Goal: Task Accomplishment & Management: Manage account settings

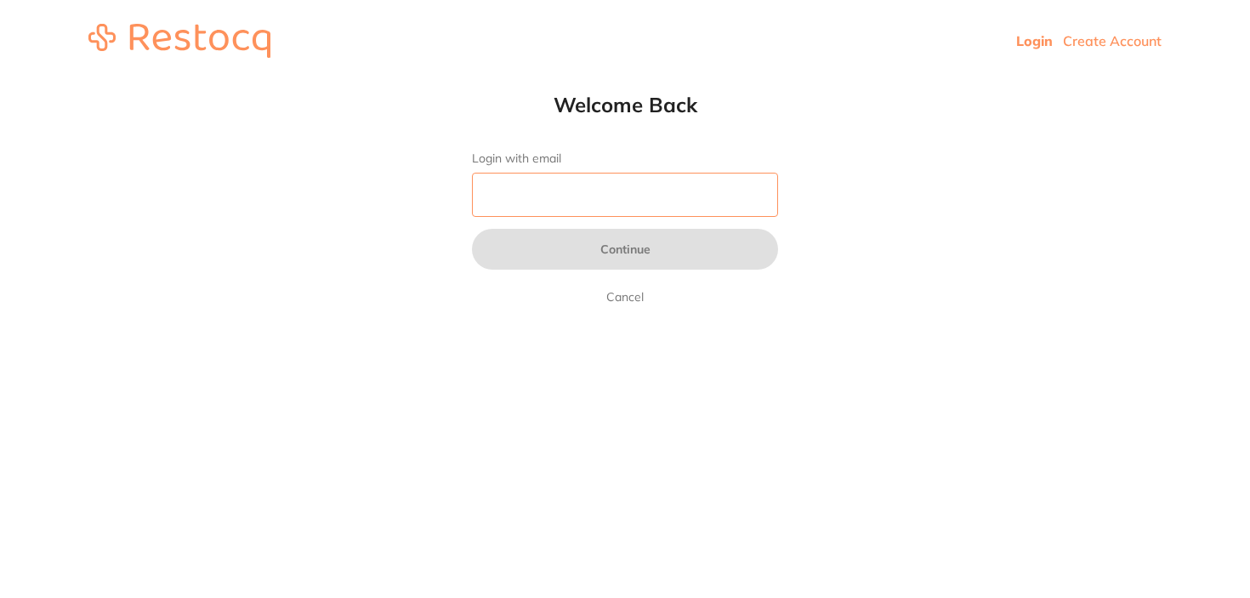
click at [531, 190] on input "Login with email" at bounding box center [625, 195] width 306 height 44
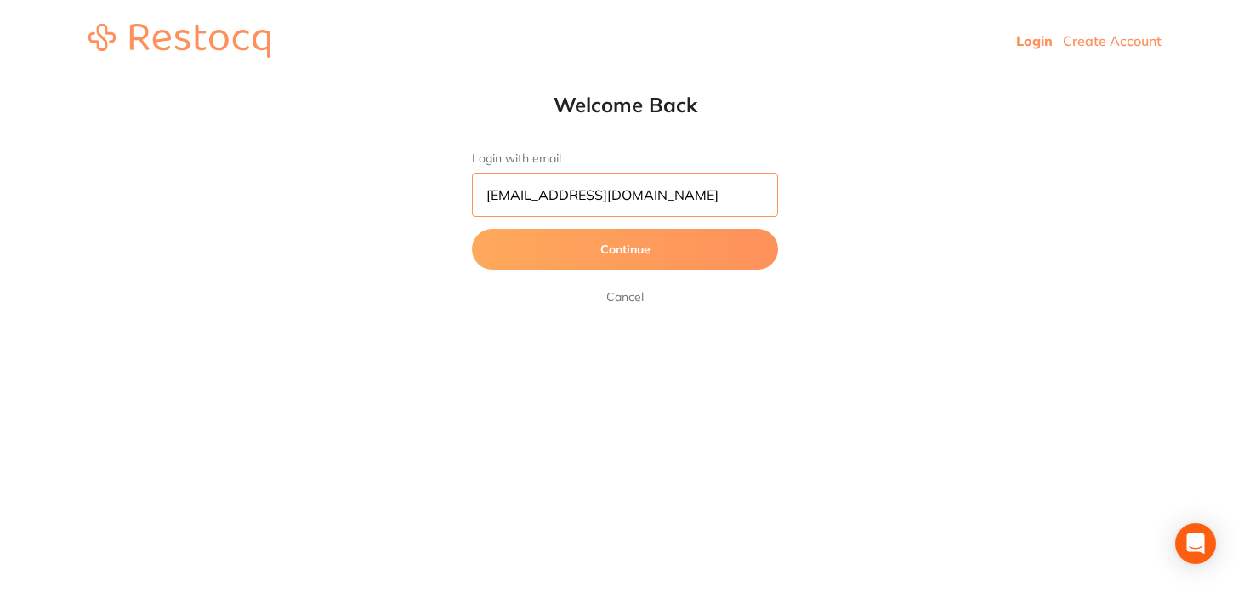
type input "[EMAIL_ADDRESS][DOMAIN_NAME]"
click at [472, 229] on button "Continue" at bounding box center [625, 249] width 306 height 41
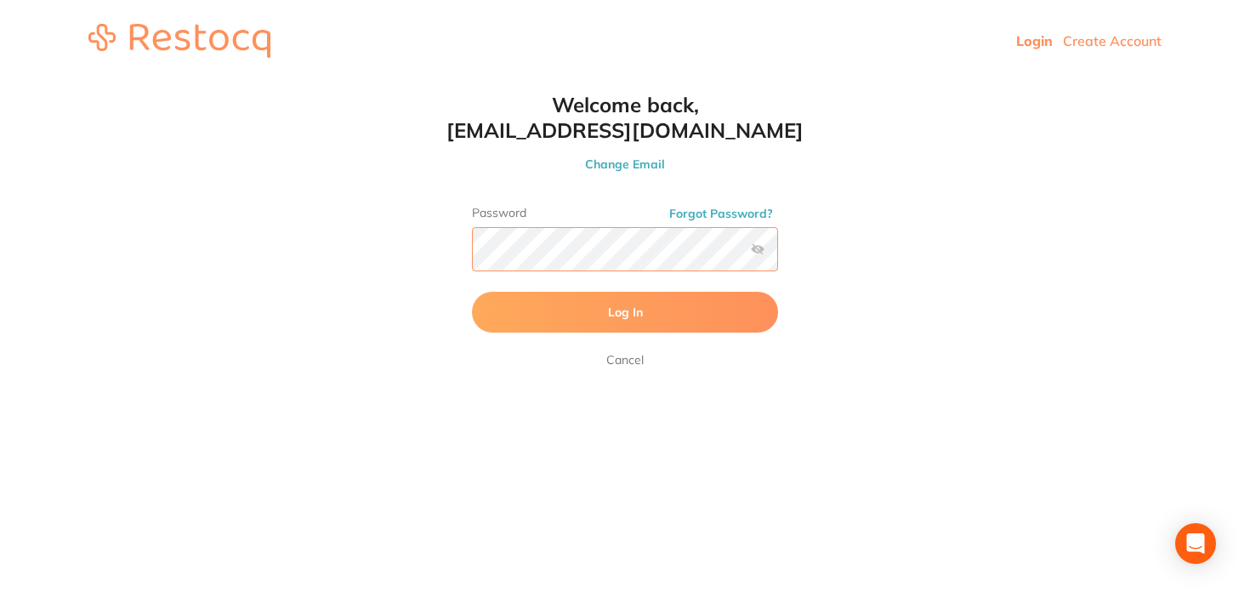
click at [472, 292] on button "Log In" at bounding box center [625, 312] width 306 height 41
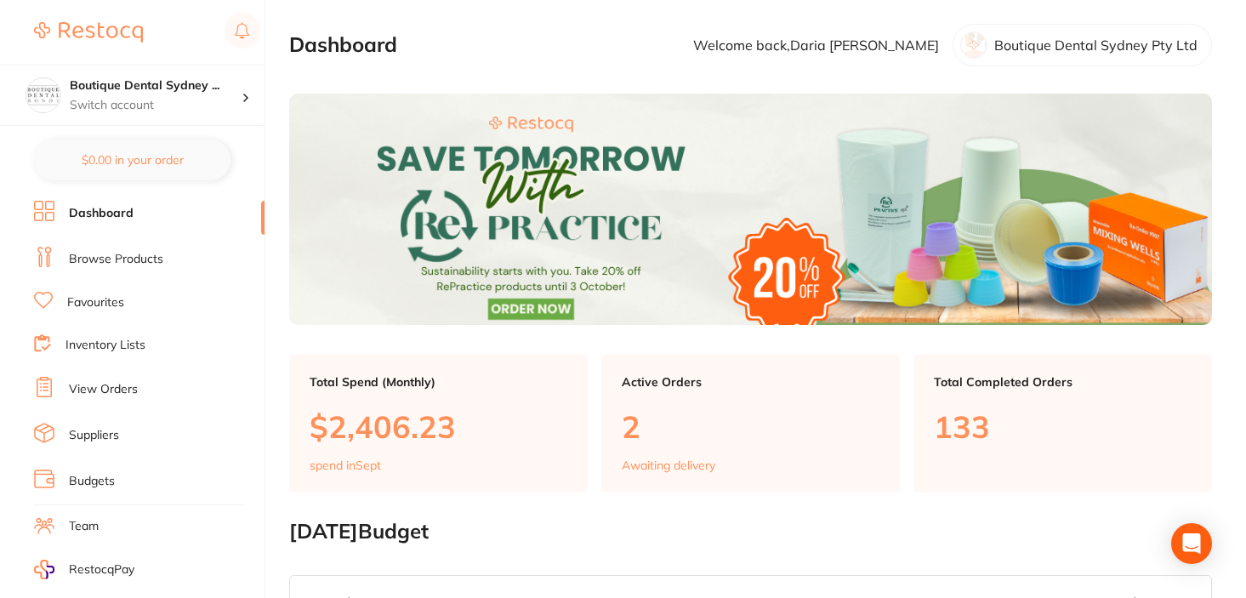
click at [121, 353] on li "Inventory Lists" at bounding box center [149, 345] width 230 height 23
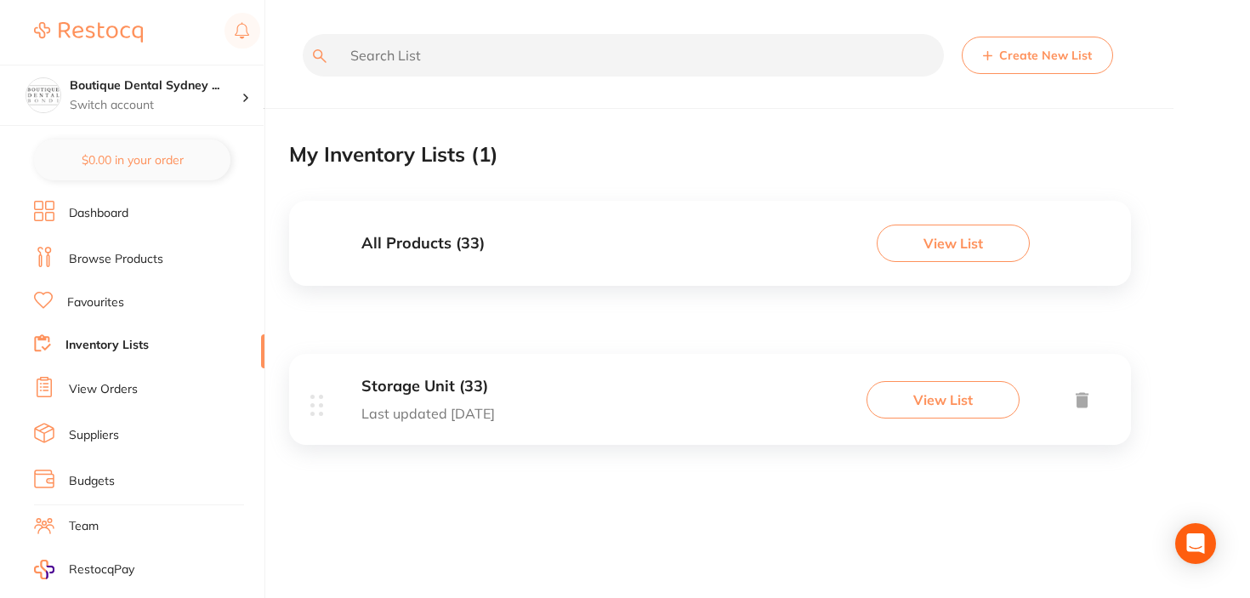
click at [106, 212] on link "Dashboard" at bounding box center [99, 213] width 60 height 17
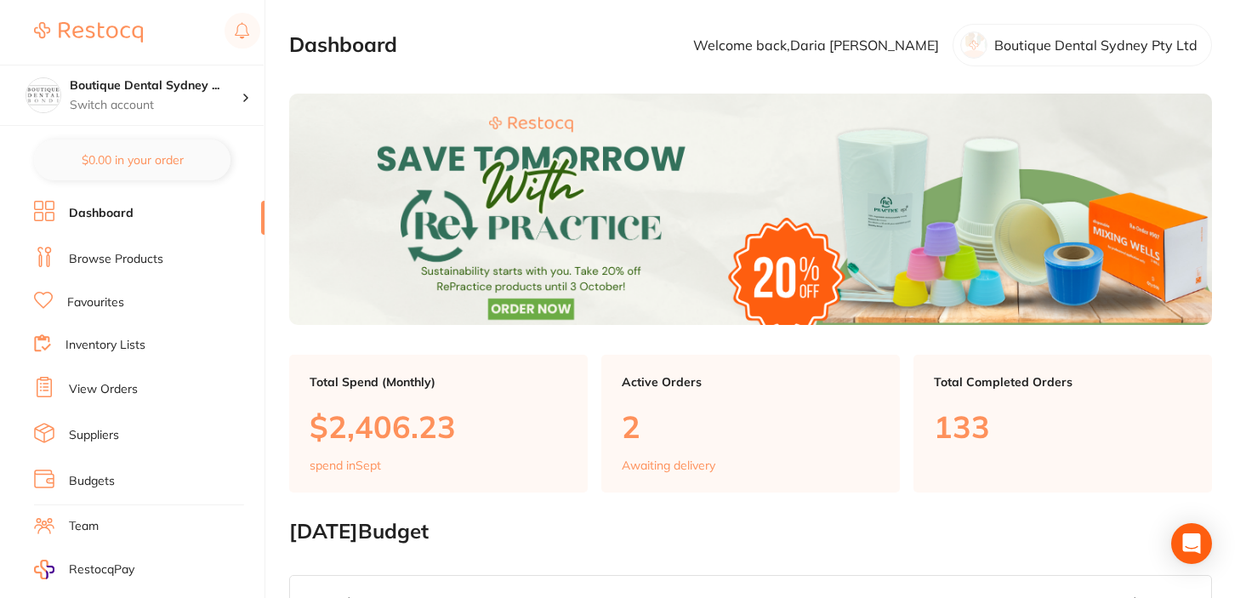
click at [94, 385] on link "View Orders" at bounding box center [103, 389] width 69 height 17
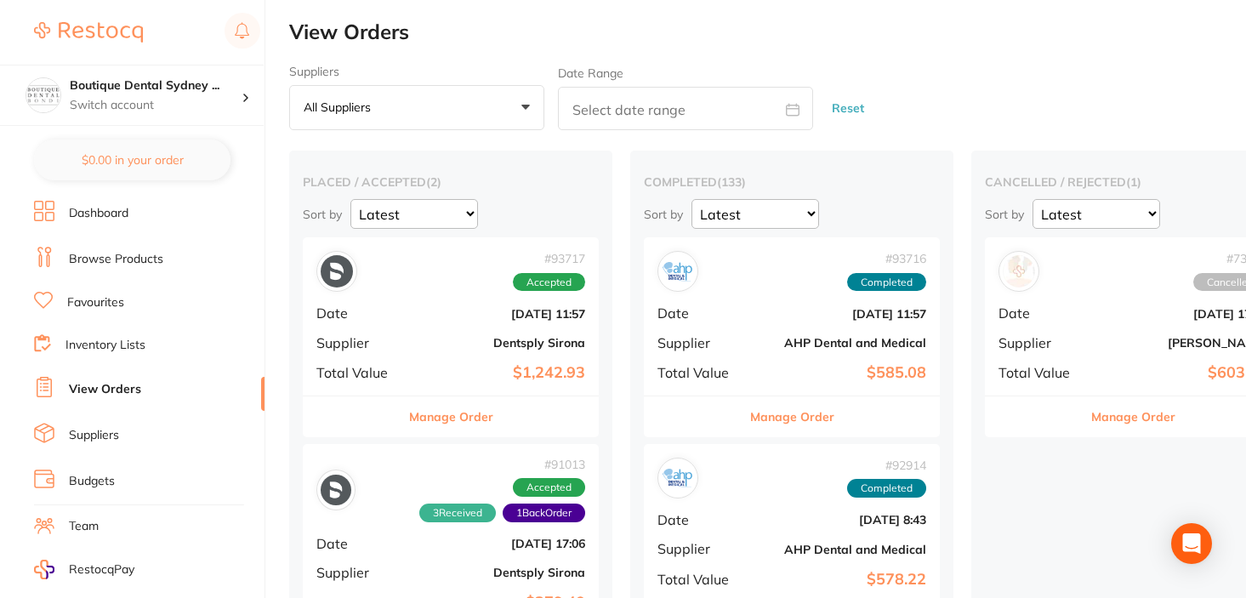
scroll to position [14, 0]
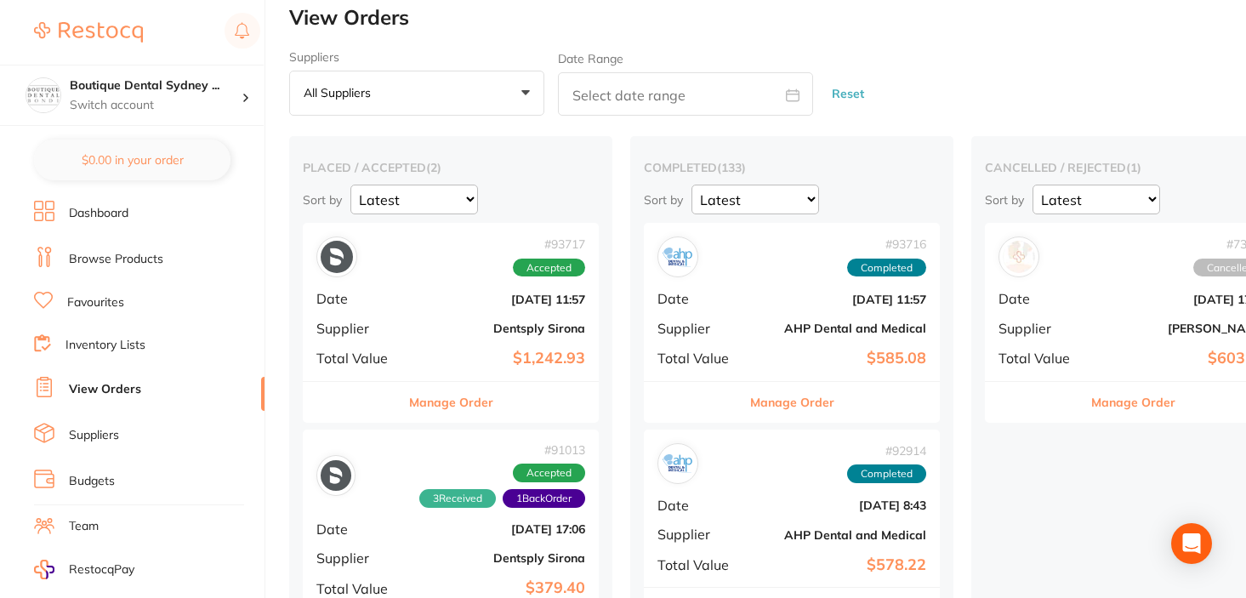
click at [442, 406] on button "Manage Order" at bounding box center [451, 402] width 84 height 41
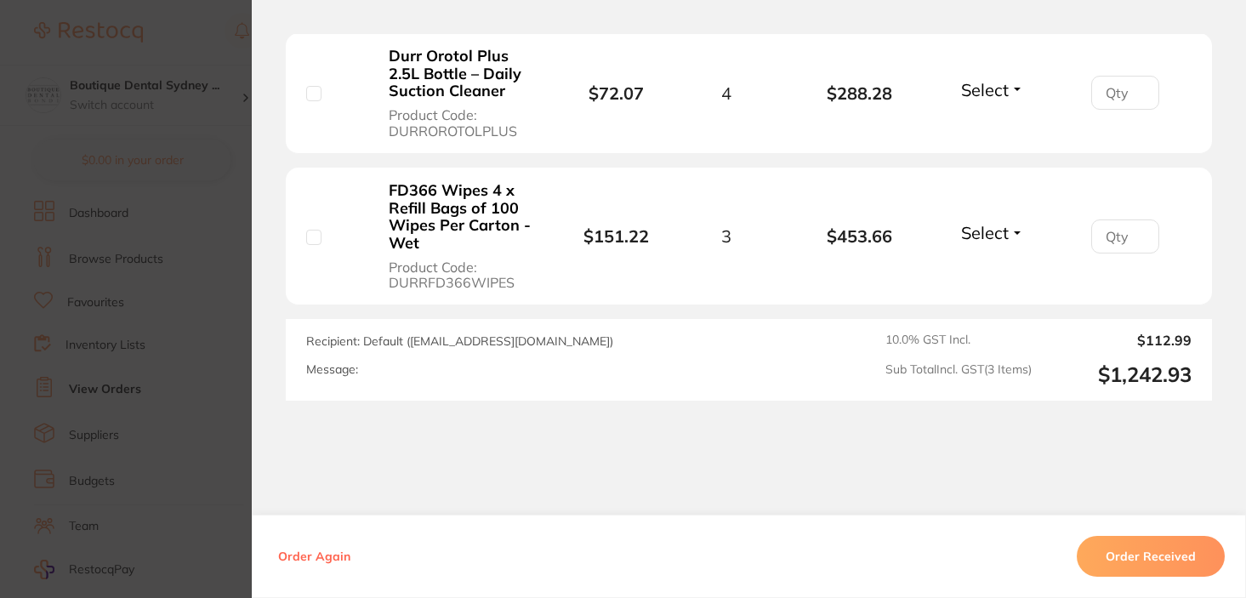
scroll to position [754, 0]
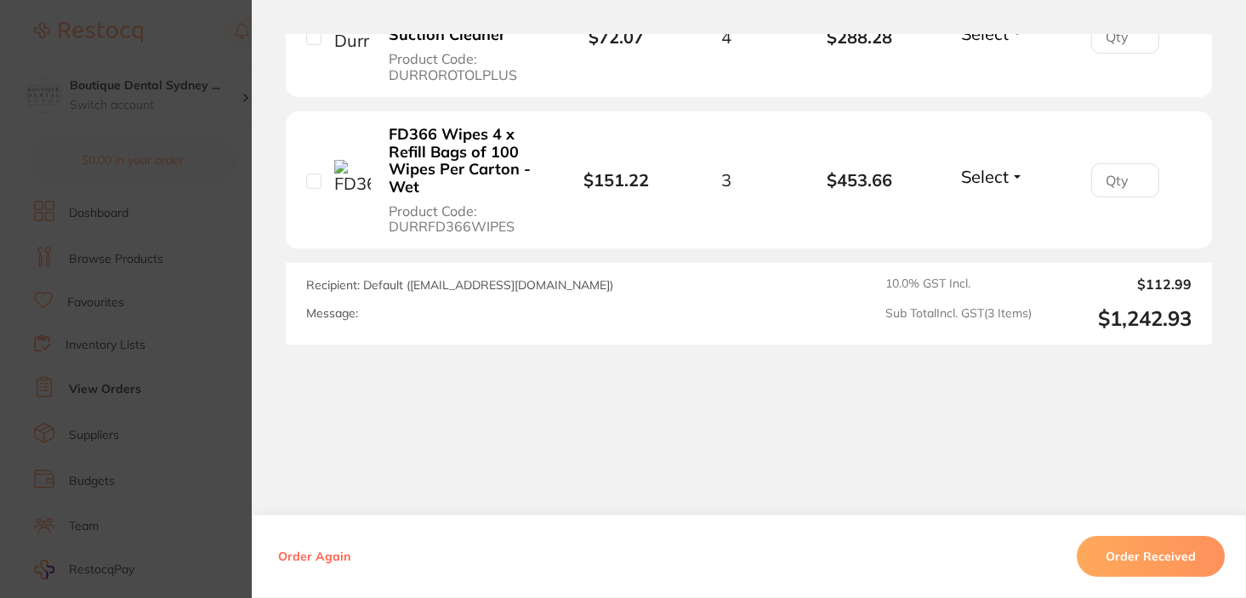
click at [196, 204] on section "Order ID: Restocq- 93717 Order Information Accepted Order Order Date [DATE] 11:…" at bounding box center [623, 299] width 1246 height 598
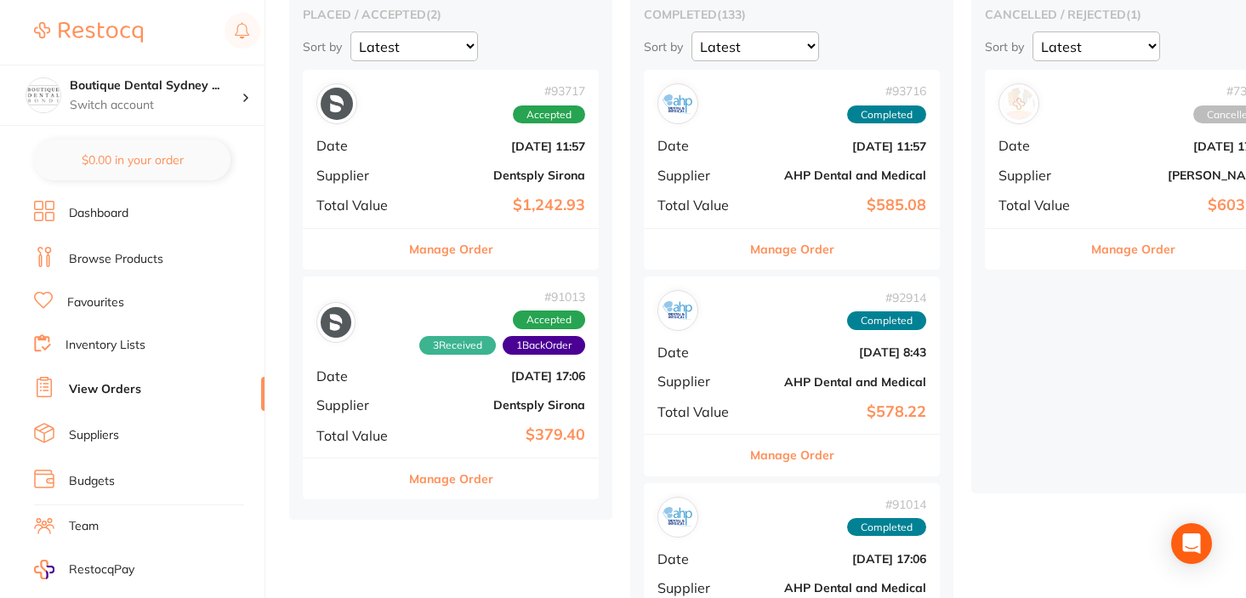
scroll to position [190, 0]
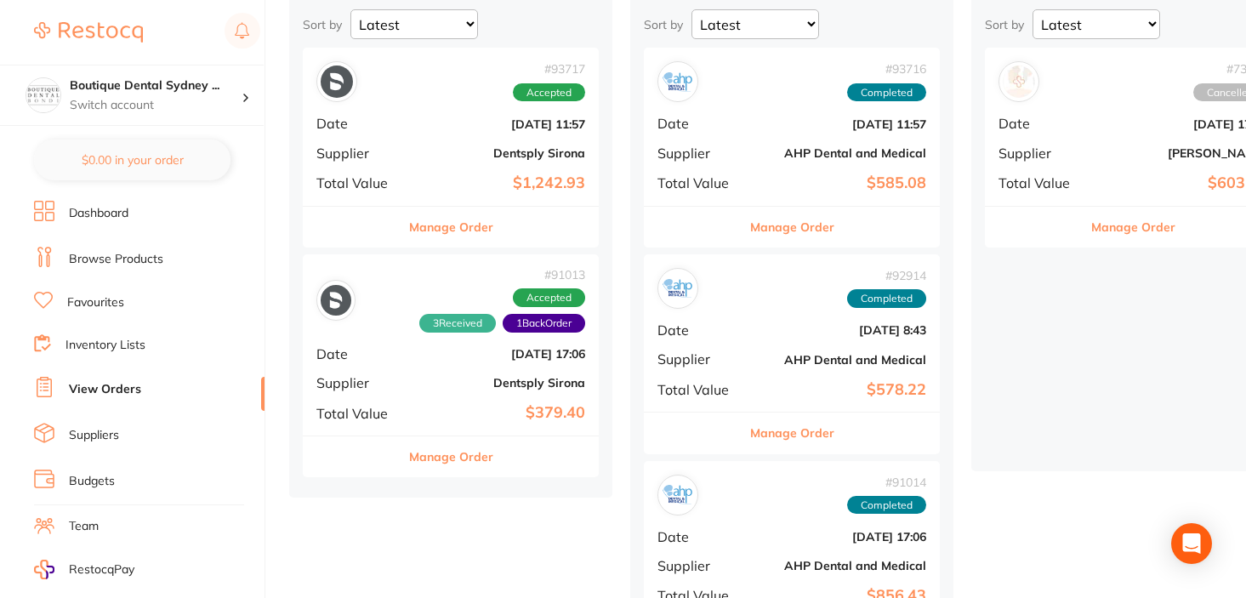
click at [421, 456] on button "Manage Order" at bounding box center [451, 456] width 84 height 41
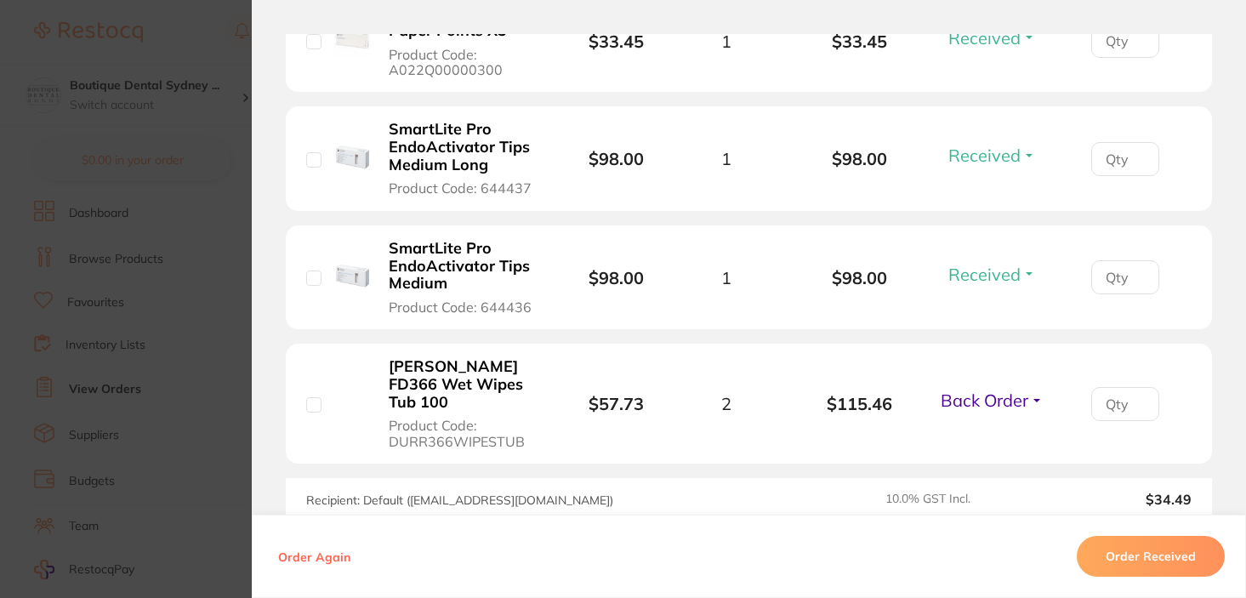
scroll to position [182, 0]
click at [983, 389] on span "Back Order" at bounding box center [985, 399] width 88 height 21
click at [742, 423] on li "Durr FD366 Wet Wipes Tub 100 Product Code: DURR366WIPESTUB $57.73 2 $115.46 Bac…" at bounding box center [749, 404] width 926 height 121
click at [188, 77] on section "Order ID: Restocq- 91013 Order Information 3 Received 1 Back Order Accepted Ord…" at bounding box center [623, 299] width 1246 height 598
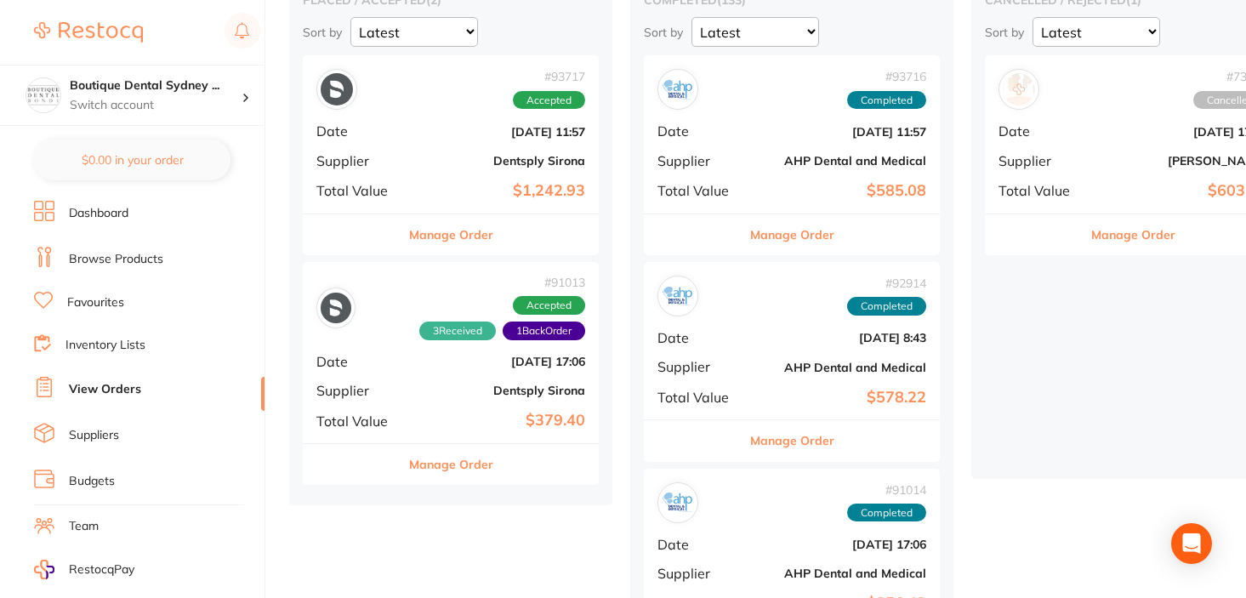
click at [104, 337] on link "Inventory Lists" at bounding box center [105, 345] width 80 height 17
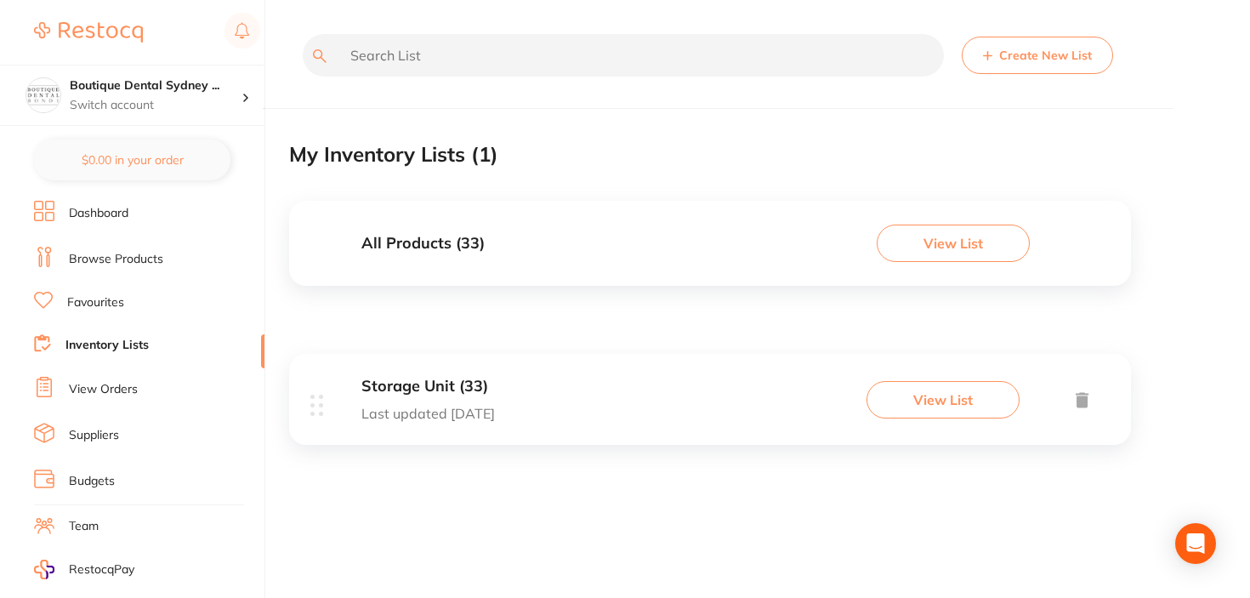
click at [930, 409] on button "View List" at bounding box center [943, 399] width 153 height 37
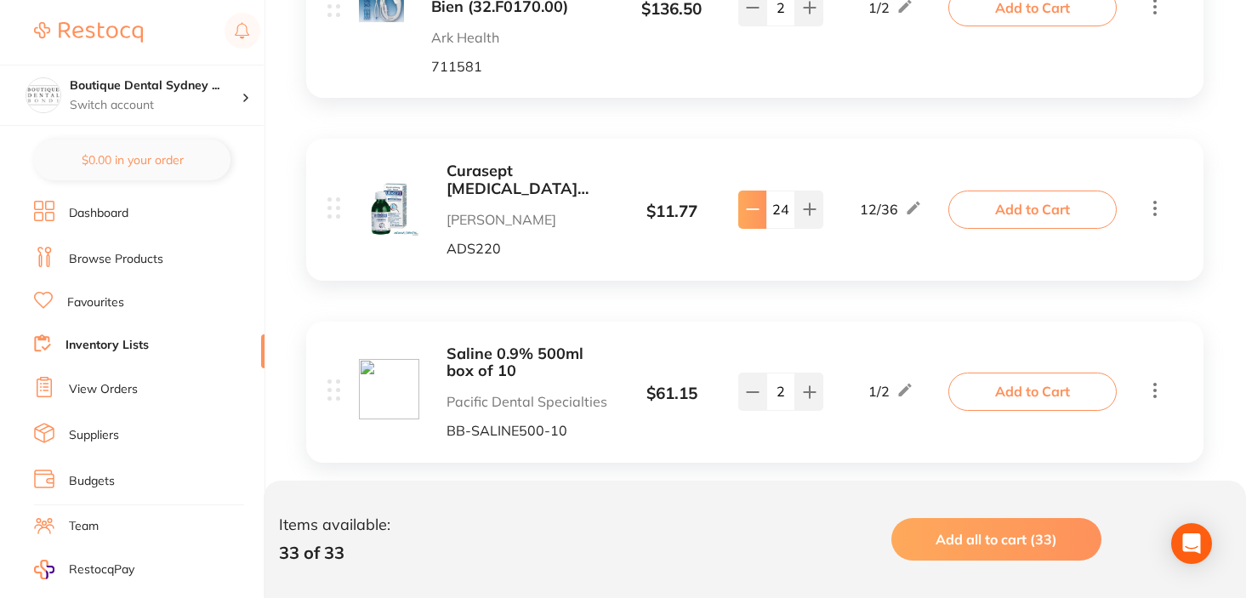
scroll to position [521, 0]
drag, startPoint x: 795, startPoint y: 208, endPoint x: 765, endPoint y: 208, distance: 30.6
click at [765, 208] on div "24" at bounding box center [780, 208] width 85 height 37
click at [765, 208] on button at bounding box center [752, 208] width 28 height 37
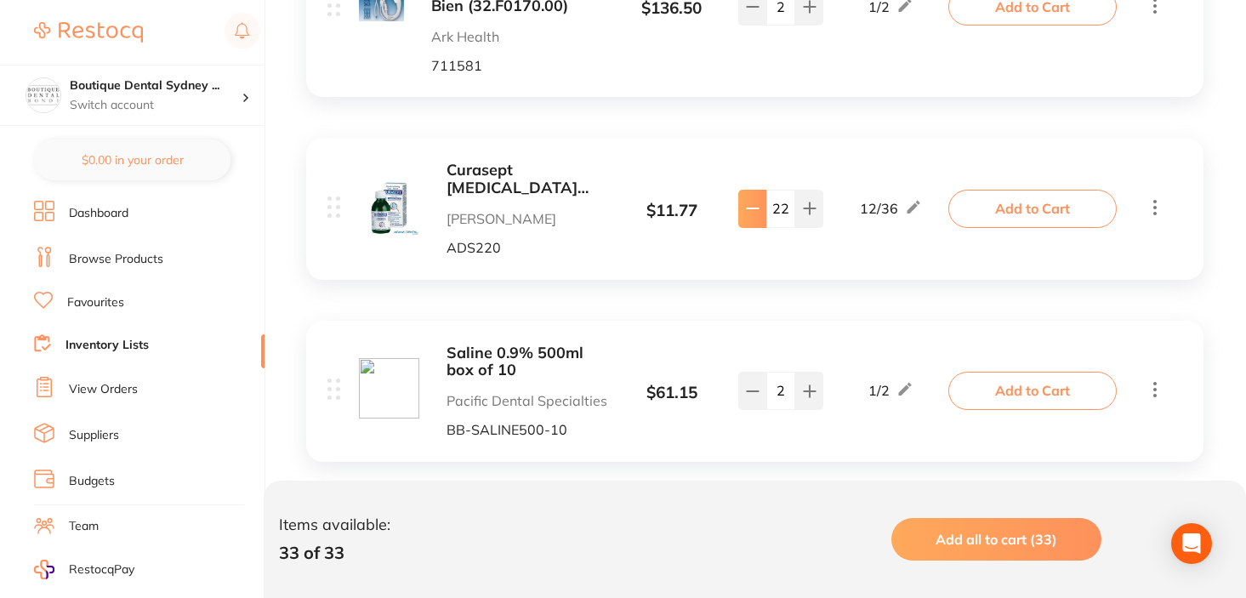
click at [765, 208] on button at bounding box center [752, 208] width 28 height 37
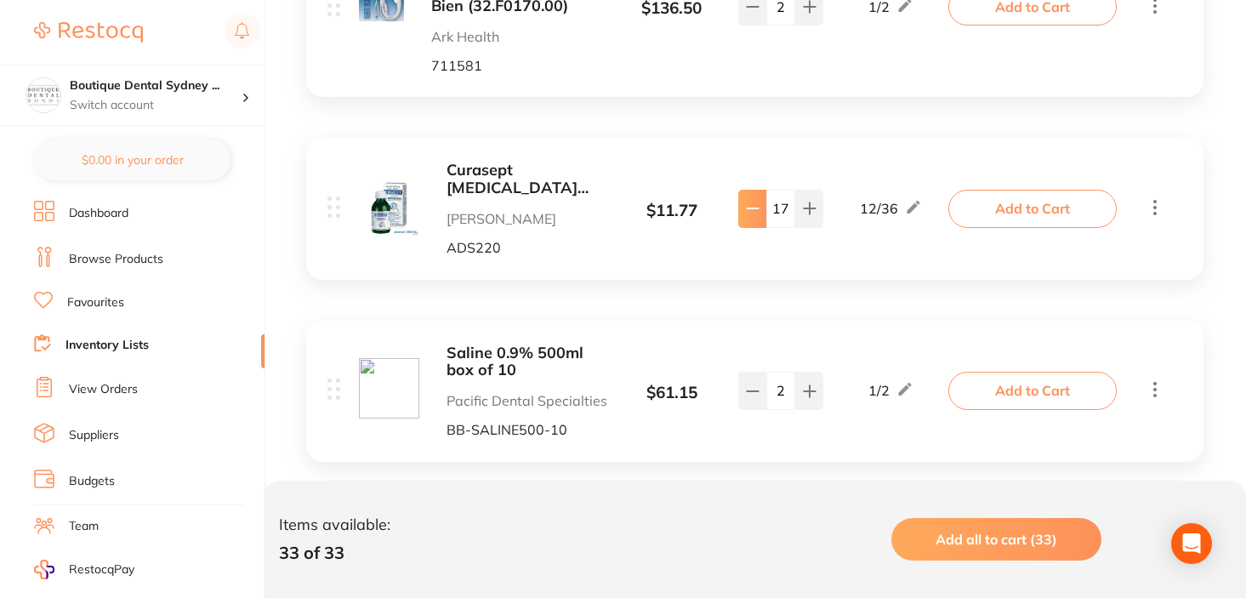
click at [765, 208] on button at bounding box center [752, 208] width 28 height 37
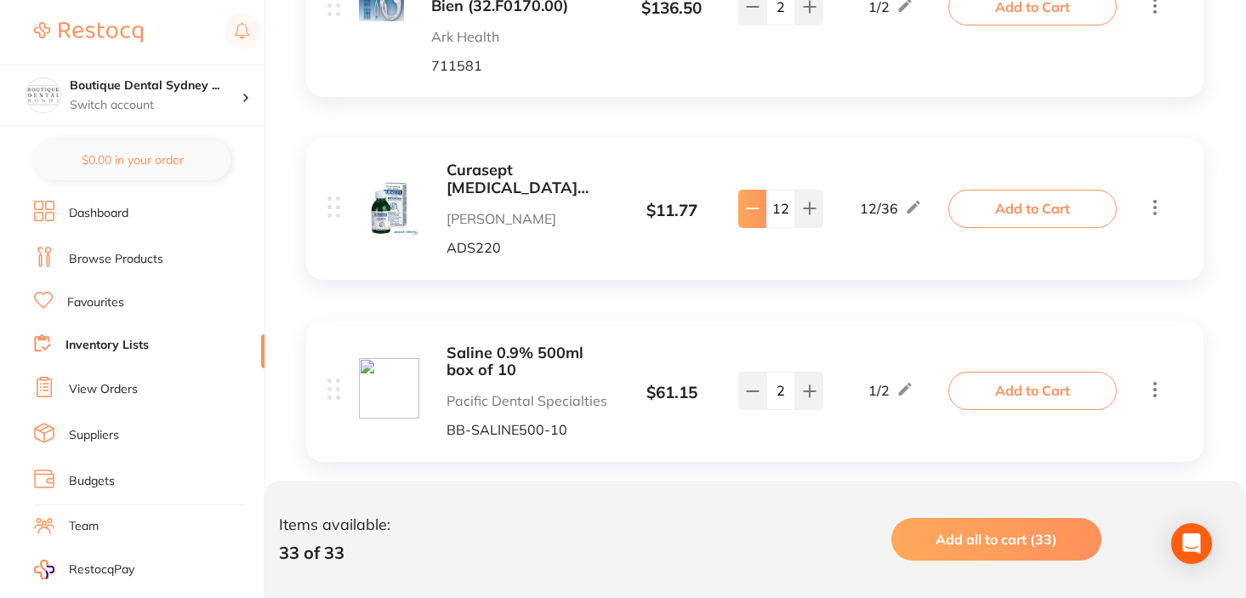
click at [765, 208] on button at bounding box center [752, 208] width 28 height 37
click at [799, 208] on button at bounding box center [809, 208] width 28 height 37
type input "12"
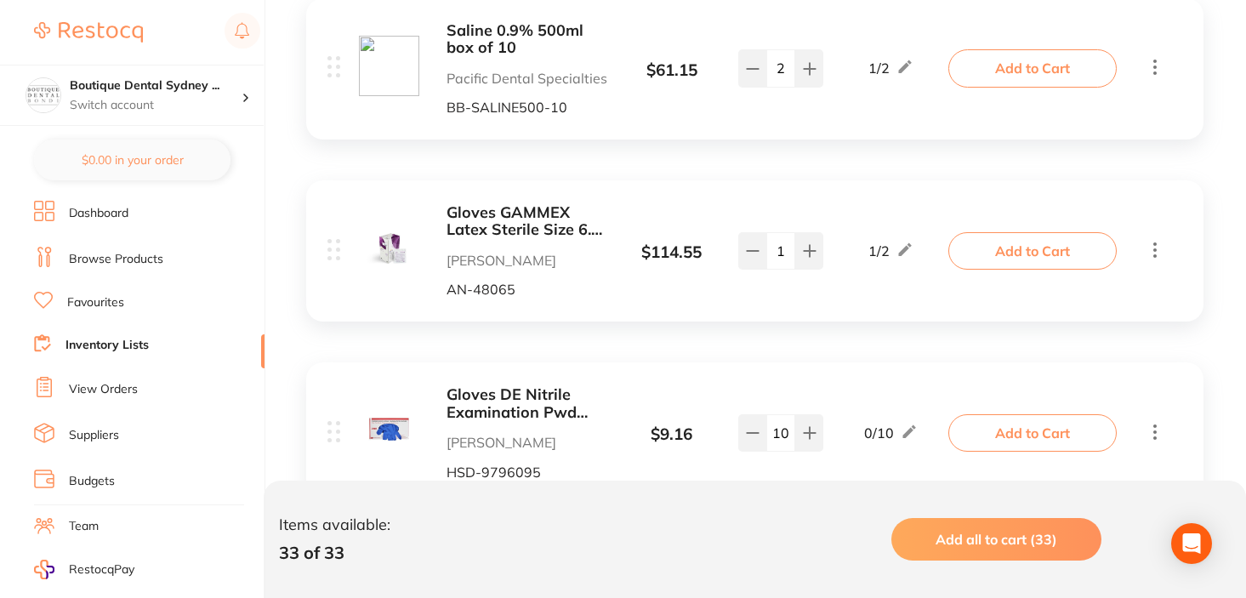
scroll to position [1097, 0]
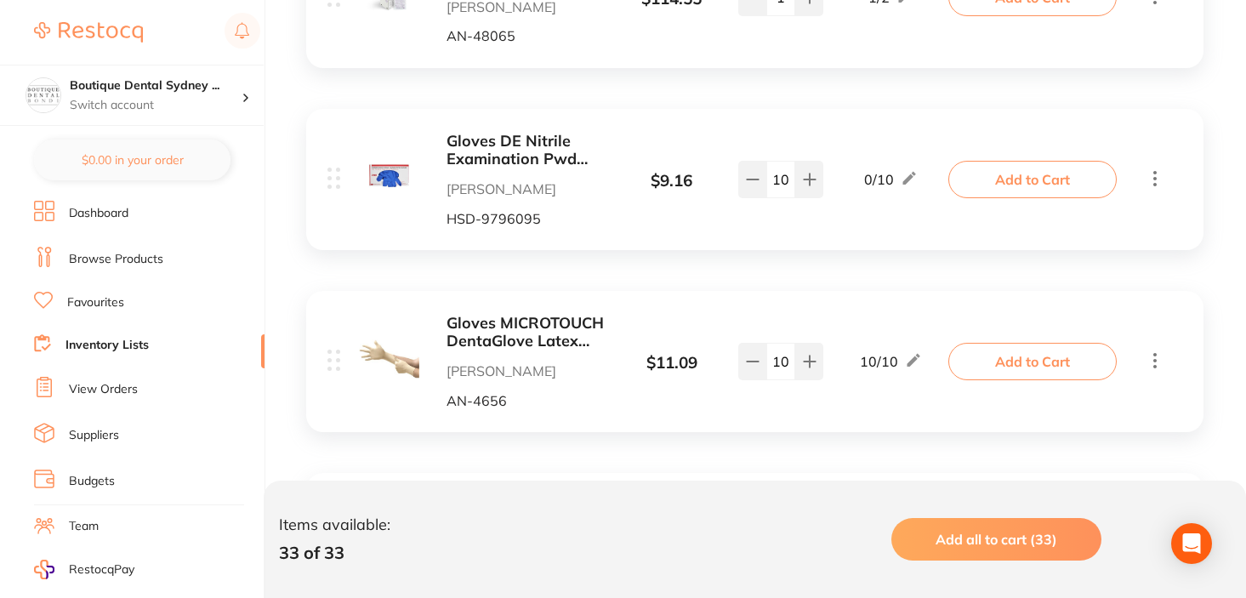
click at [538, 153] on b "Gloves DE Nitrile Examination Pwd Free Medium Box 200" at bounding box center [527, 150] width 162 height 35
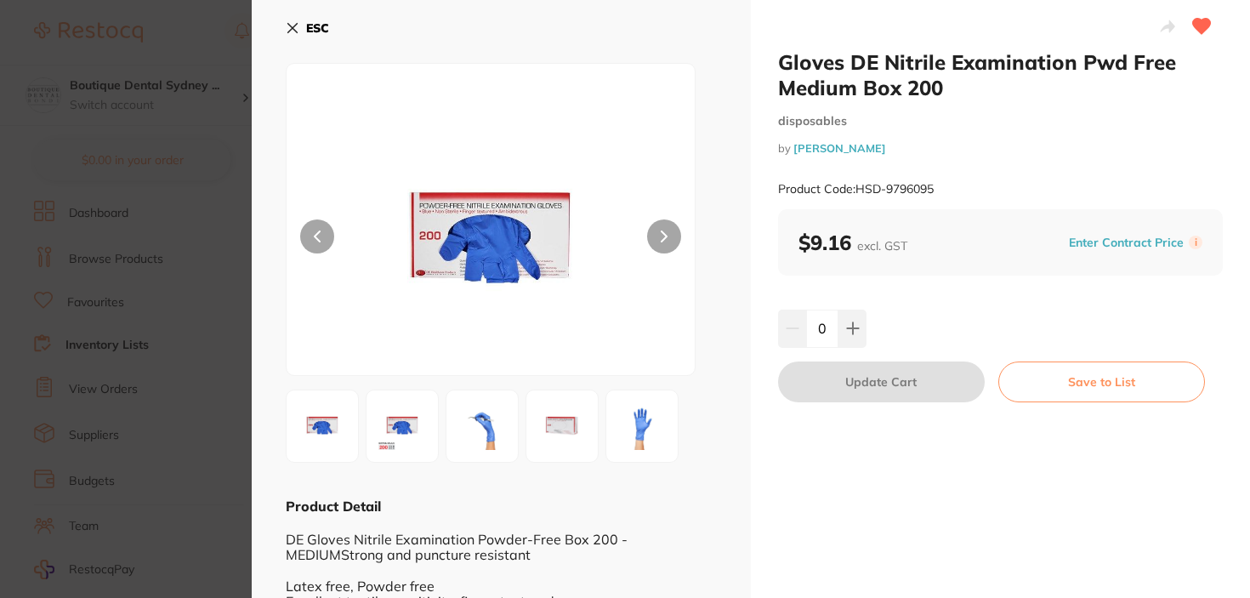
click at [292, 26] on icon at bounding box center [292, 28] width 9 height 9
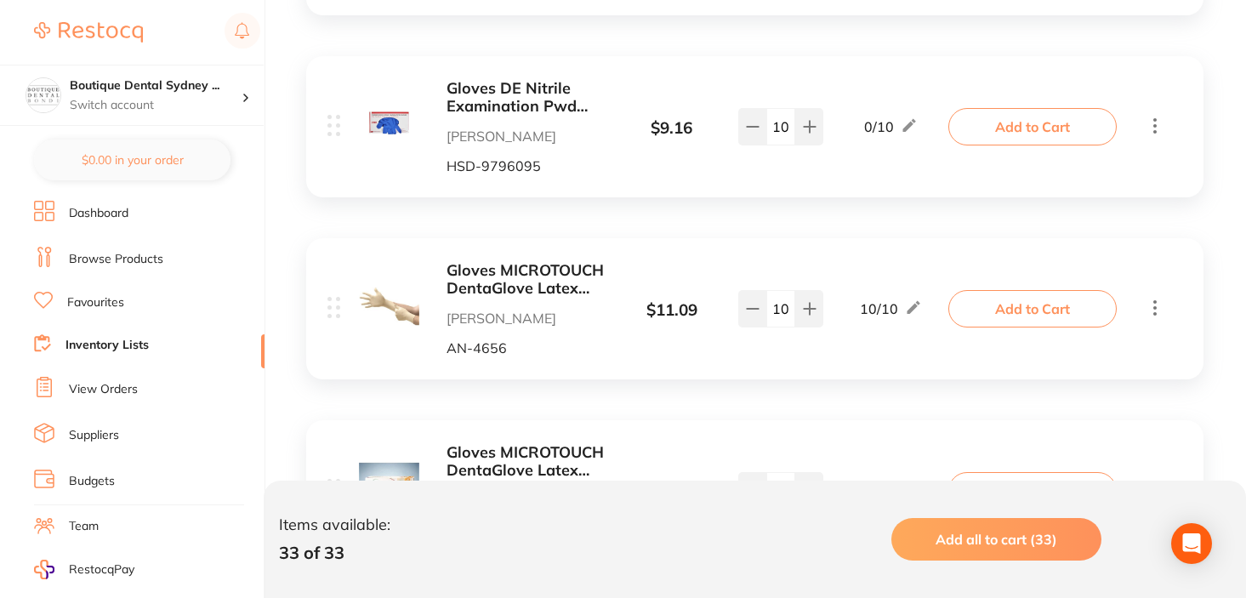
scroll to position [1091, 0]
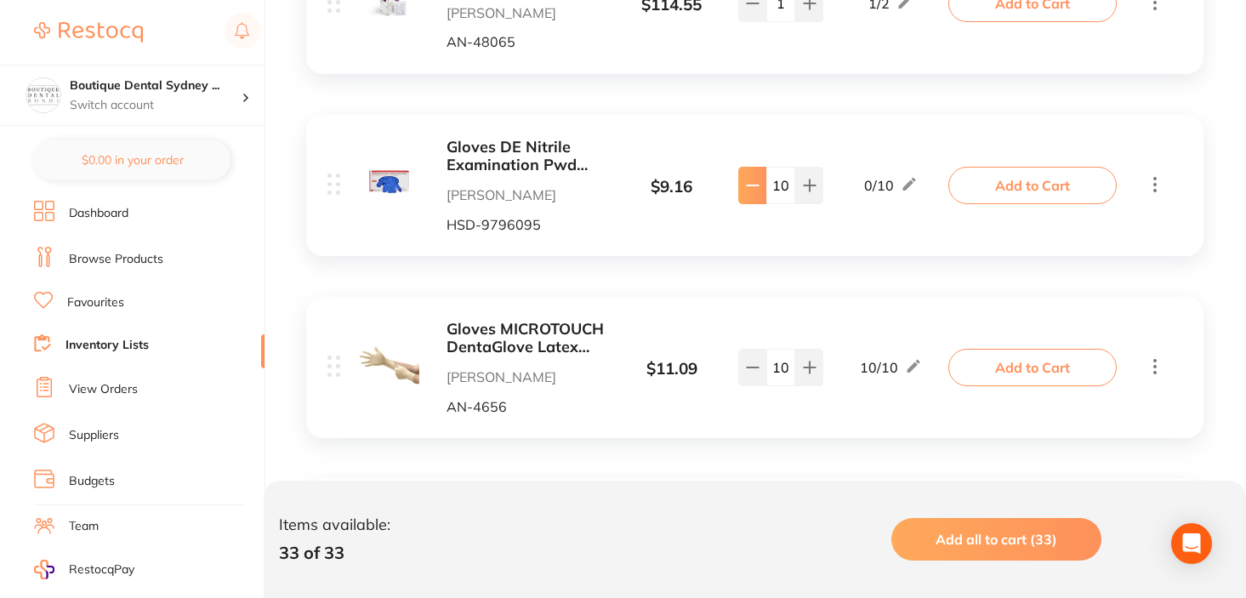
click at [759, 180] on button at bounding box center [752, 185] width 28 height 37
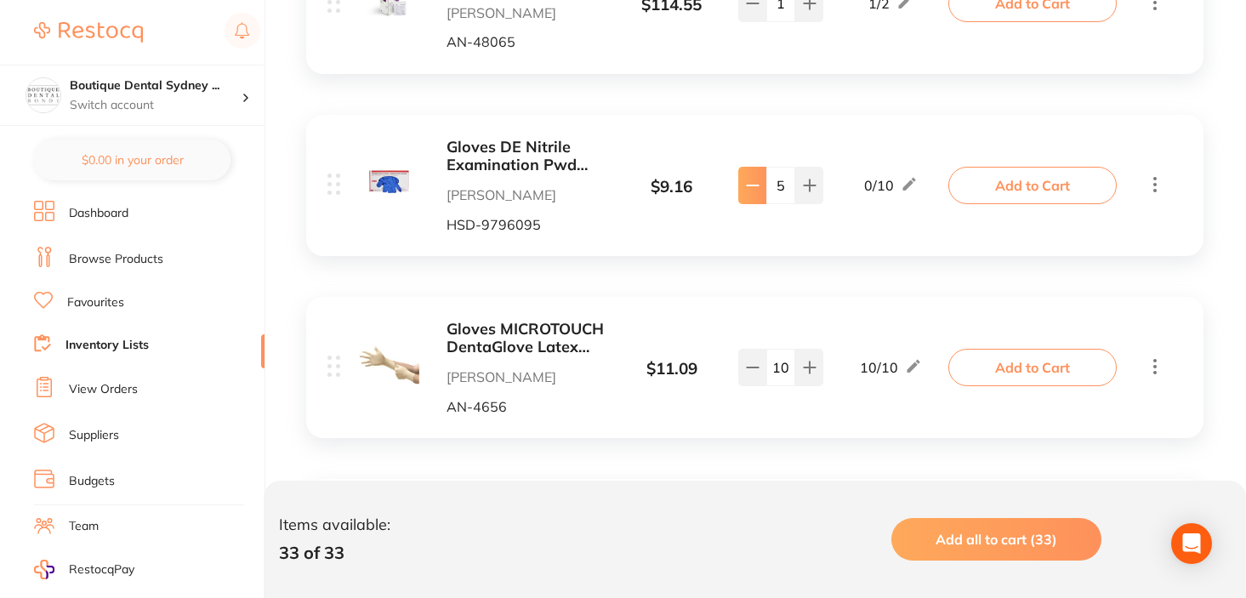
click at [759, 180] on button at bounding box center [752, 185] width 28 height 37
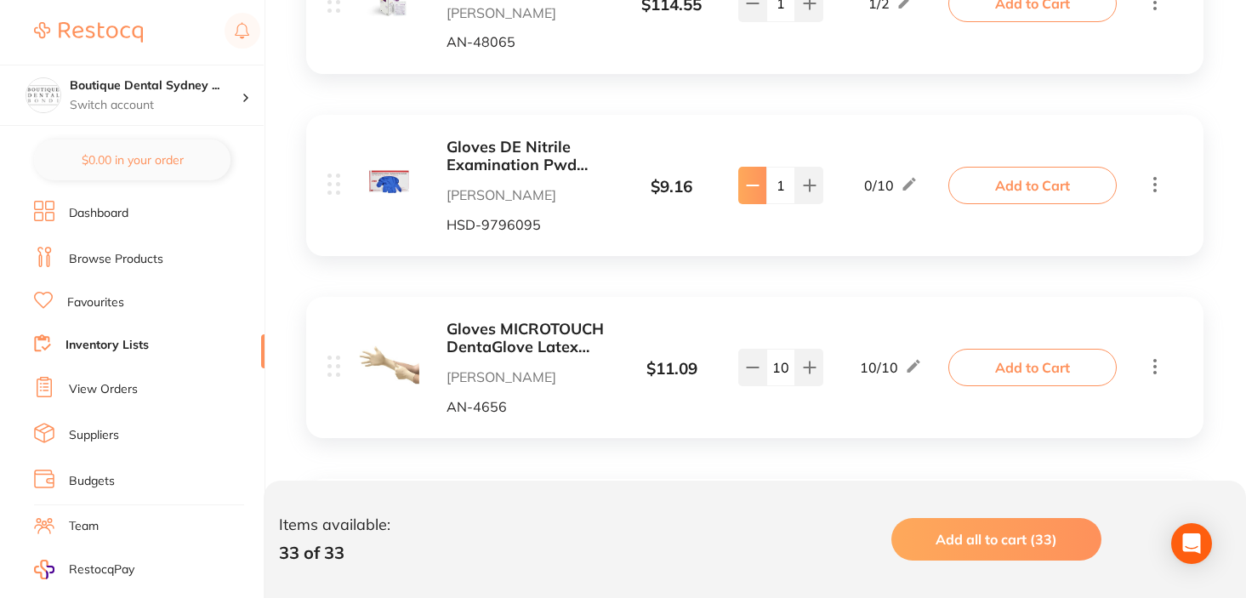
type input "0"
click at [506, 317] on div "Gloves MICROTOUCH DentaGlove Latex Powder Free Large x 100 Henry Schein Halas A…" at bounding box center [754, 367] width 897 height 141
click at [506, 318] on div "Gloves MICROTOUCH DentaGlove Latex Powder Free Large x 100 Henry Schein Halas A…" at bounding box center [754, 367] width 897 height 141
click at [506, 333] on b "Gloves MICROTOUCH DentaGlove Latex Powder Free Large x 100" at bounding box center [527, 338] width 162 height 35
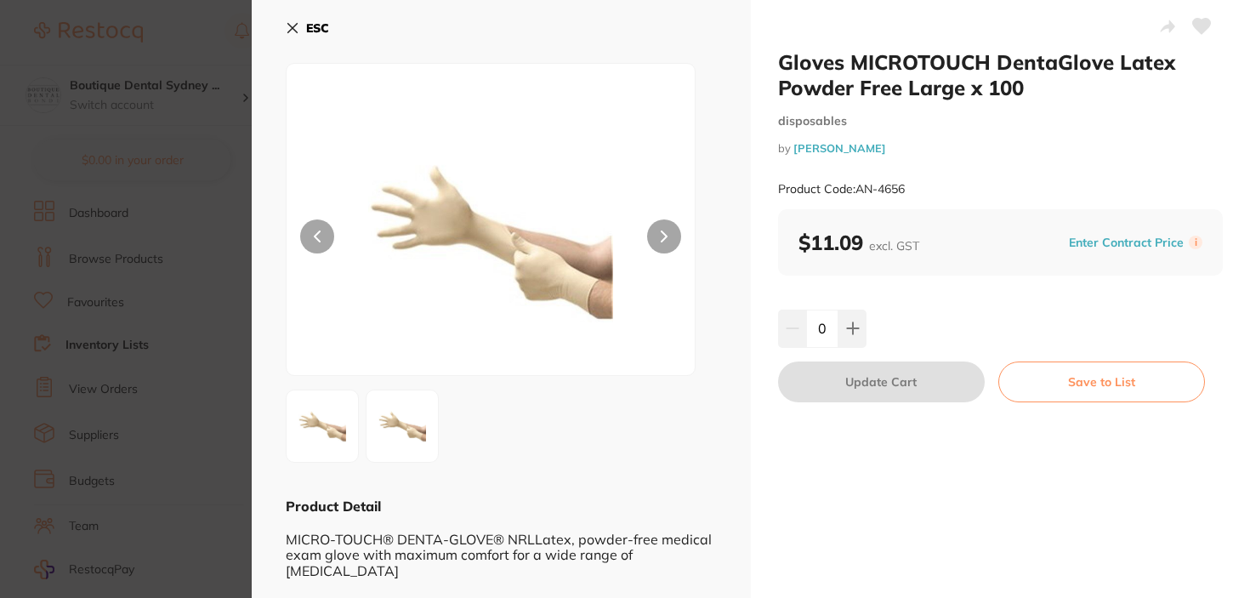
click at [289, 30] on icon at bounding box center [293, 28] width 14 height 14
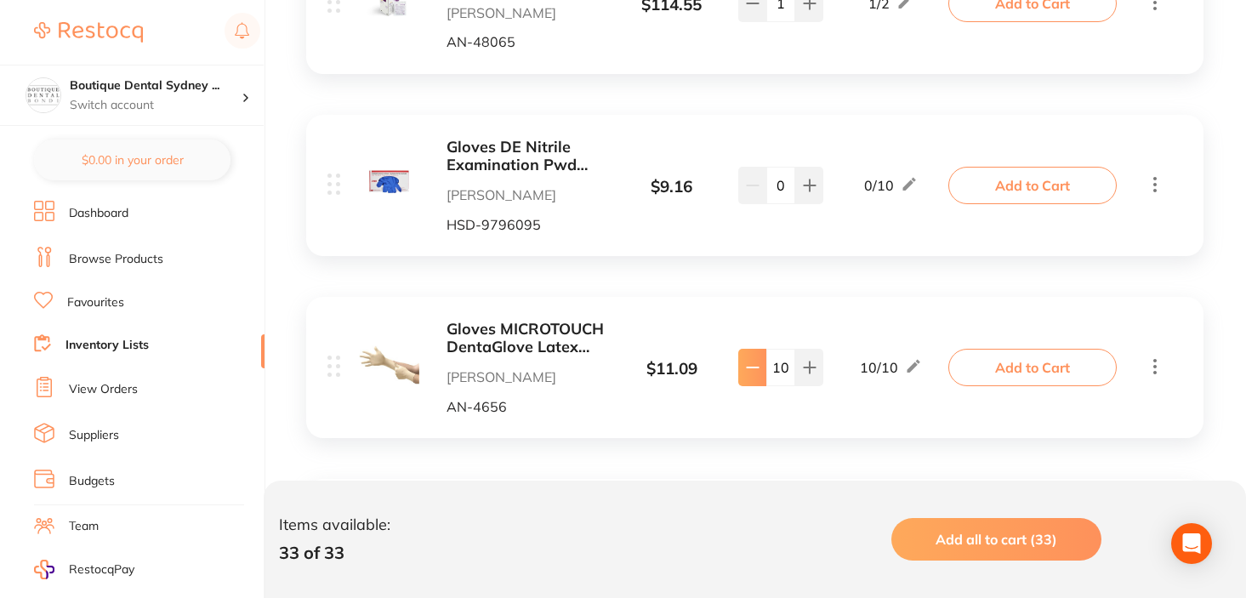
click at [759, 375] on button at bounding box center [752, 367] width 28 height 37
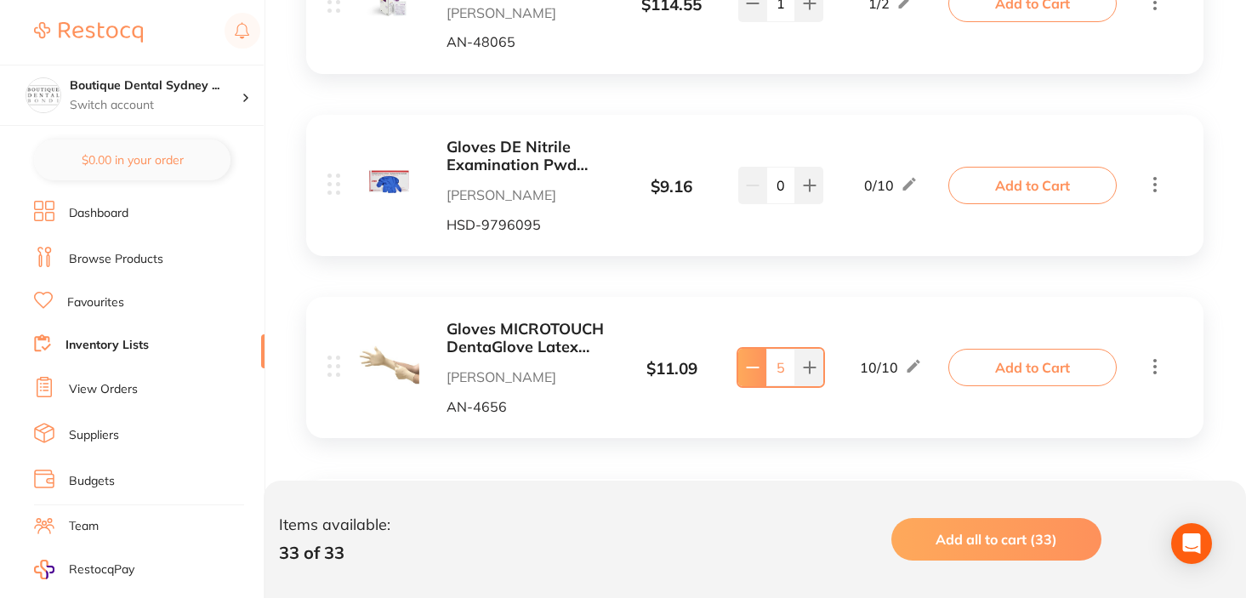
click at [759, 375] on button at bounding box center [752, 367] width 28 height 37
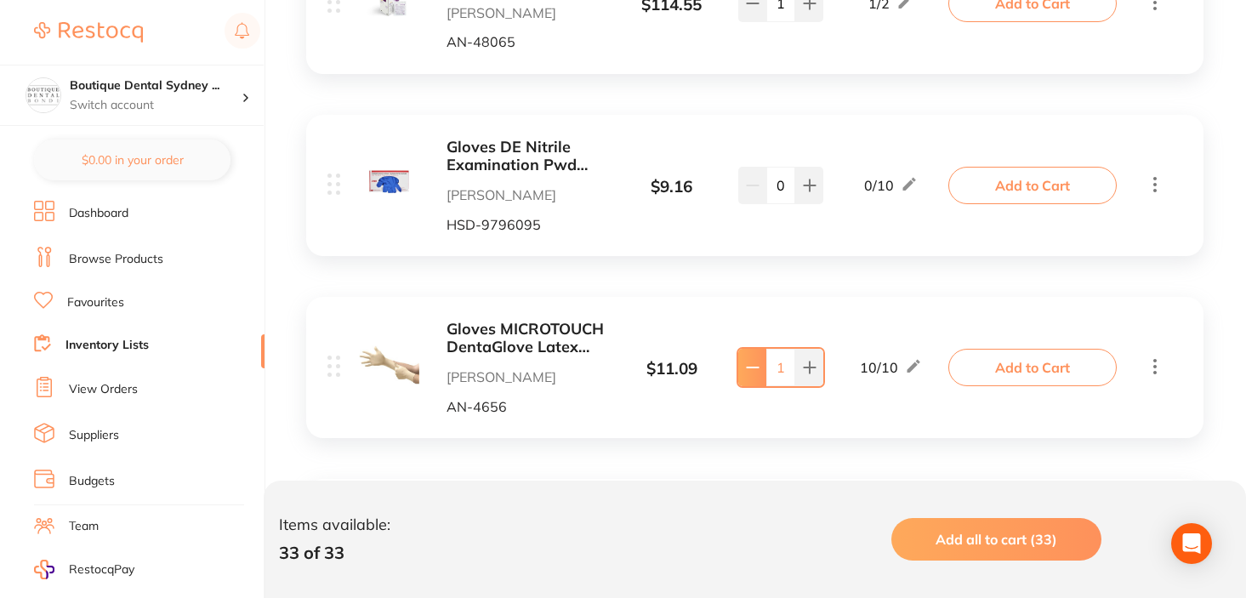
type input "0"
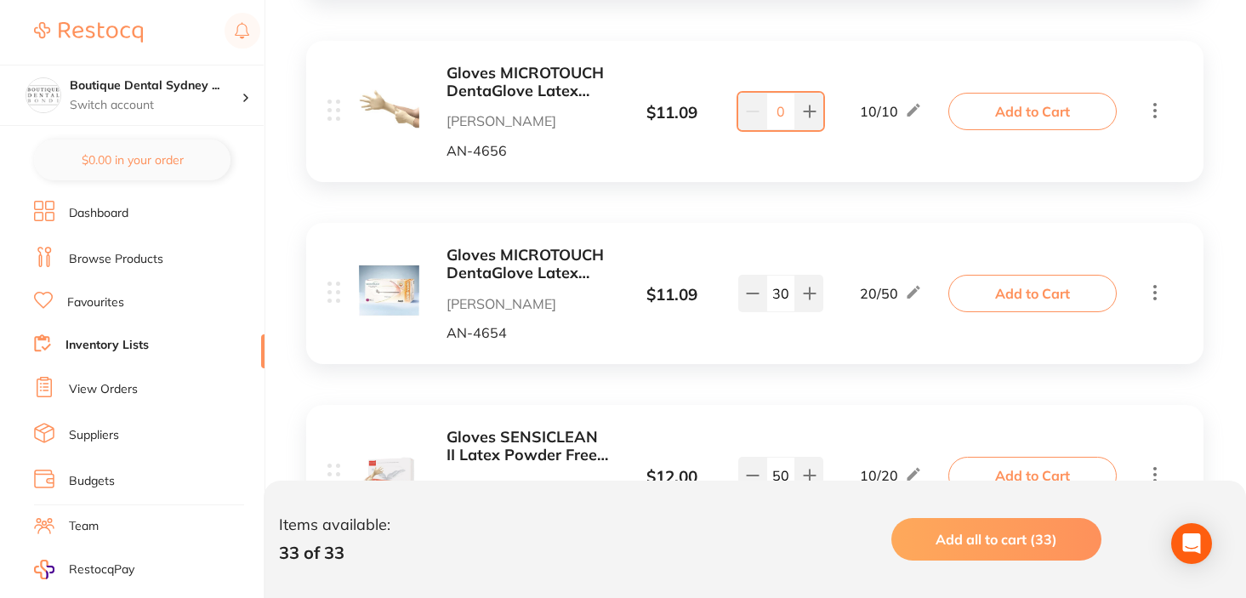
scroll to position [1352, 0]
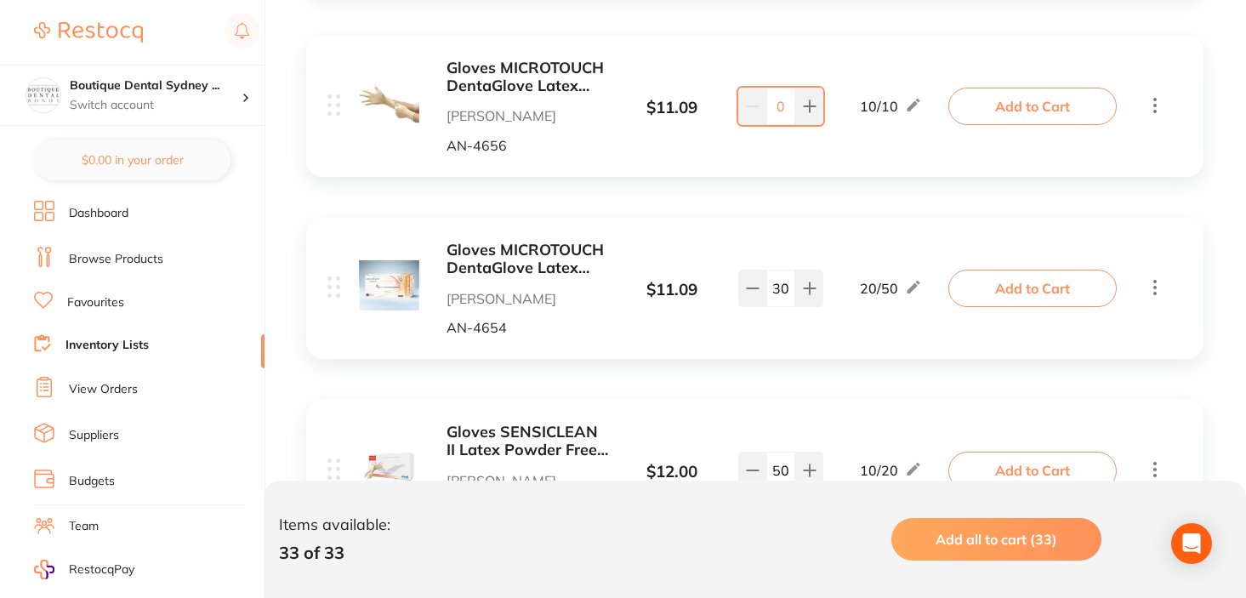
click at [697, 329] on div "Gloves MICROTOUCH DentaGlove Latex Powder Free Small x 100 Henry Schein Halas A…" at bounding box center [640, 289] width 626 height 94
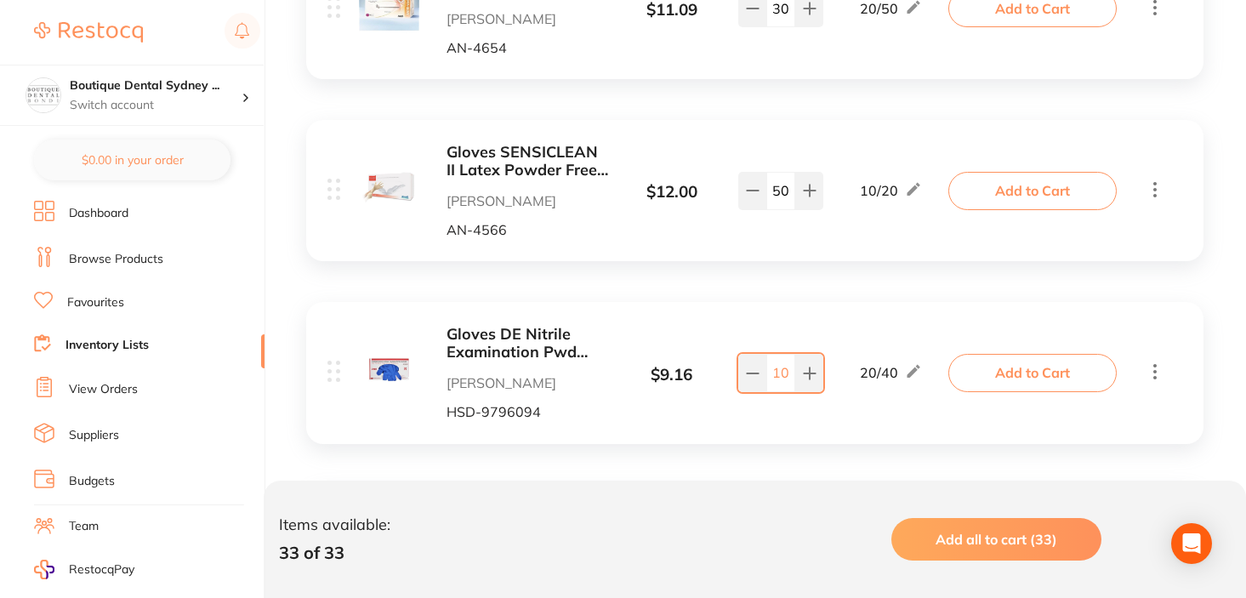
scroll to position [1629, 0]
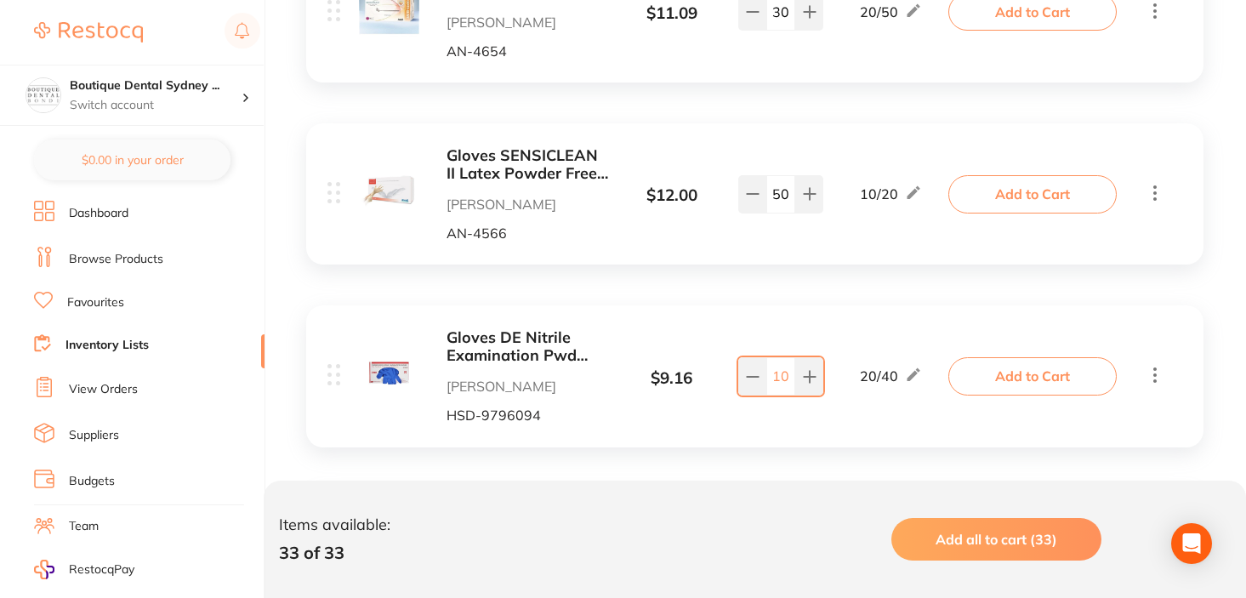
click at [551, 173] on b "Gloves SENSICLEAN II Latex Powder Free Extra Small x 100" at bounding box center [527, 164] width 162 height 35
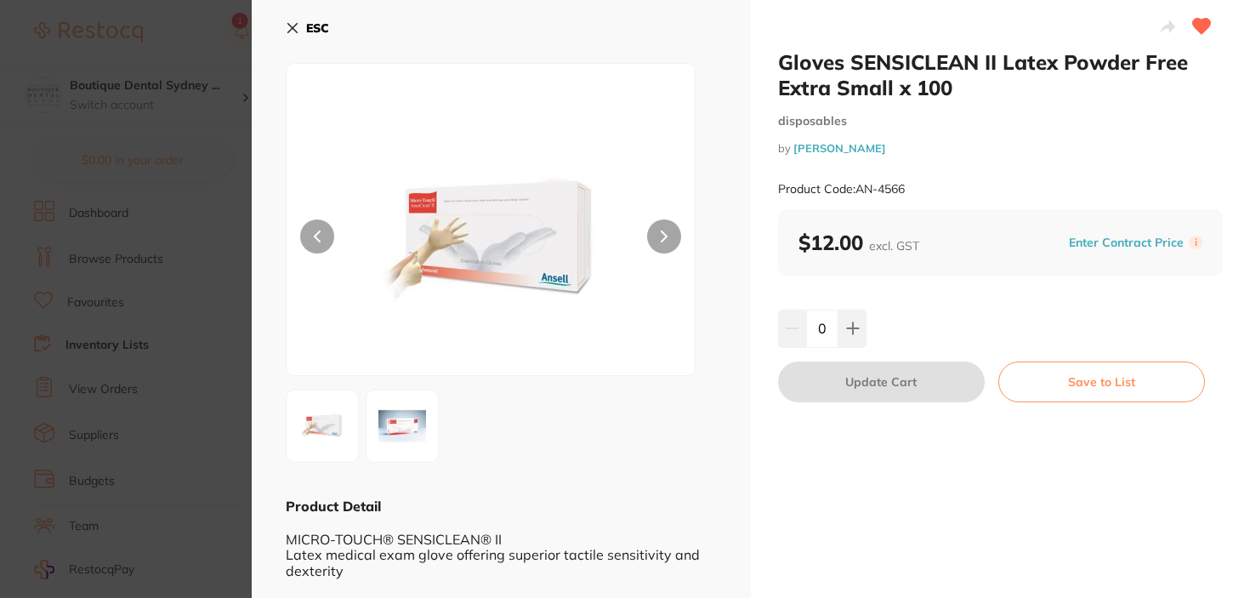
click at [291, 24] on icon at bounding box center [293, 28] width 14 height 14
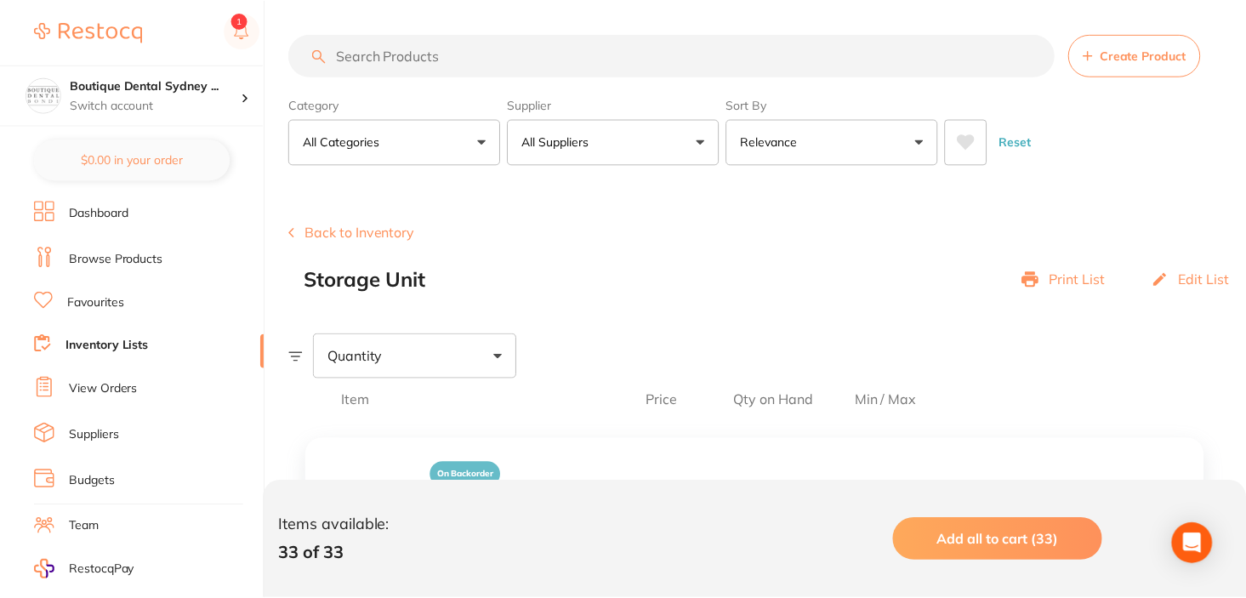
scroll to position [1629, 0]
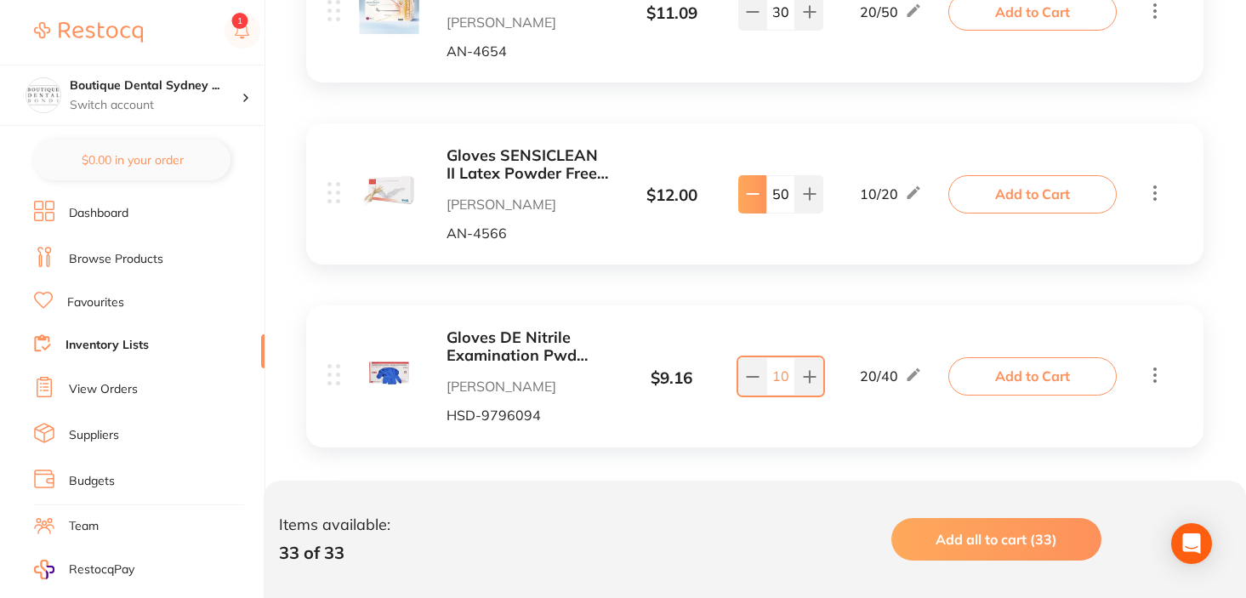
click at [738, 192] on button at bounding box center [752, 193] width 28 height 37
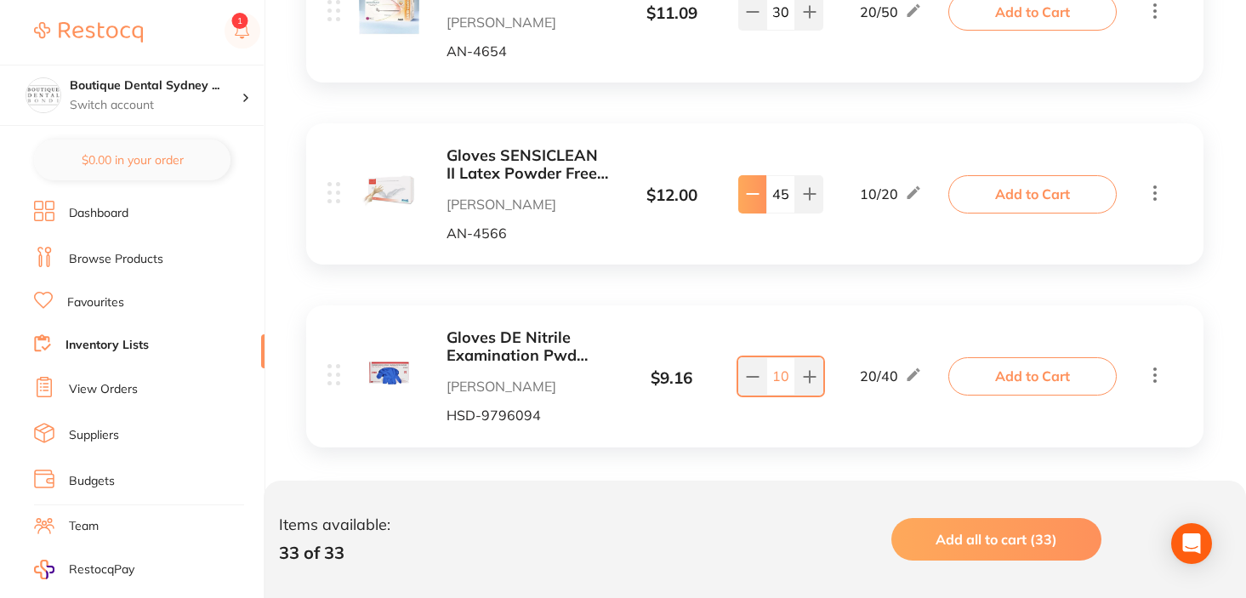
click at [738, 192] on button at bounding box center [752, 193] width 28 height 37
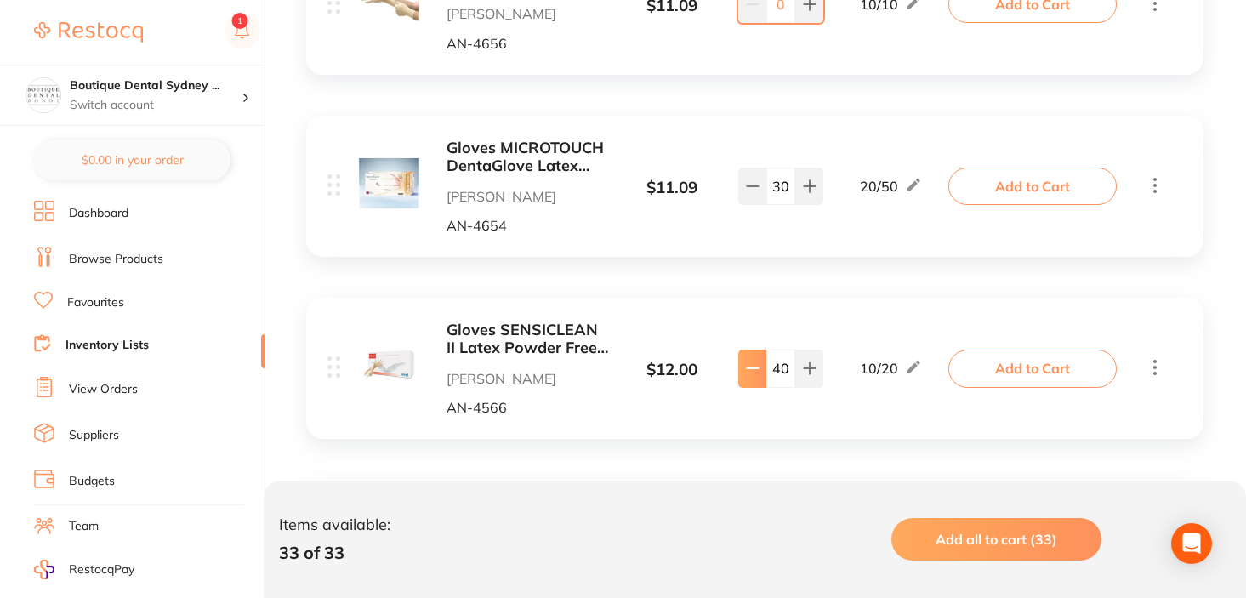
scroll to position [1458, 0]
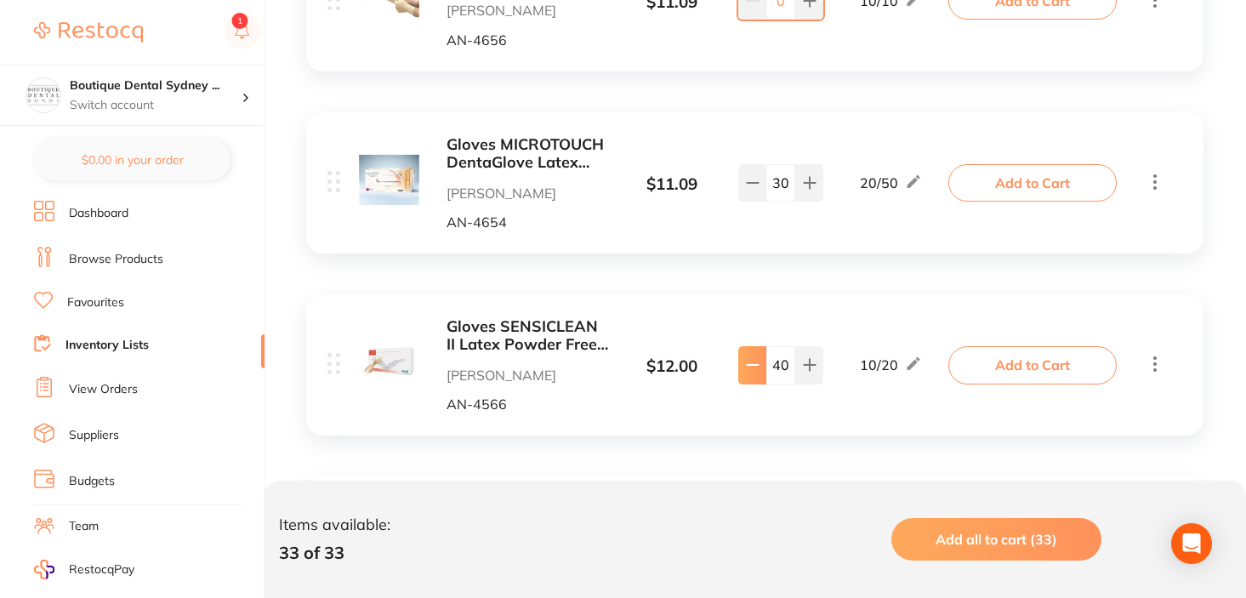
click at [753, 347] on button at bounding box center [752, 364] width 28 height 37
click at [758, 347] on button at bounding box center [752, 364] width 28 height 37
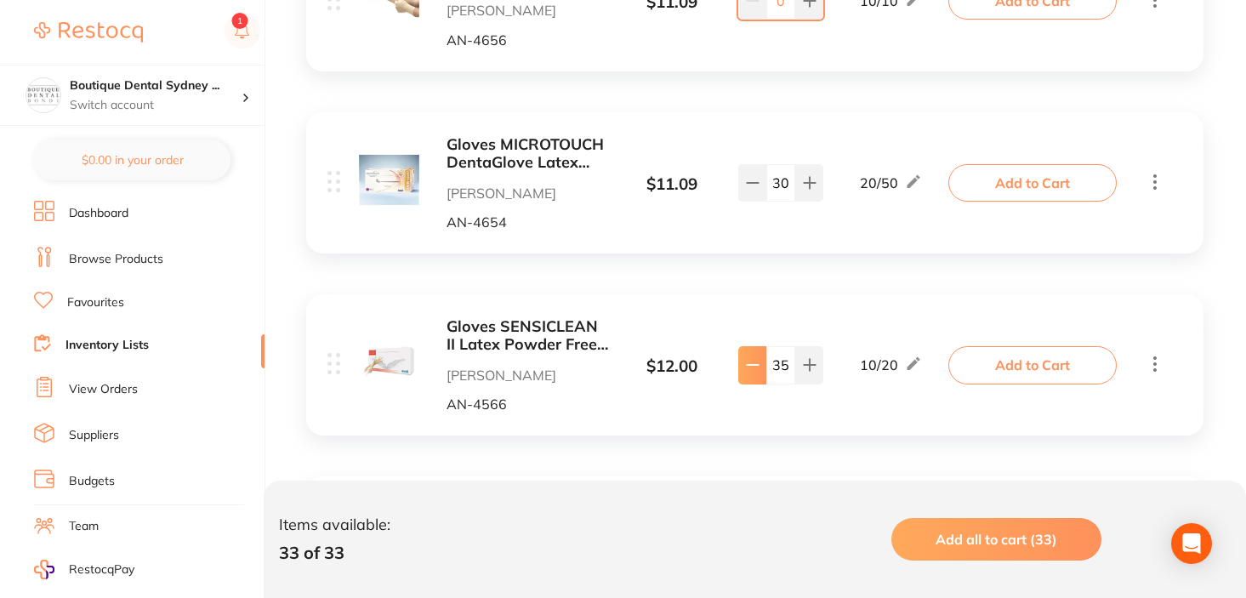
click at [758, 347] on button at bounding box center [752, 364] width 28 height 37
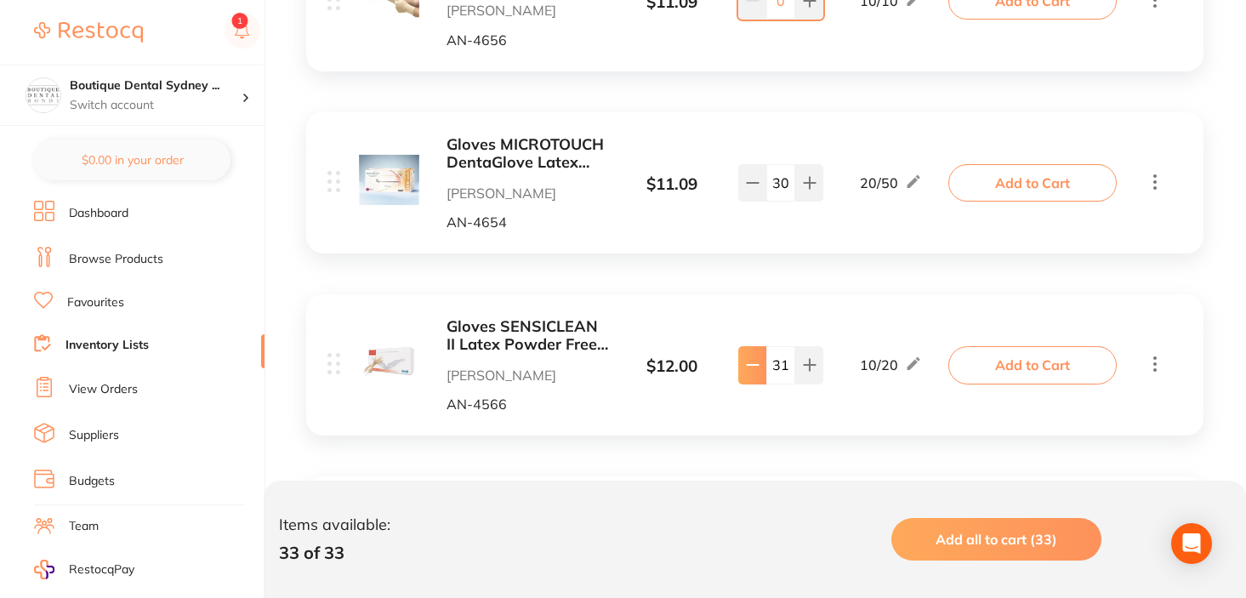
type input "30"
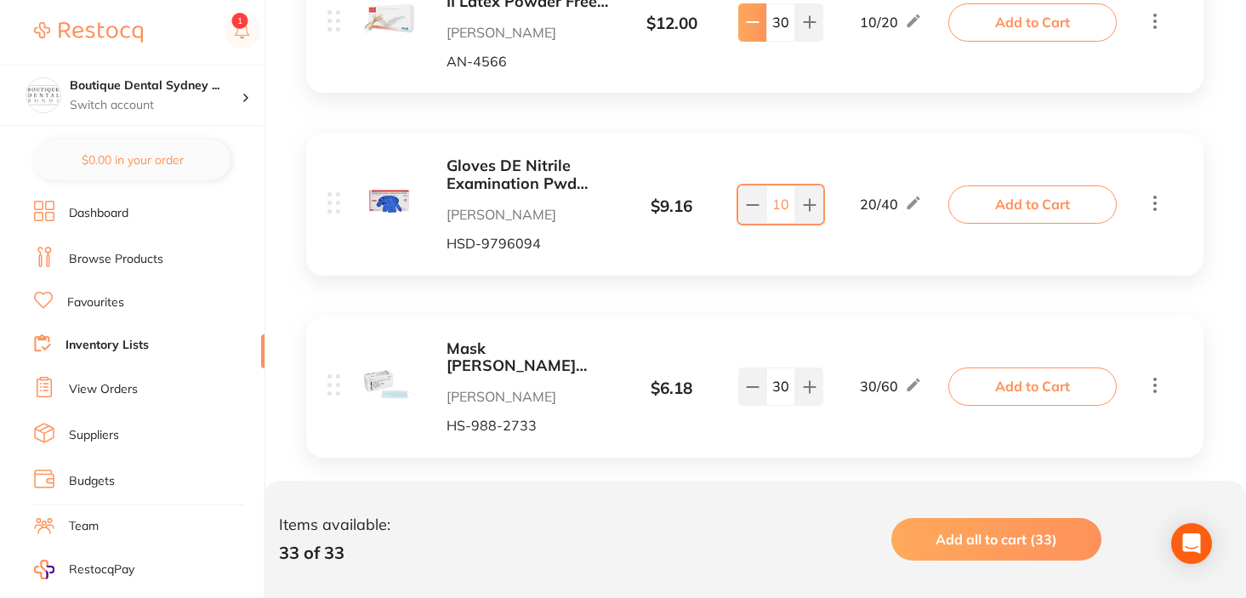
scroll to position [1800, 0]
click at [507, 164] on b "Gloves DE Nitrile Examination Pwd Free Small Box 200" at bounding box center [527, 175] width 162 height 35
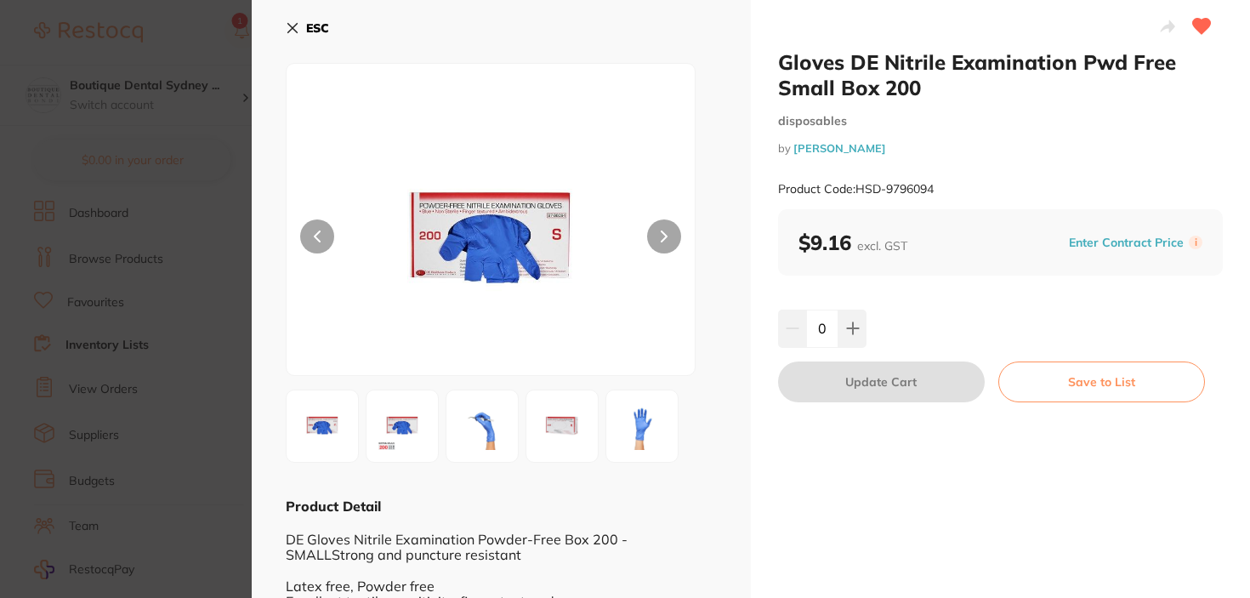
click at [289, 29] on icon at bounding box center [293, 28] width 14 height 14
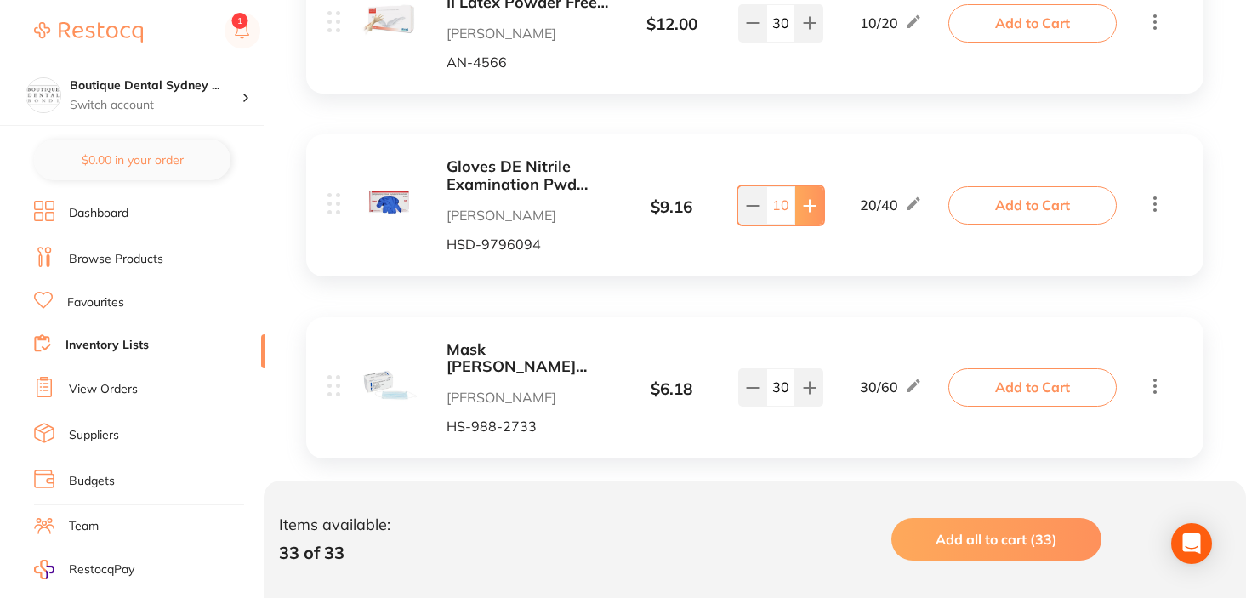
click at [816, 190] on button at bounding box center [809, 204] width 28 height 37
click at [816, 203] on button at bounding box center [809, 204] width 28 height 37
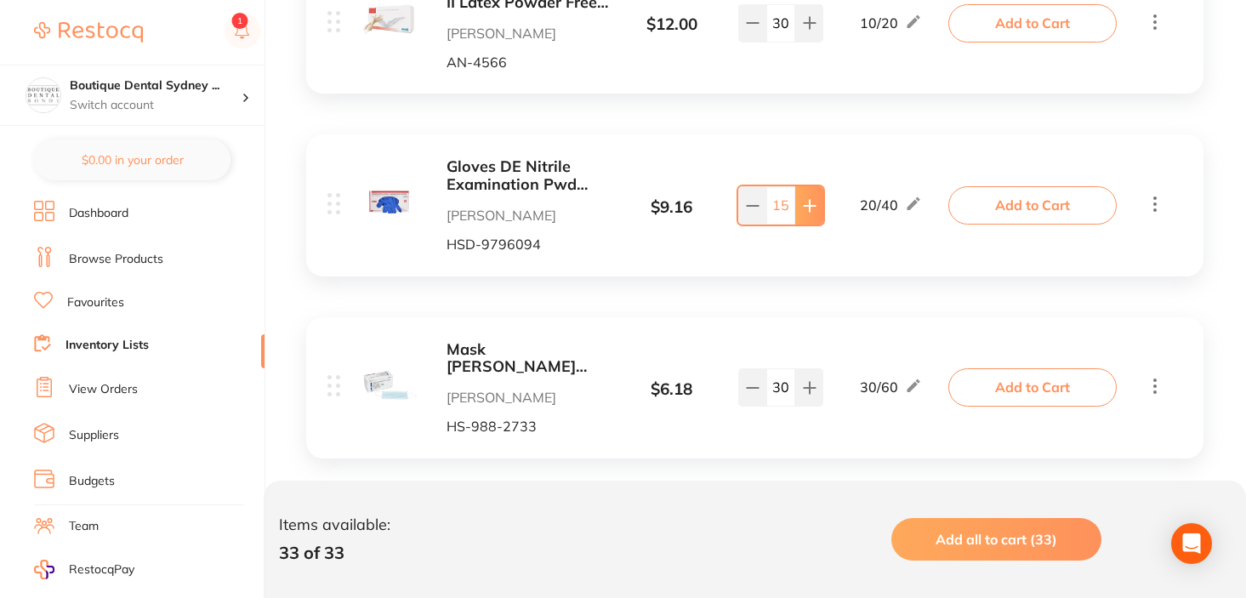
click at [816, 203] on button at bounding box center [809, 204] width 28 height 37
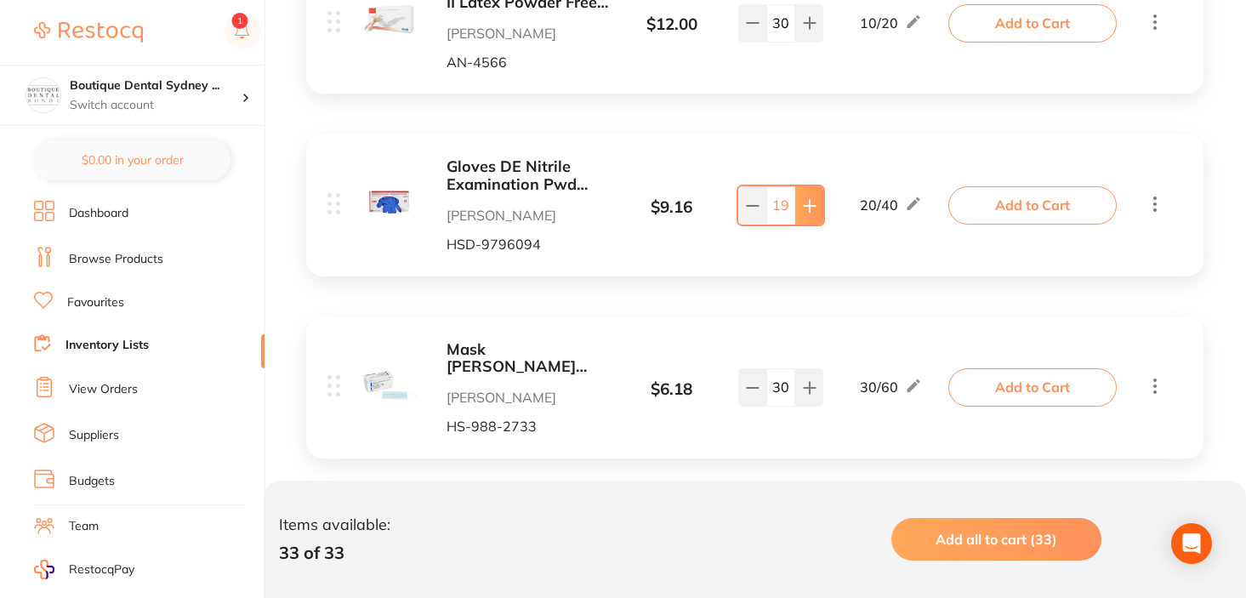
type input "20"
click at [777, 384] on input "30" at bounding box center [780, 386] width 29 height 37
type input "40"
click at [634, 381] on div "$ 6.18" at bounding box center [671, 389] width 125 height 19
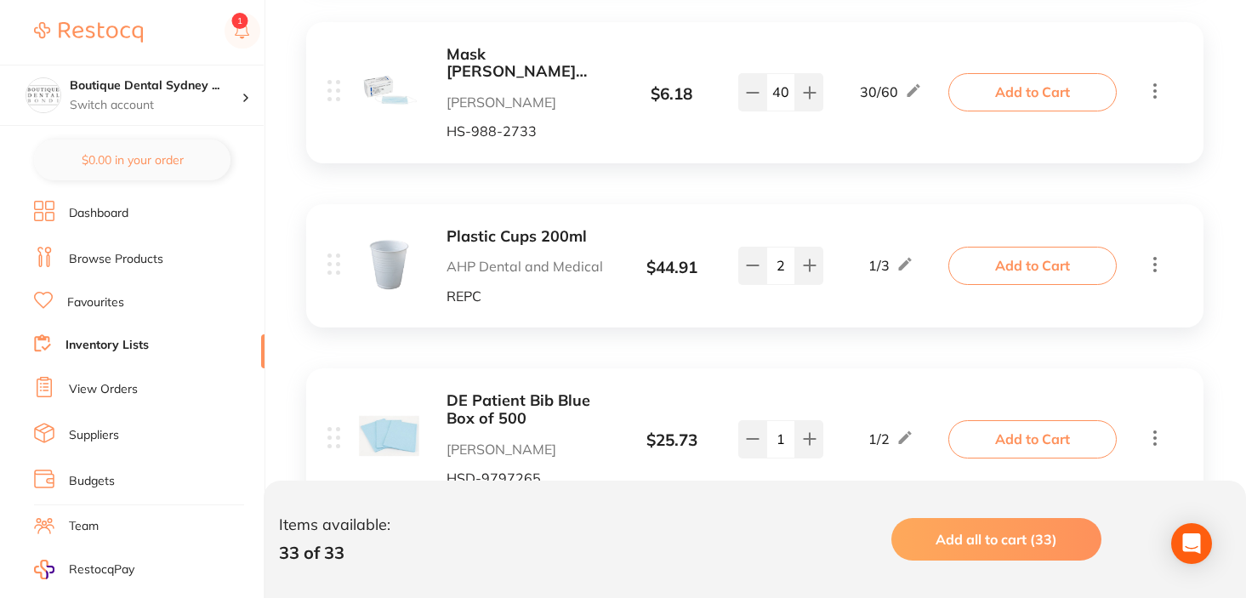
scroll to position [2091, 0]
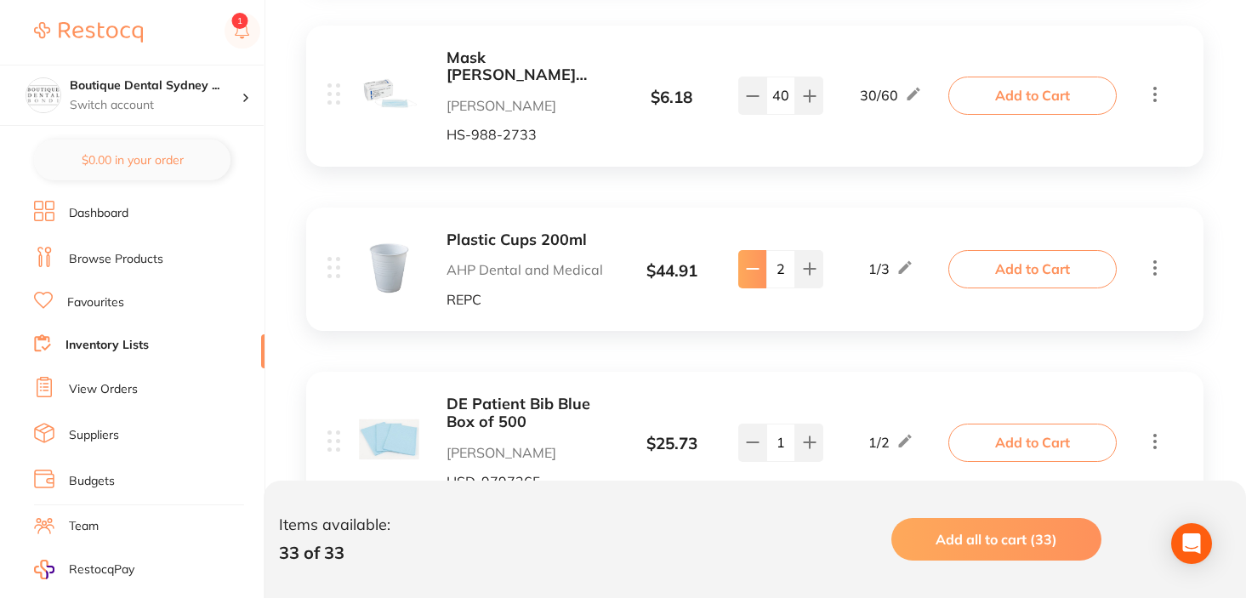
click at [746, 274] on icon at bounding box center [753, 269] width 14 height 14
type input "1"
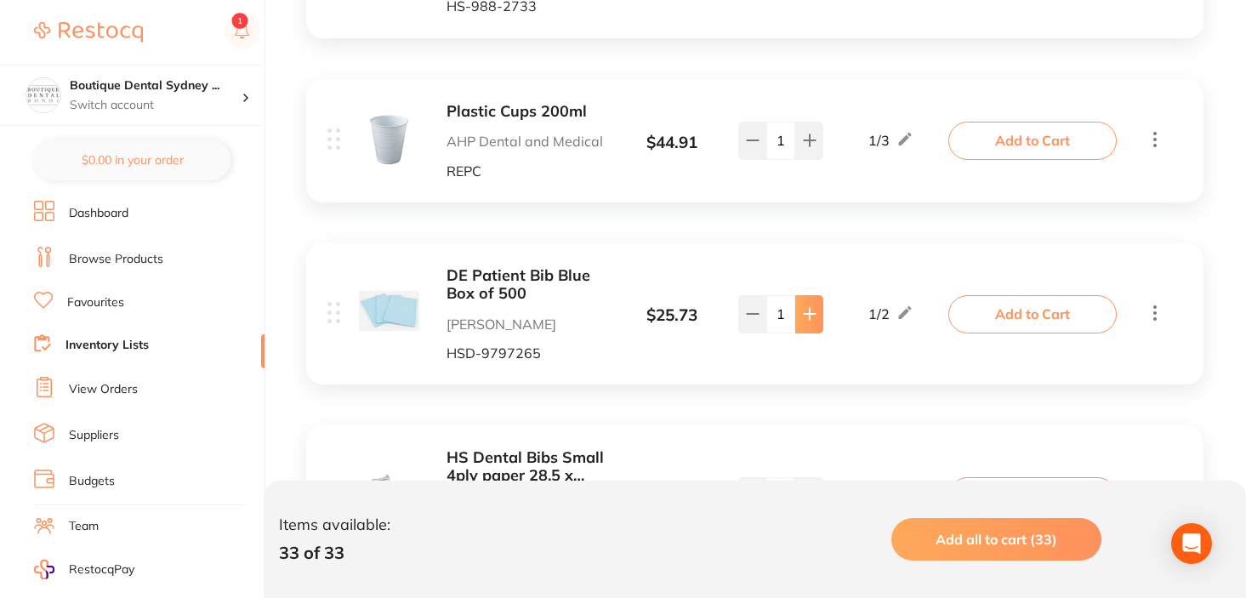
click at [804, 310] on icon at bounding box center [810, 314] width 14 height 14
type input "3"
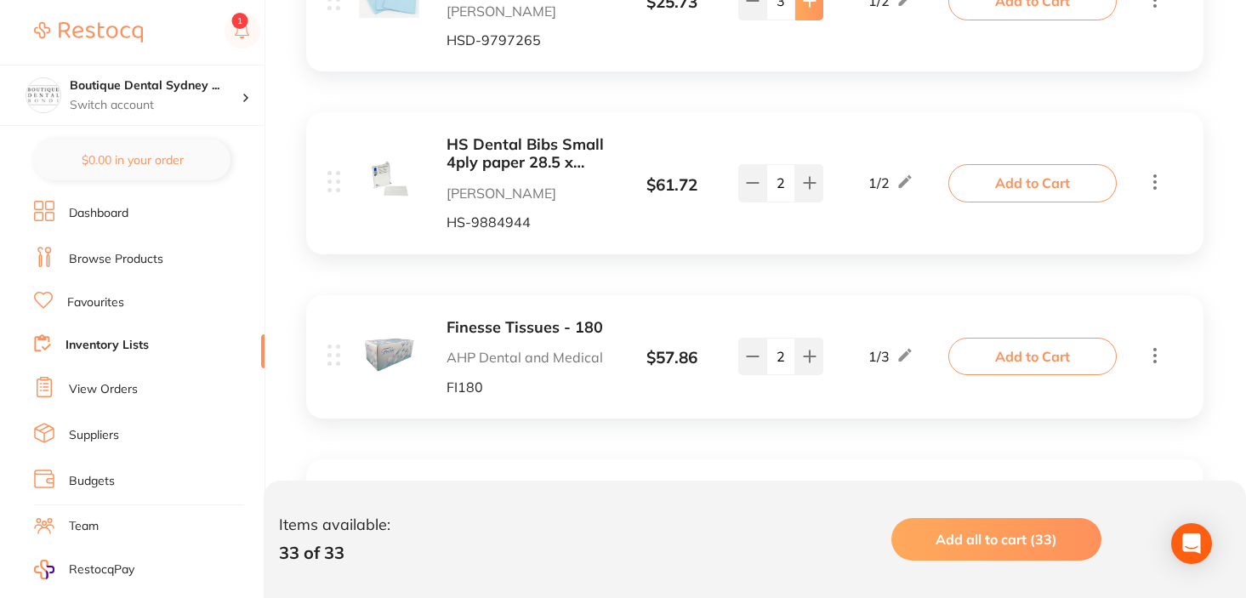
scroll to position [2528, 0]
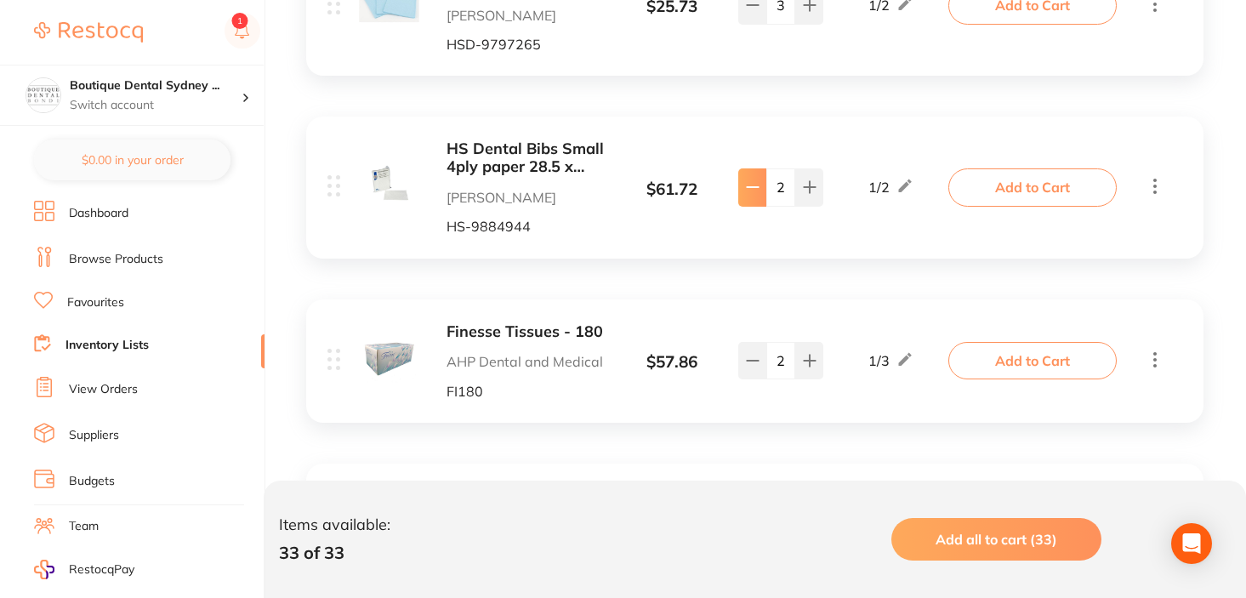
click at [747, 199] on button at bounding box center [752, 186] width 28 height 37
type input "1"
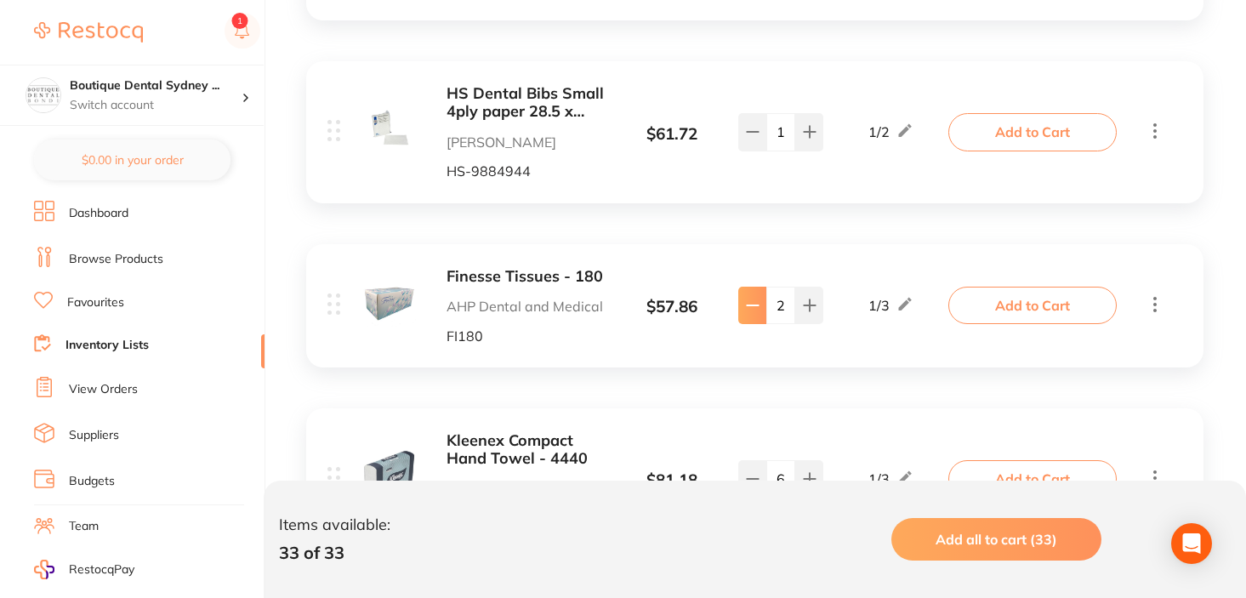
click at [749, 308] on icon at bounding box center [753, 306] width 14 height 14
type input "1"
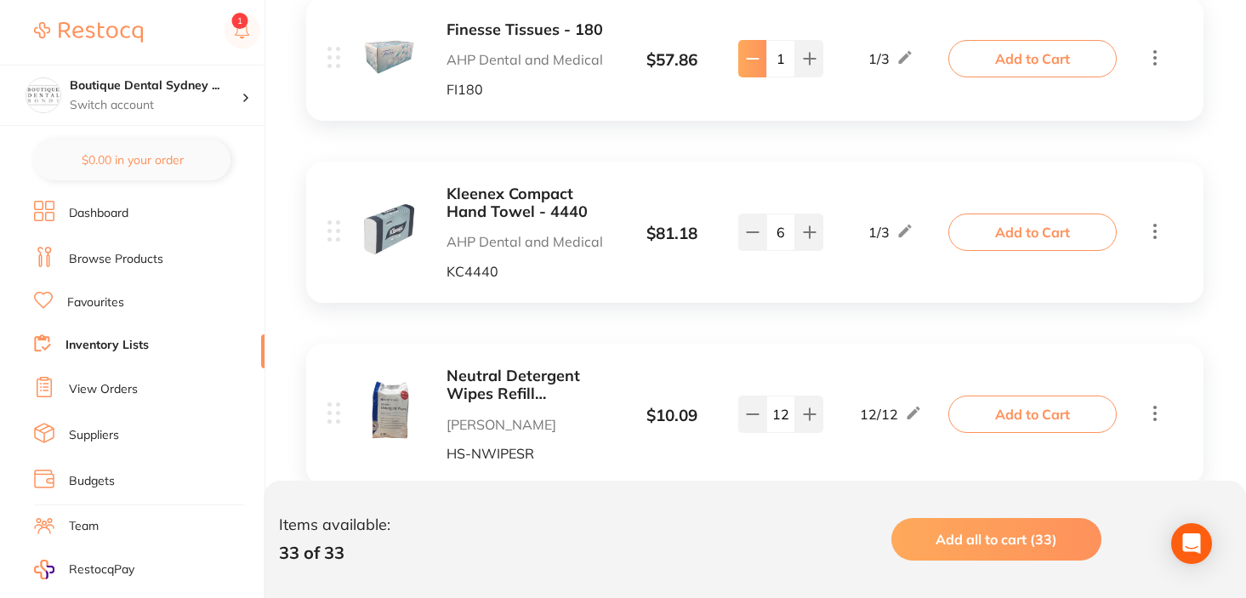
scroll to position [2828, 0]
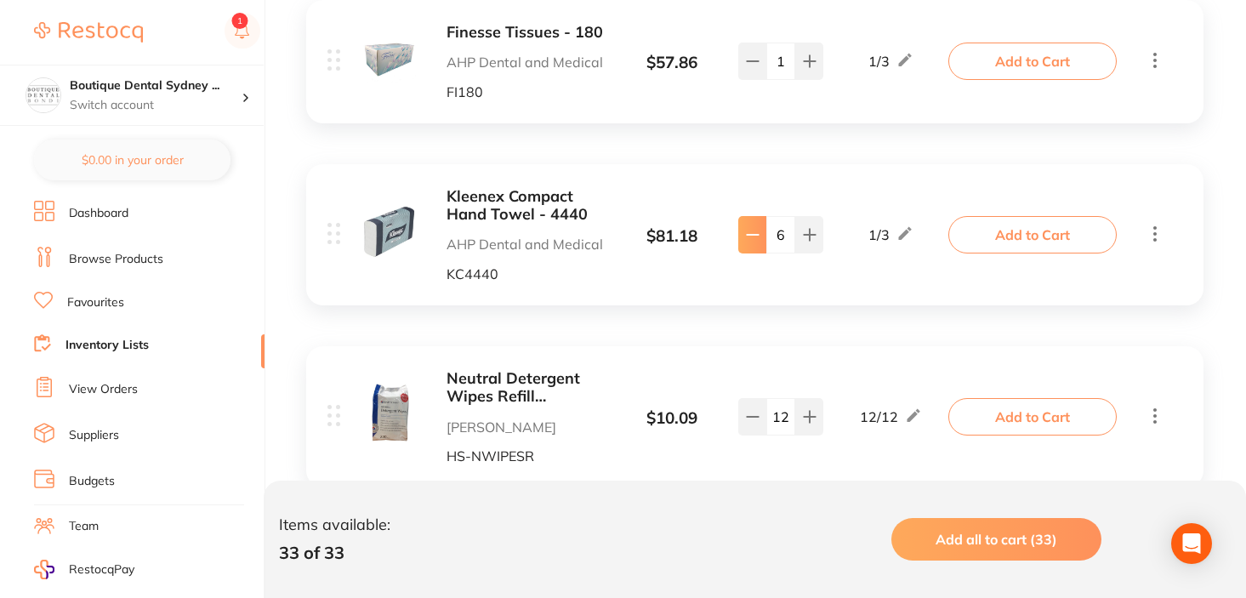
click at [754, 242] on button at bounding box center [752, 234] width 28 height 37
type input "4"
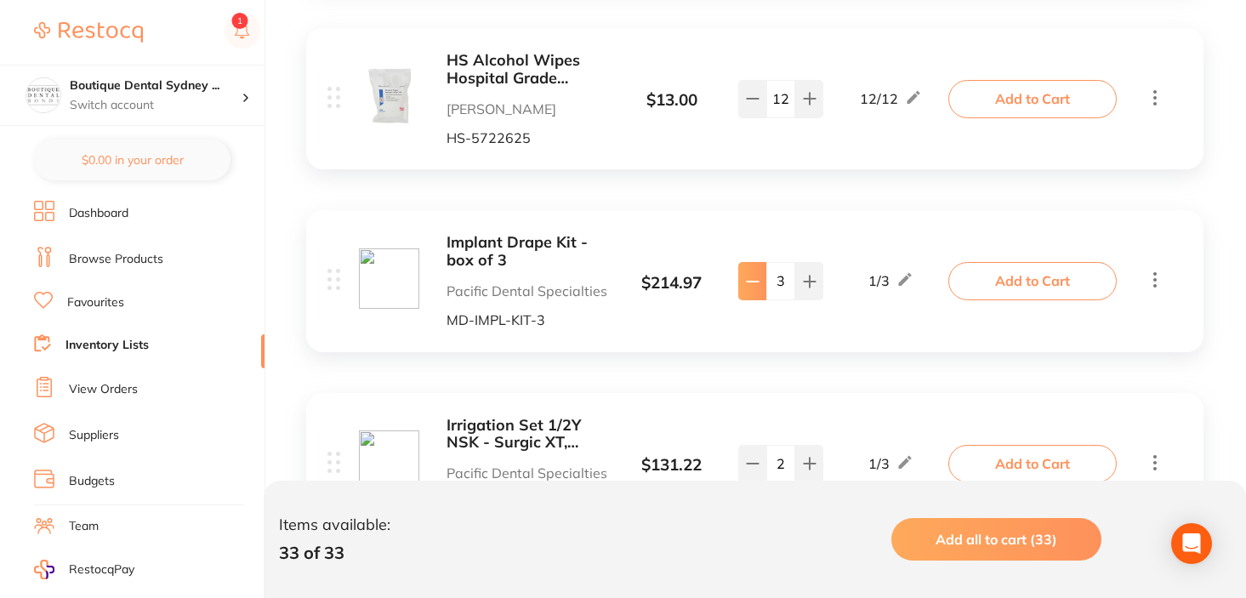
click at [758, 277] on icon at bounding box center [753, 282] width 14 height 14
type input "2"
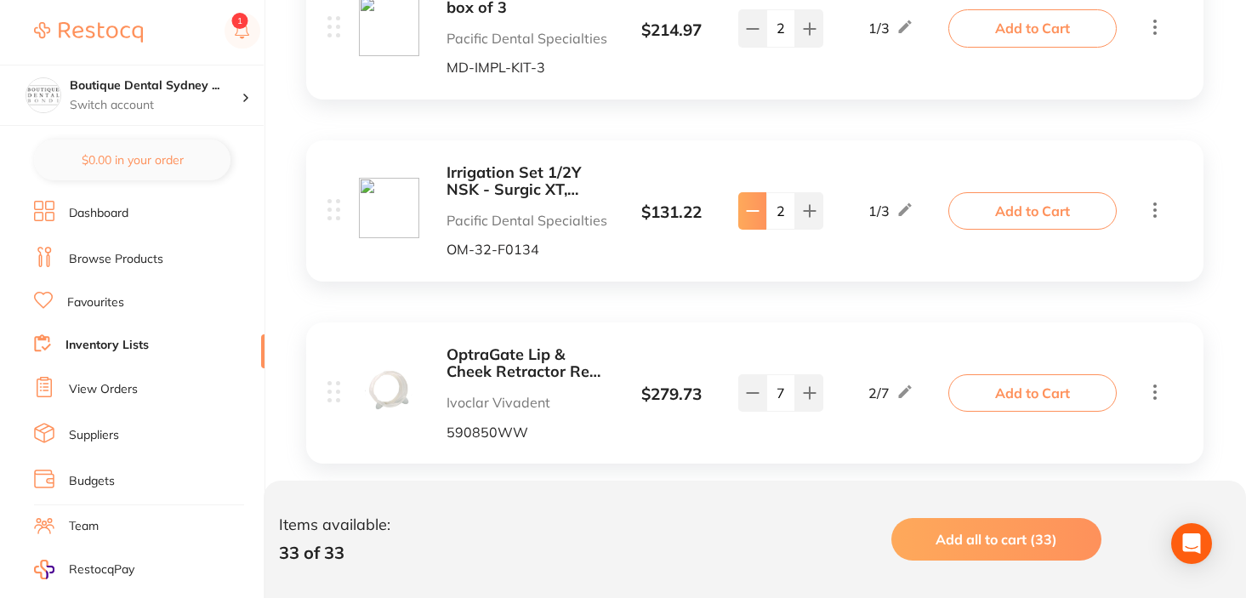
click at [755, 211] on icon at bounding box center [752, 211] width 11 height 0
type input "1"
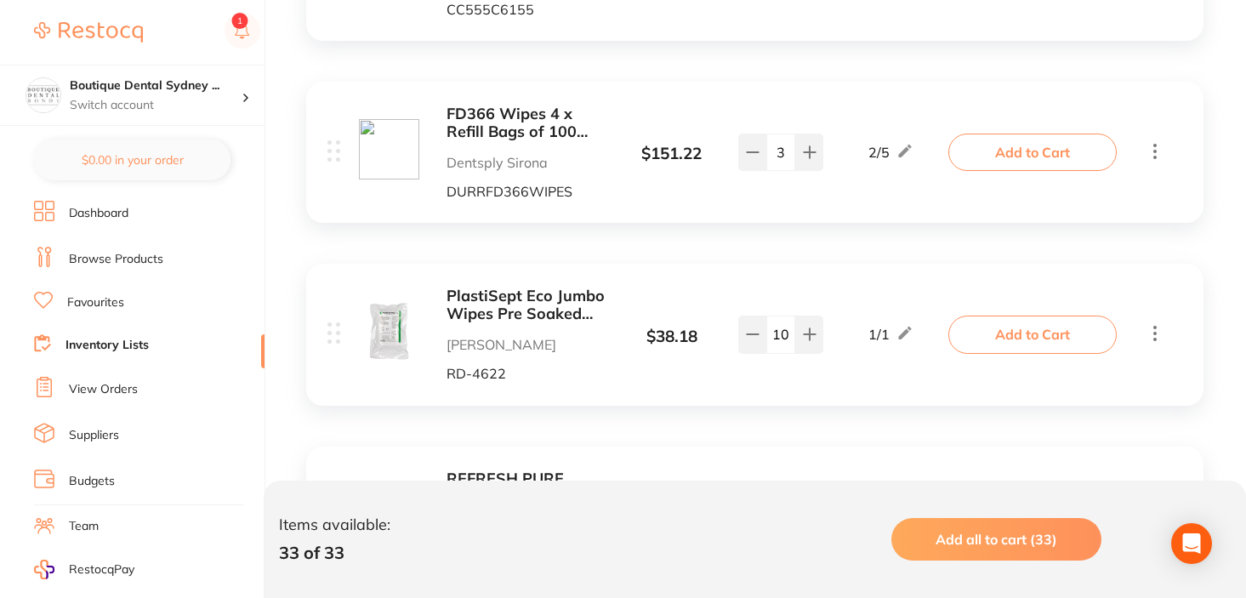
scroll to position [5459, 0]
click at [753, 167] on button at bounding box center [752, 152] width 28 height 37
click at [753, 156] on icon at bounding box center [753, 153] width 14 height 14
type input "0"
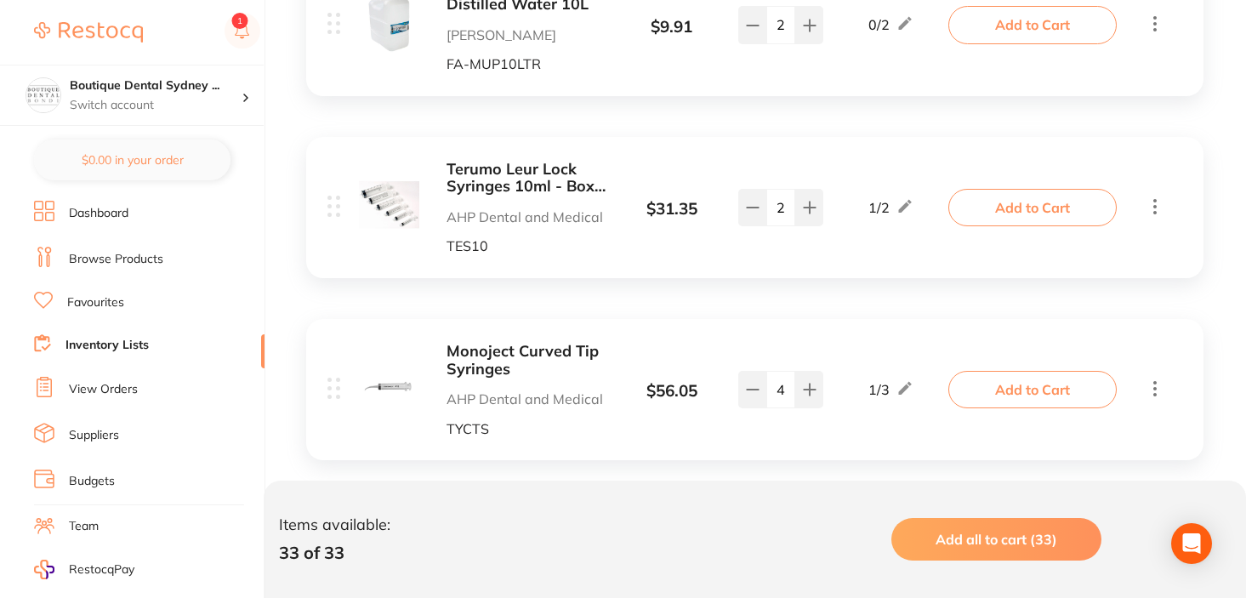
scroll to position [5955, 0]
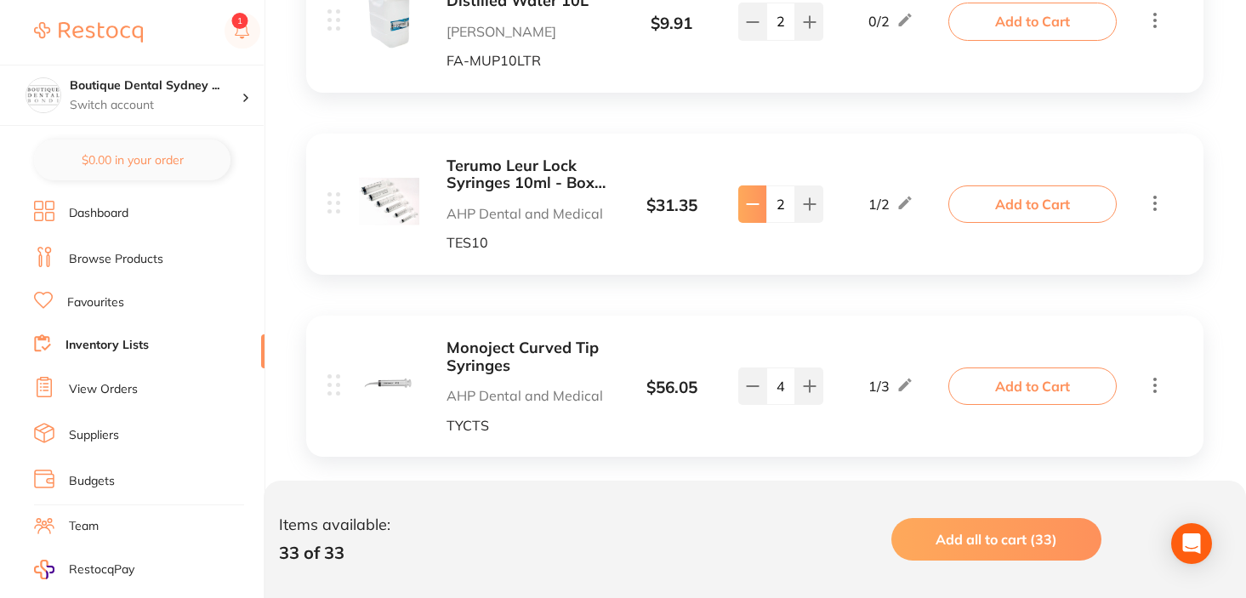
click at [753, 212] on button at bounding box center [752, 203] width 28 height 37
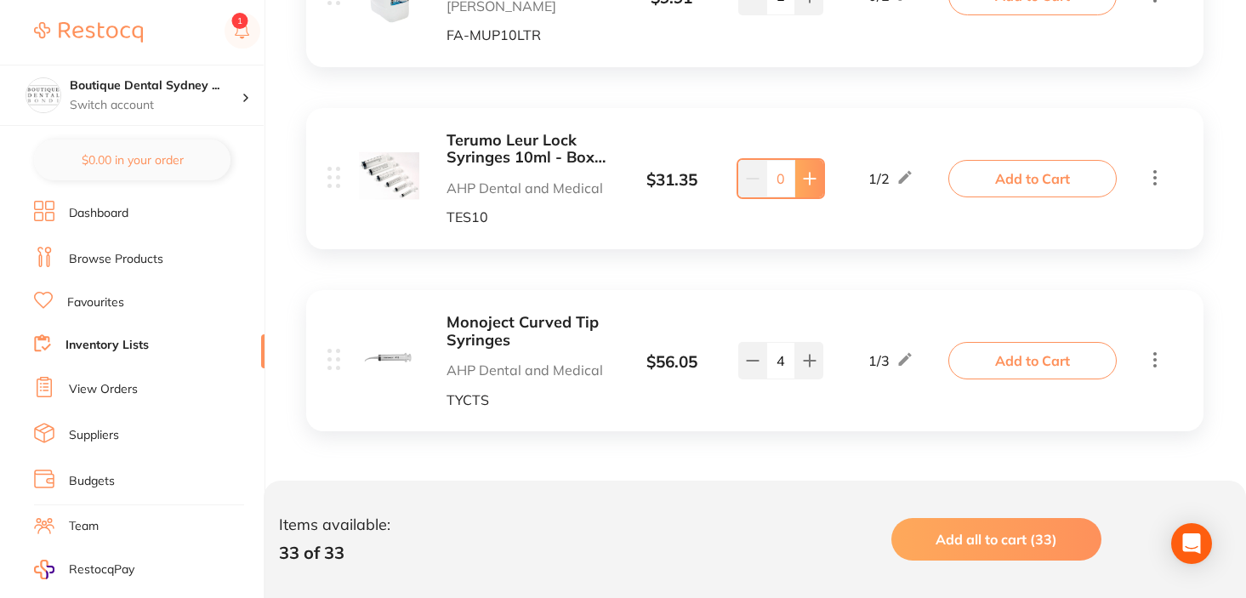
click at [805, 179] on icon at bounding box center [809, 178] width 11 height 11
type input "2"
click at [753, 362] on icon at bounding box center [753, 361] width 14 height 14
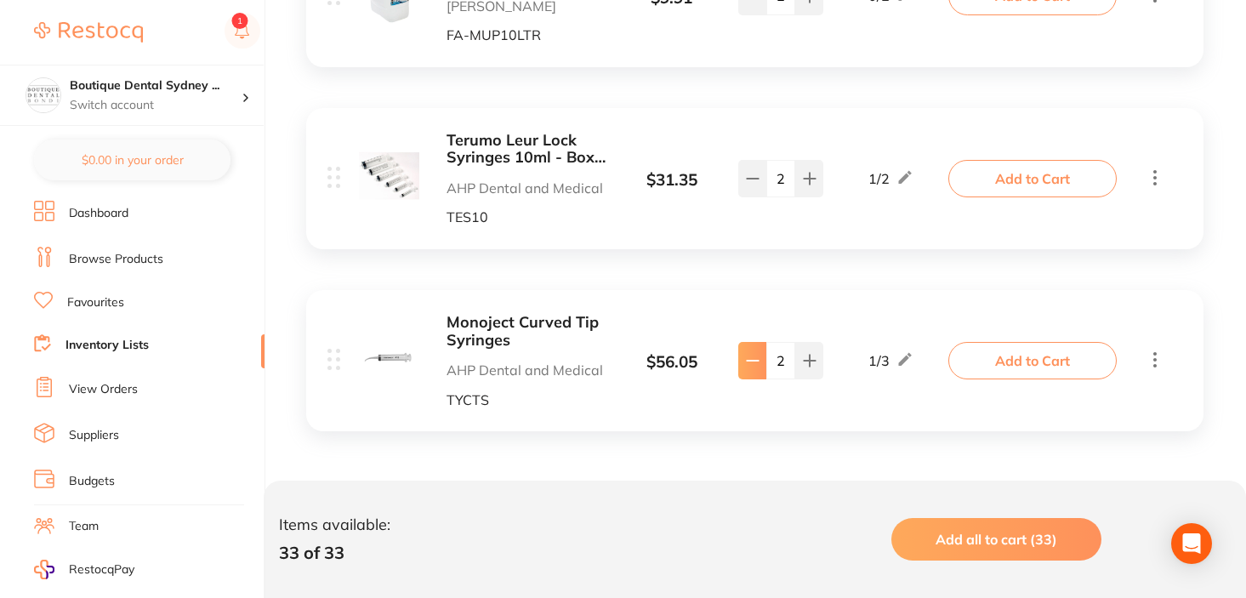
click at [753, 362] on icon at bounding box center [753, 361] width 14 height 14
type input "0"
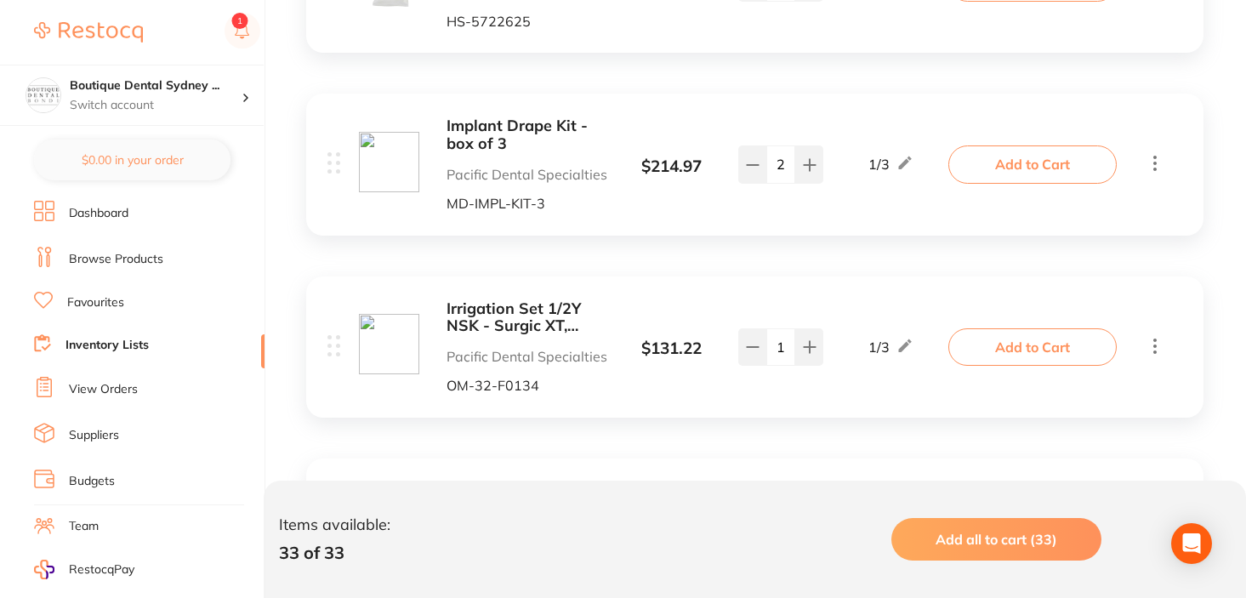
scroll to position [3166, 0]
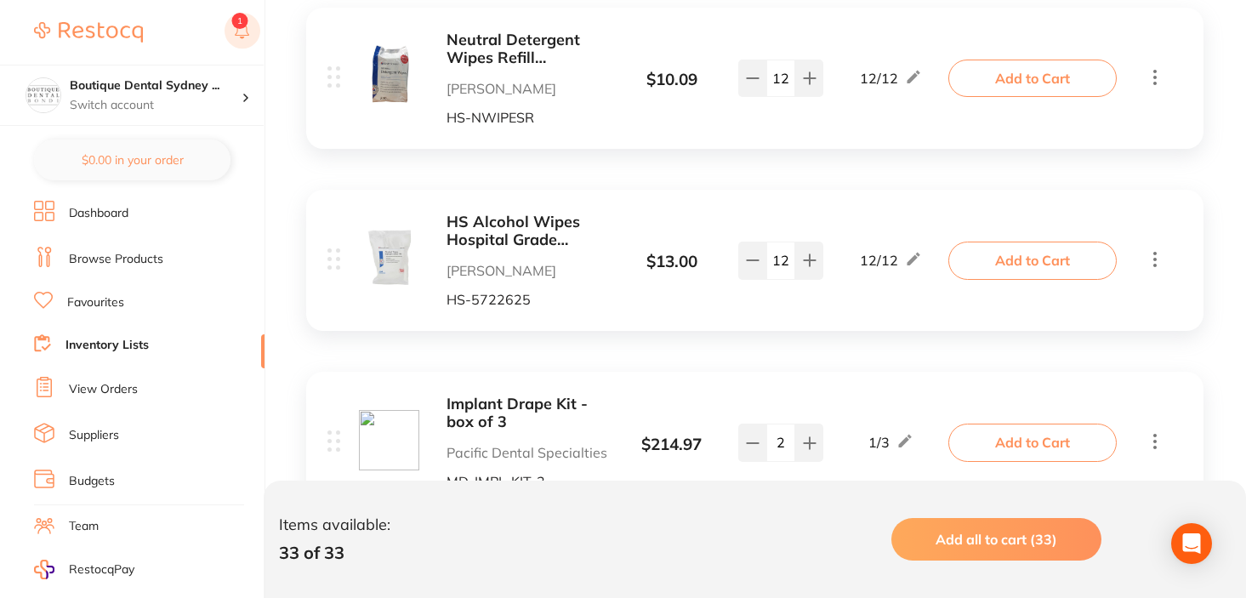
click at [249, 26] on rect at bounding box center [243, 31] width 36 height 36
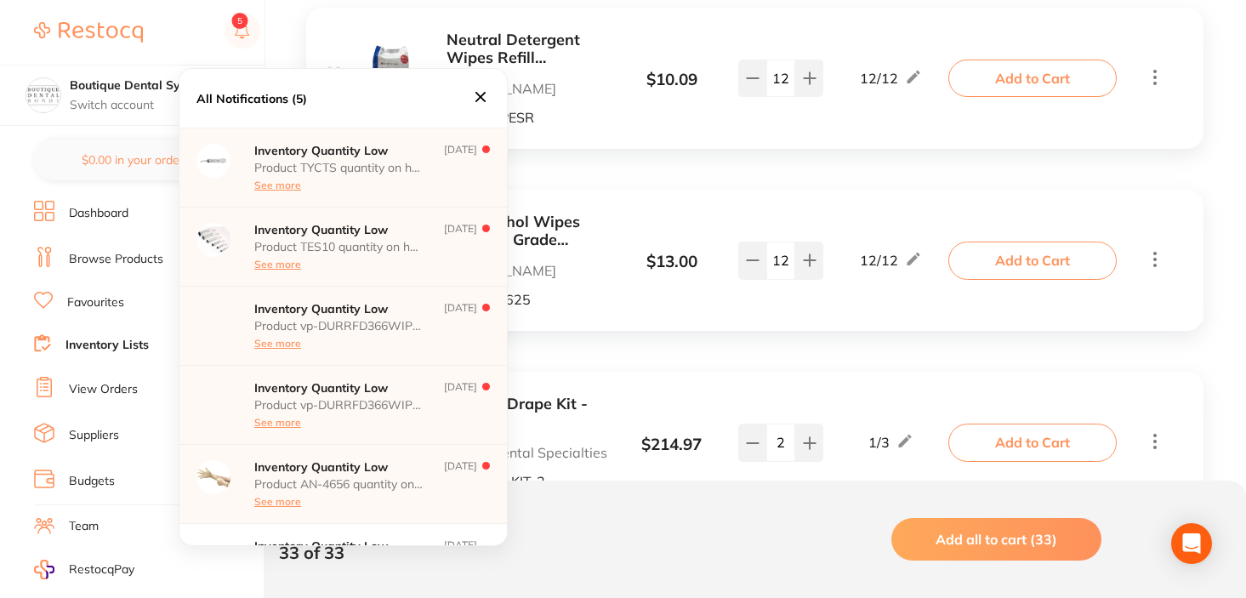
click at [468, 154] on p "Sept 17" at bounding box center [460, 168] width 33 height 48
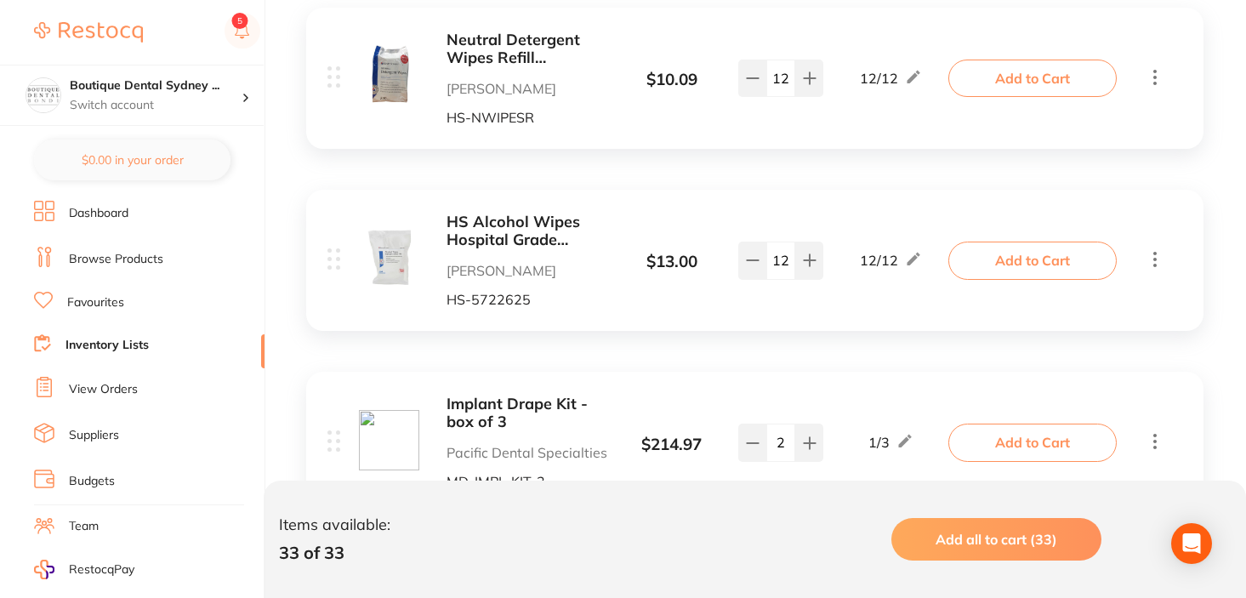
scroll to position [0, 0]
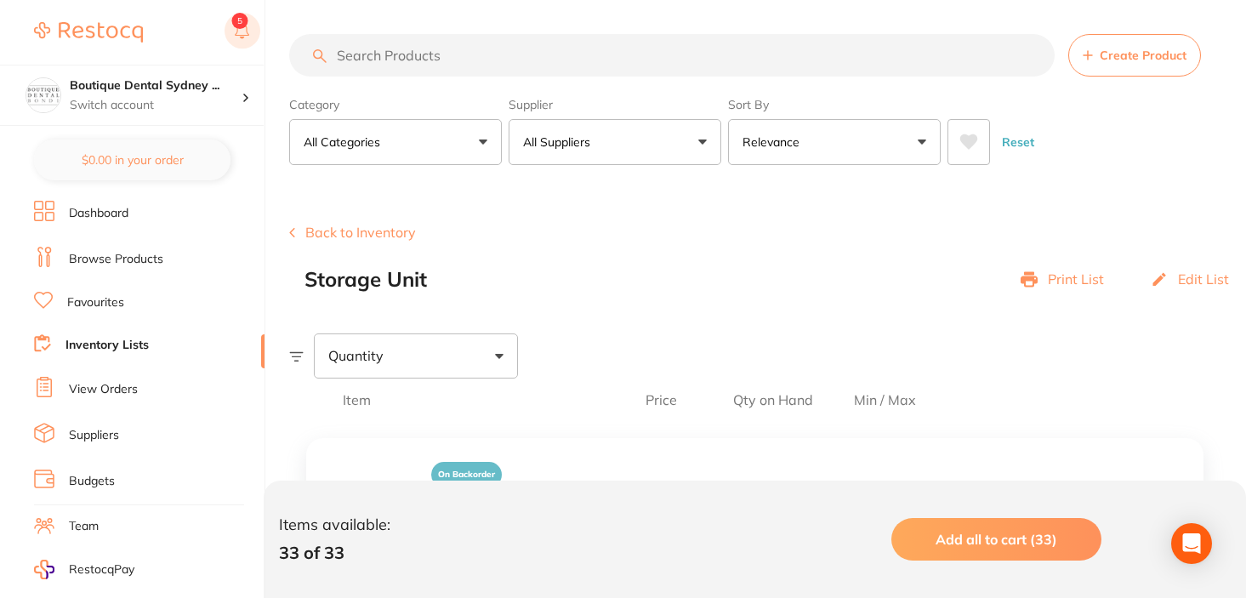
click at [258, 41] on icon at bounding box center [243, 31] width 36 height 37
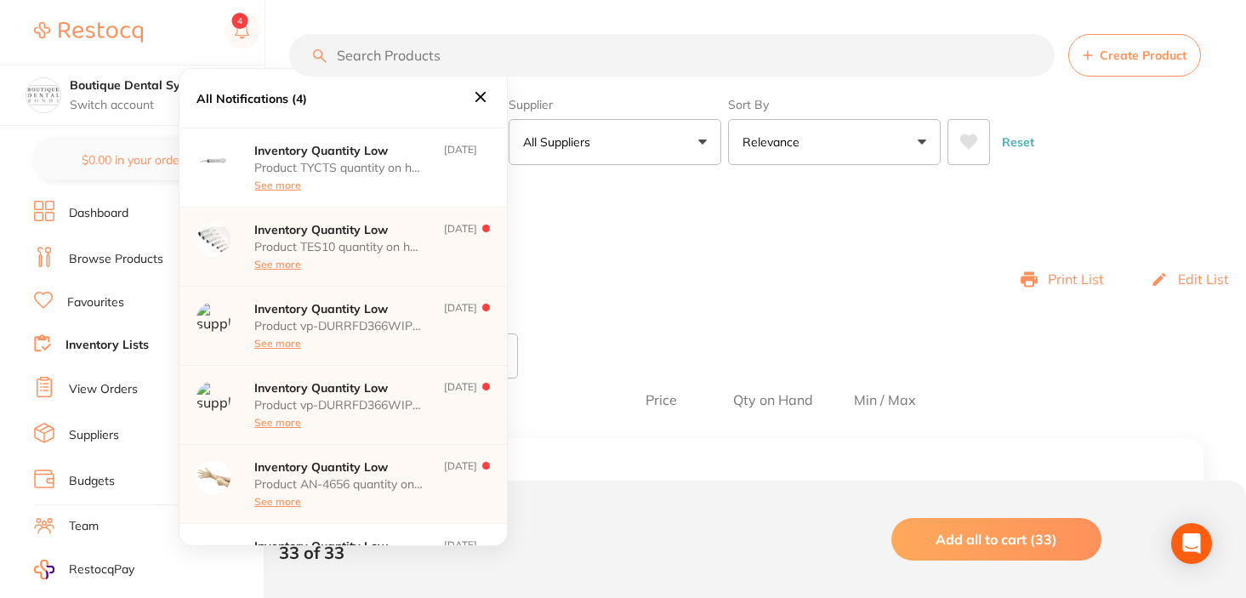
click at [477, 94] on icon at bounding box center [480, 97] width 10 height 10
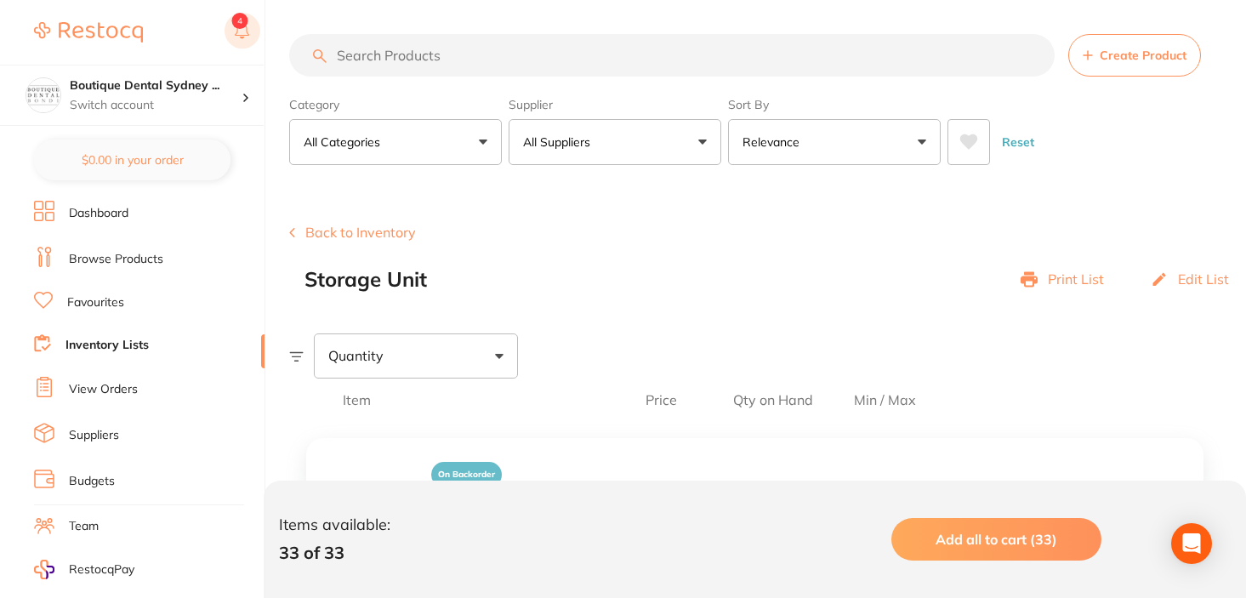
click at [236, 26] on button at bounding box center [243, 32] width 36 height 39
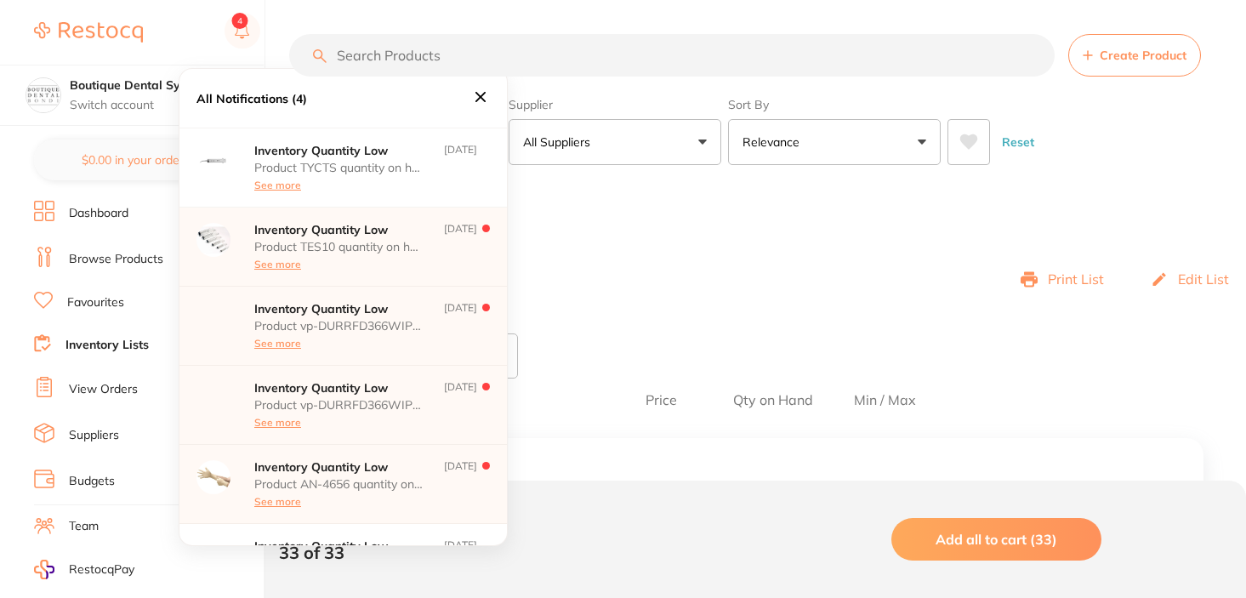
click at [355, 255] on div "Product TES10 quantity on hand has fallen below its minimum inventory threshold…" at bounding box center [339, 255] width 170 height 31
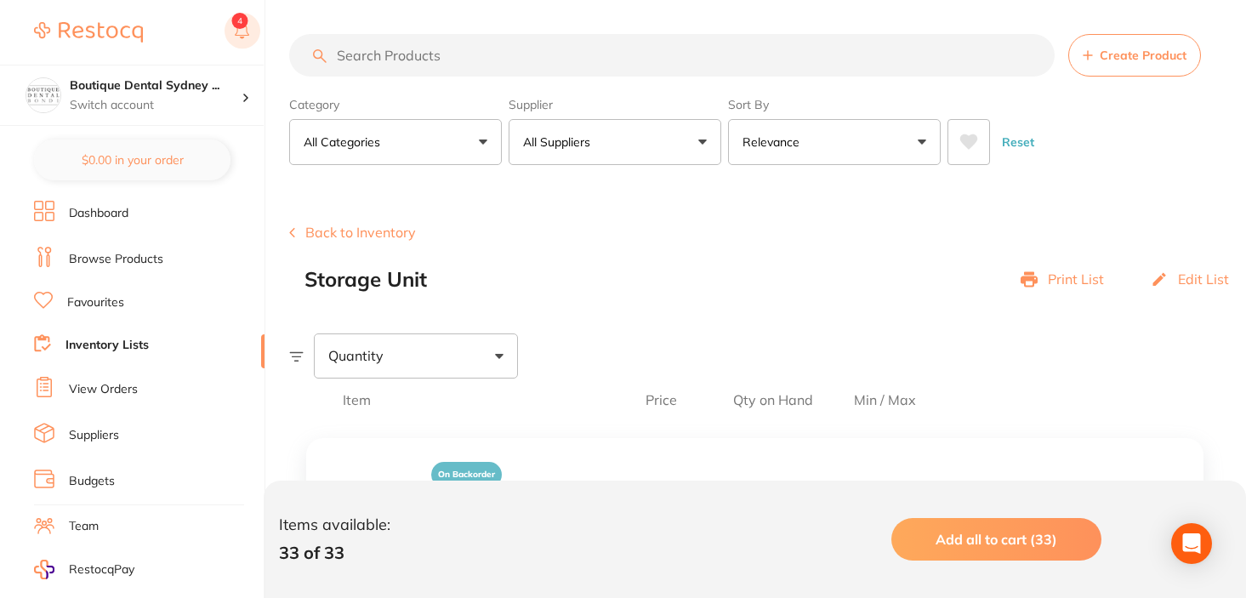
click at [240, 25] on button at bounding box center [243, 32] width 36 height 39
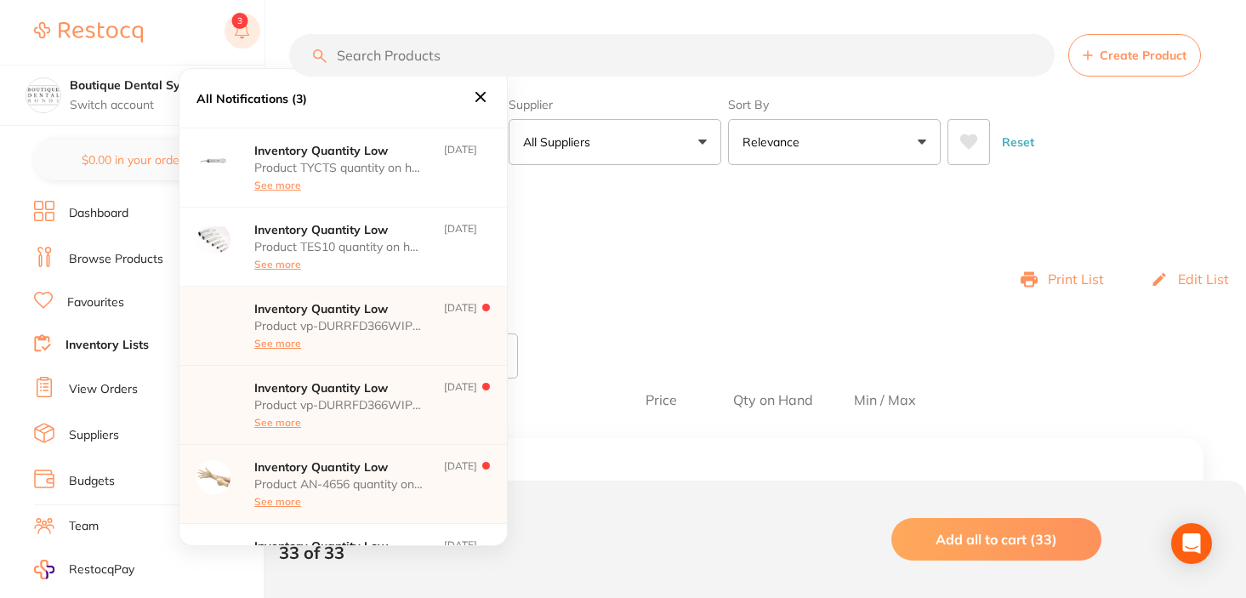
click at [236, 26] on button at bounding box center [243, 32] width 36 height 39
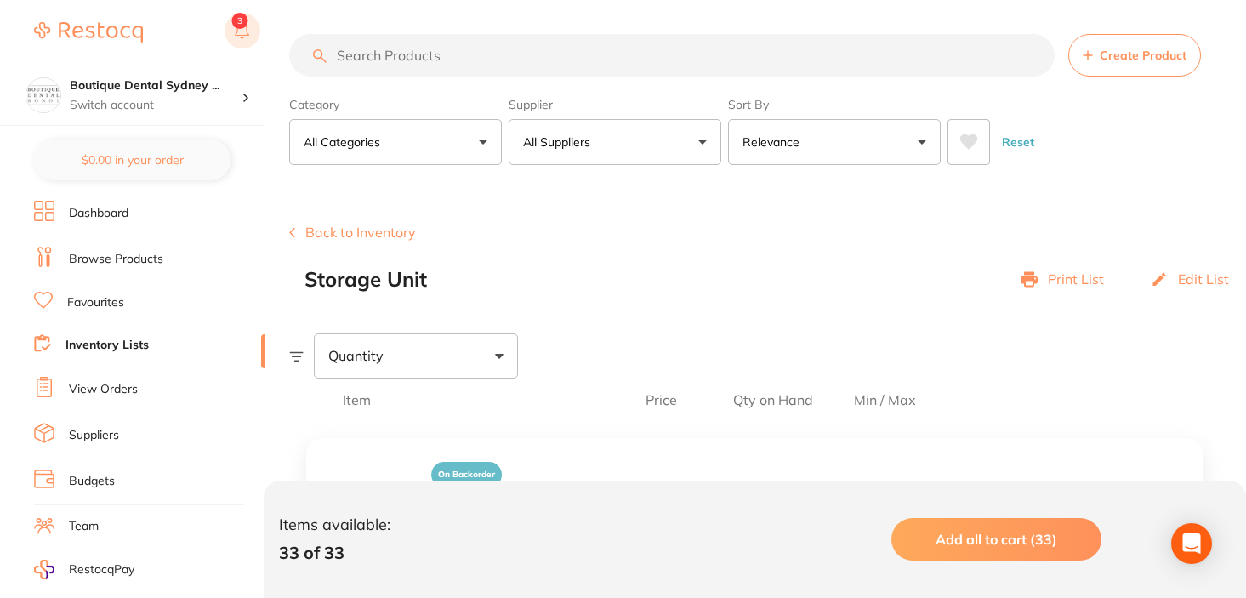
click at [244, 24] on button at bounding box center [243, 32] width 36 height 39
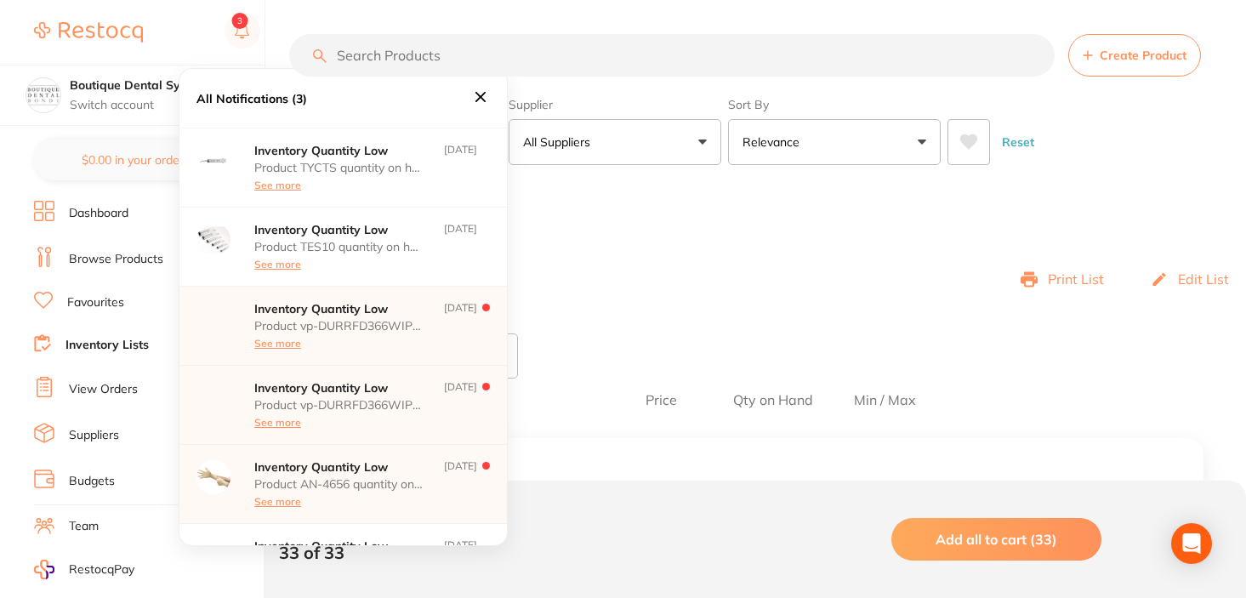
drag, startPoint x: 337, startPoint y: 329, endPoint x: 356, endPoint y: 376, distance: 50.7
click at [356, 376] on div "Inventory Quantity Low Product vp-DURRFD366WIPES quantity on hand has fallen be…" at bounding box center [342, 405] width 327 height 79
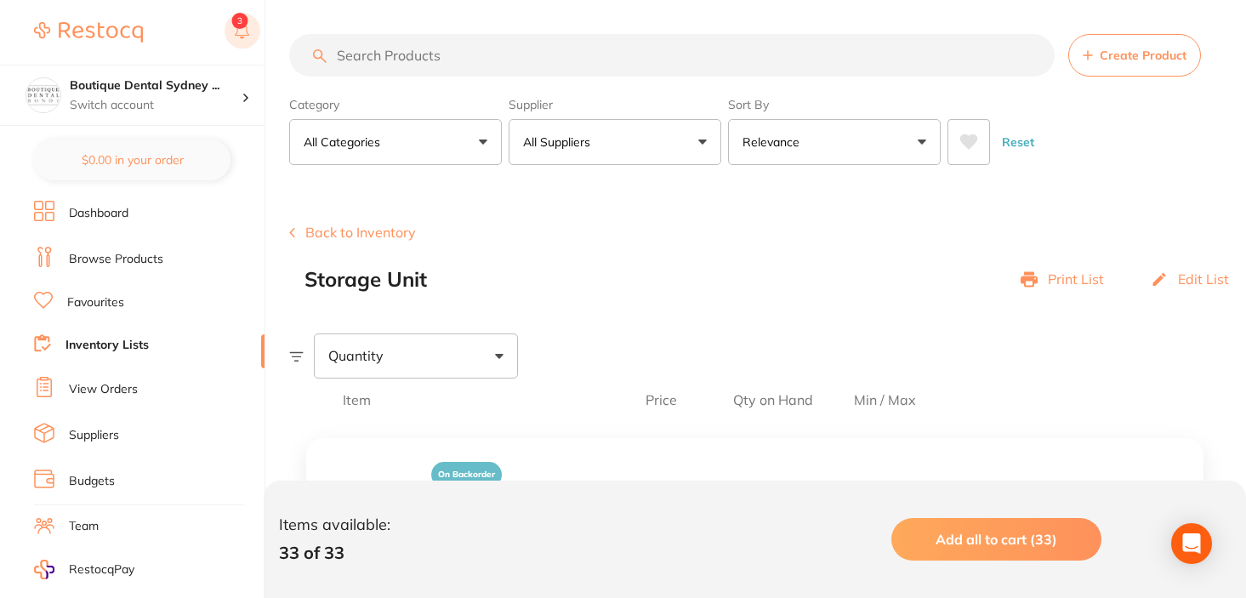
click at [239, 19] on button at bounding box center [243, 32] width 36 height 39
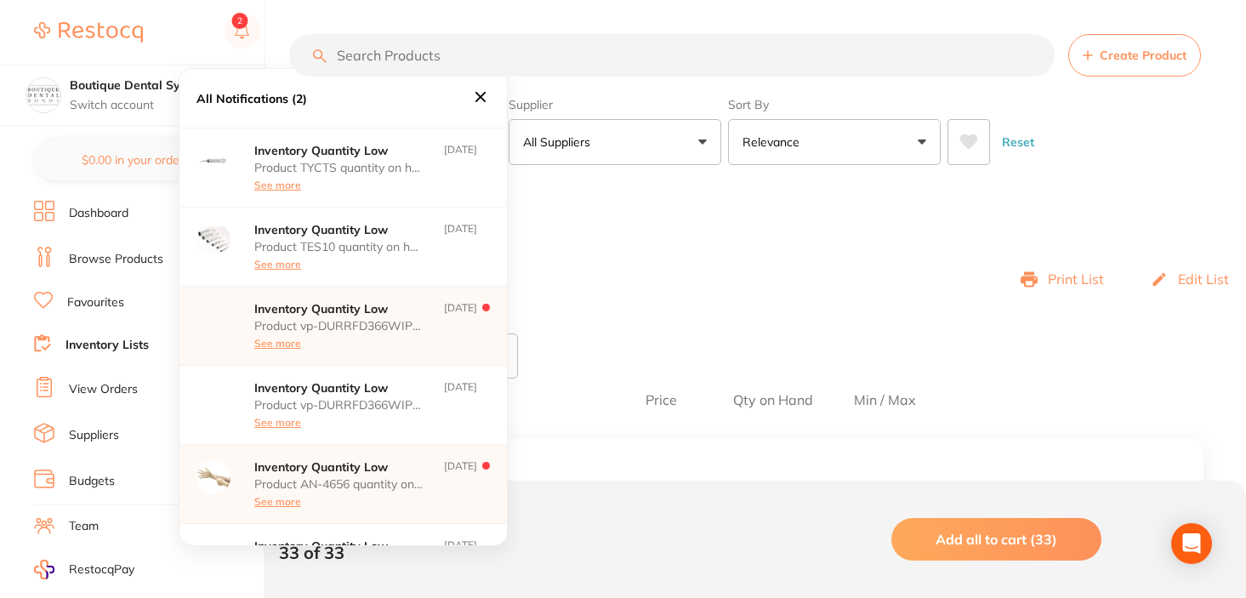
click at [344, 335] on div "Product vp-DURRFD366WIPES quantity on hand has fallen below its minimum invento…" at bounding box center [339, 334] width 170 height 31
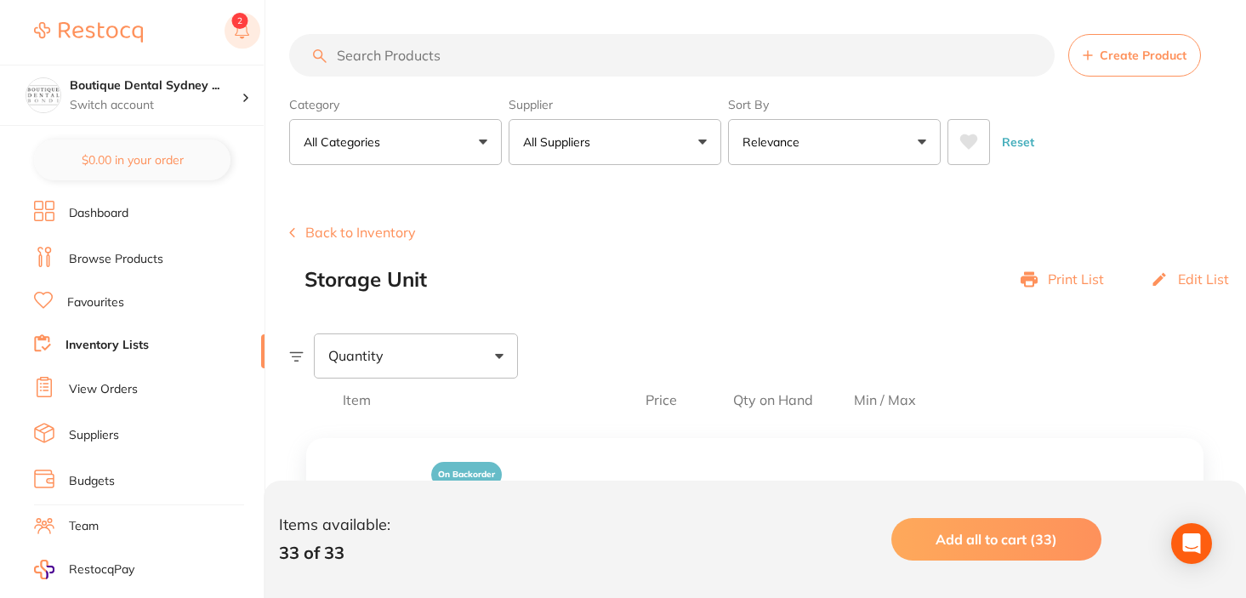
click at [242, 26] on button at bounding box center [243, 32] width 36 height 39
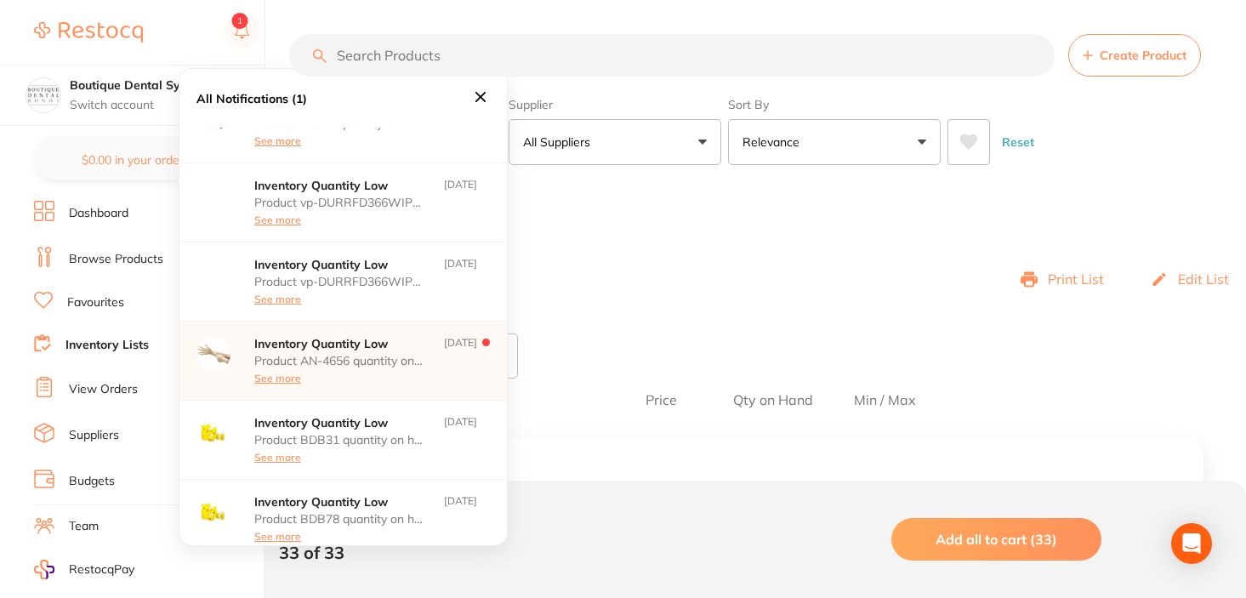
scroll to position [122, 0]
click at [372, 399] on div "Inventory Quantity Low Product AN-4656 quantity on hand has fallen below its mi…" at bounding box center [342, 361] width 327 height 79
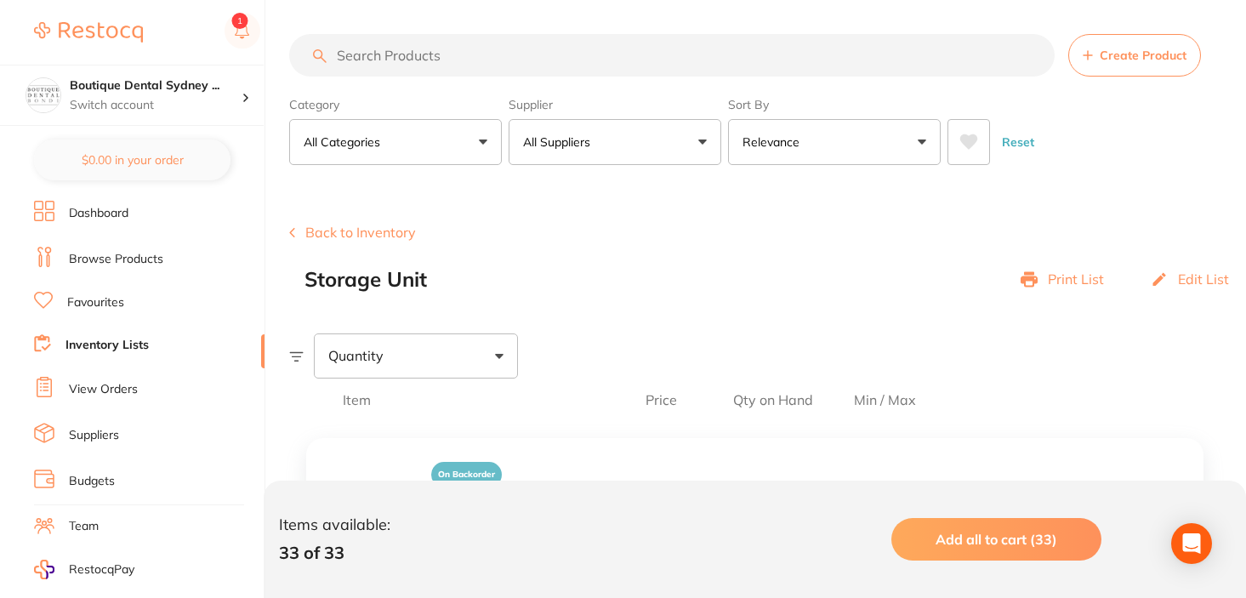
click at [267, 234] on div "$0.00 Boutique Dental Sydney ... Switch account Boutique Dental Sydney Pty Ltd …" at bounding box center [623, 299] width 1246 height 598
click at [135, 200] on section "Boutique Dental Sydney ... Switch account Boutique Dental Sydney Pty Ltd $0.00 …" at bounding box center [132, 299] width 265 height 598
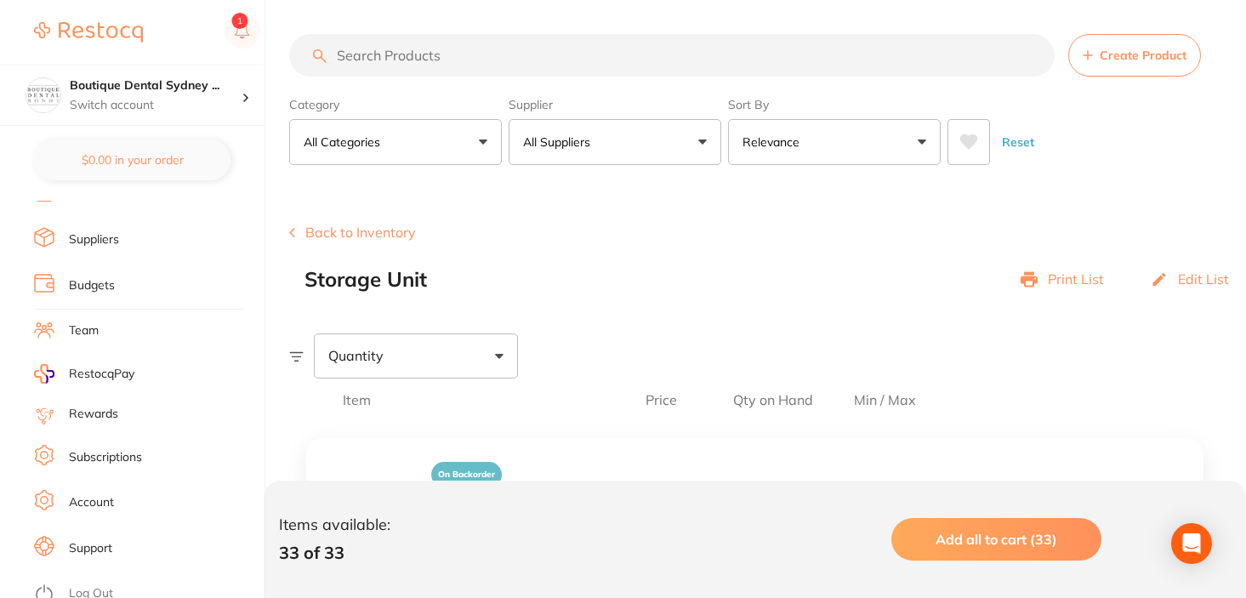
scroll to position [0, 0]
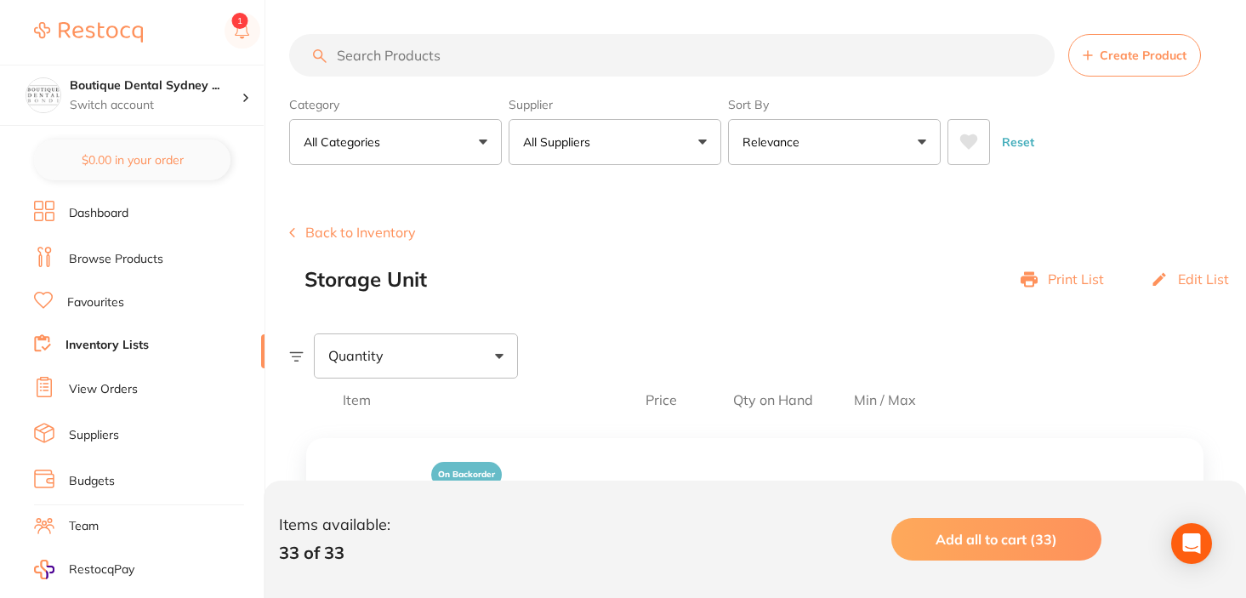
click at [109, 385] on link "View Orders" at bounding box center [103, 389] width 69 height 17
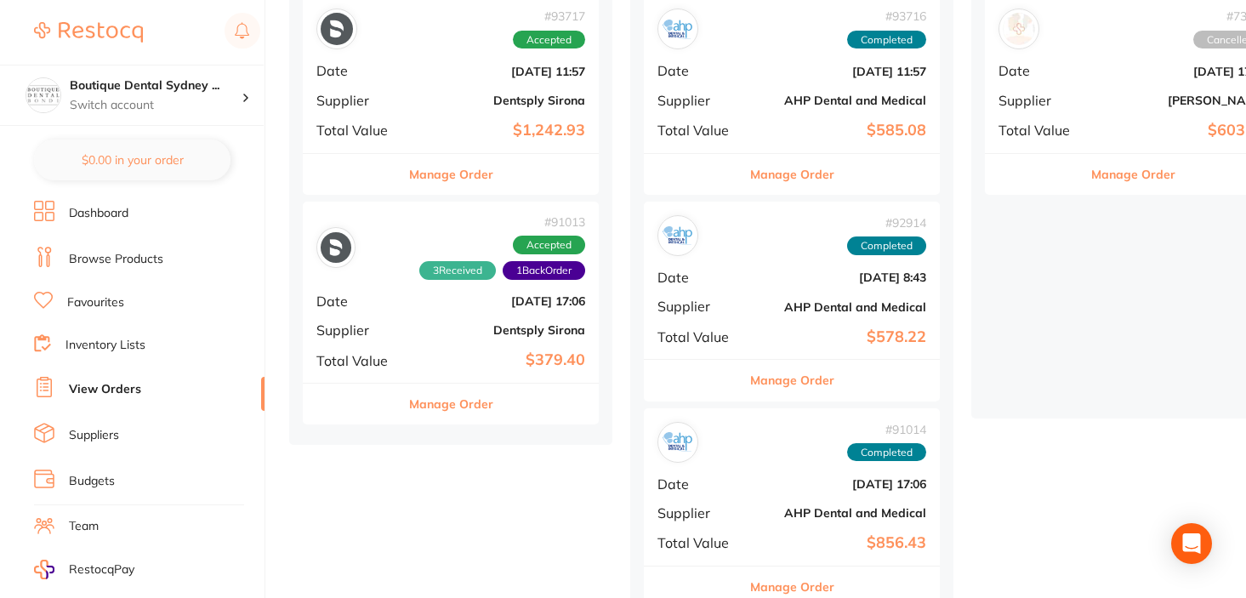
scroll to position [248, 0]
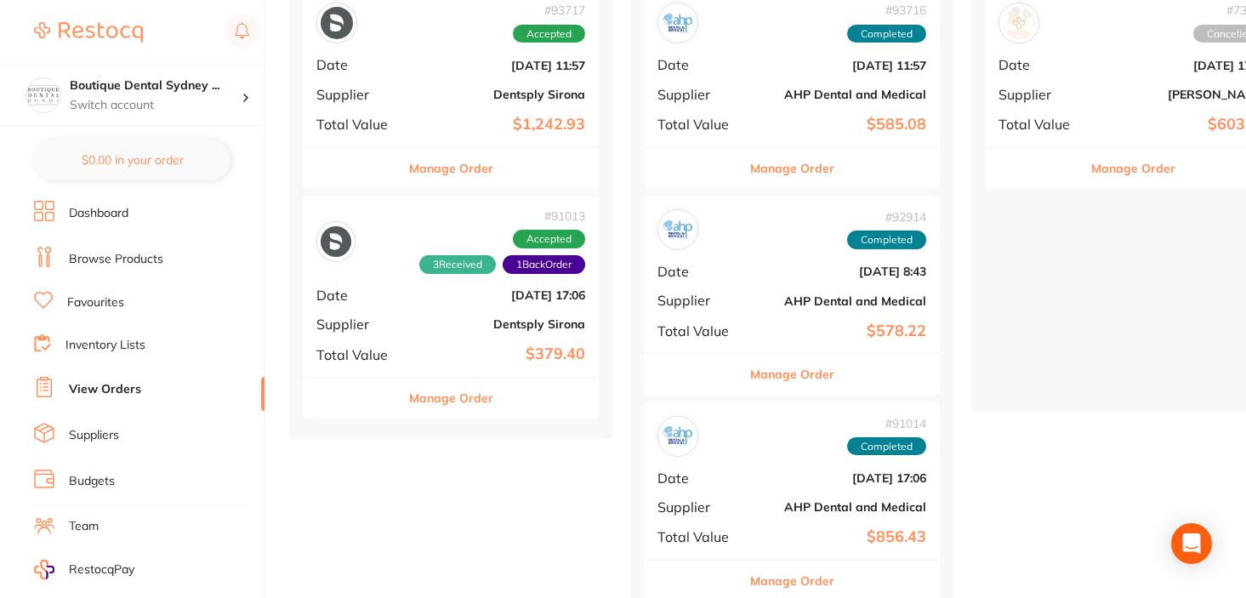
click at [457, 155] on button "Manage Order" at bounding box center [451, 168] width 84 height 41
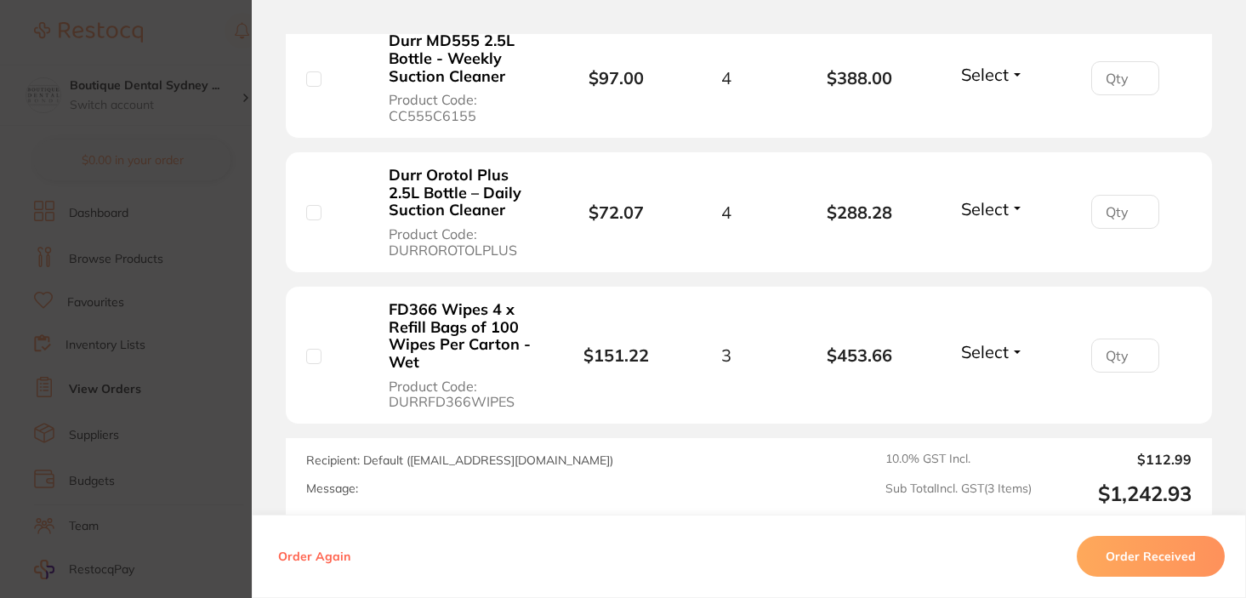
scroll to position [584, 0]
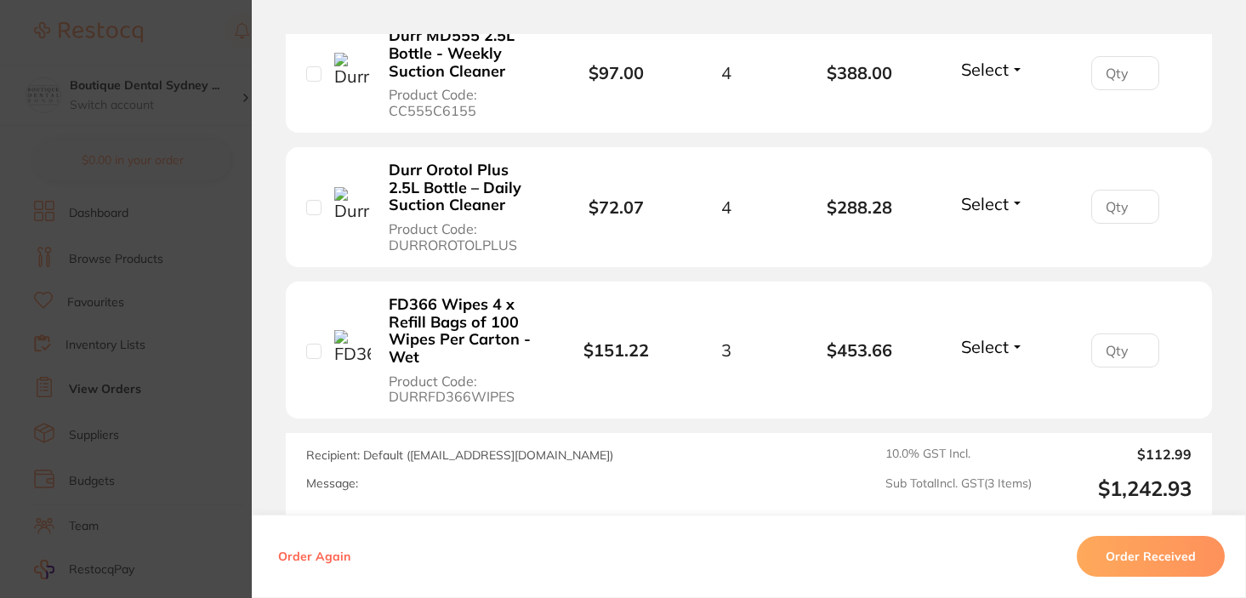
click at [1099, 355] on input "number" at bounding box center [1125, 350] width 68 height 34
click at [1145, 345] on input "number" at bounding box center [1125, 350] width 68 height 34
click at [1140, 345] on input "1" at bounding box center [1125, 350] width 68 height 34
type input "2"
click at [1140, 345] on input "2" at bounding box center [1125, 350] width 68 height 34
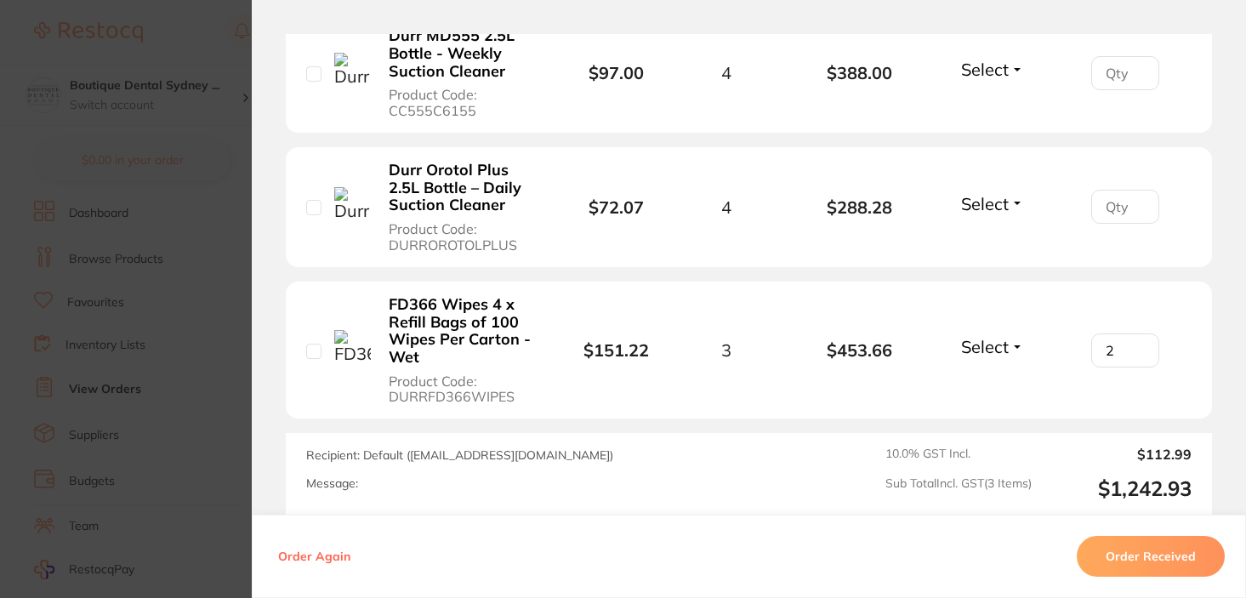
click at [975, 345] on span "Select" at bounding box center [985, 346] width 48 height 21
click at [976, 415] on li "FD366 Wipes 4 x Refill Bags of 100 Wipes Per Carton - Wet Product Code: DURRFD3…" at bounding box center [749, 350] width 926 height 139
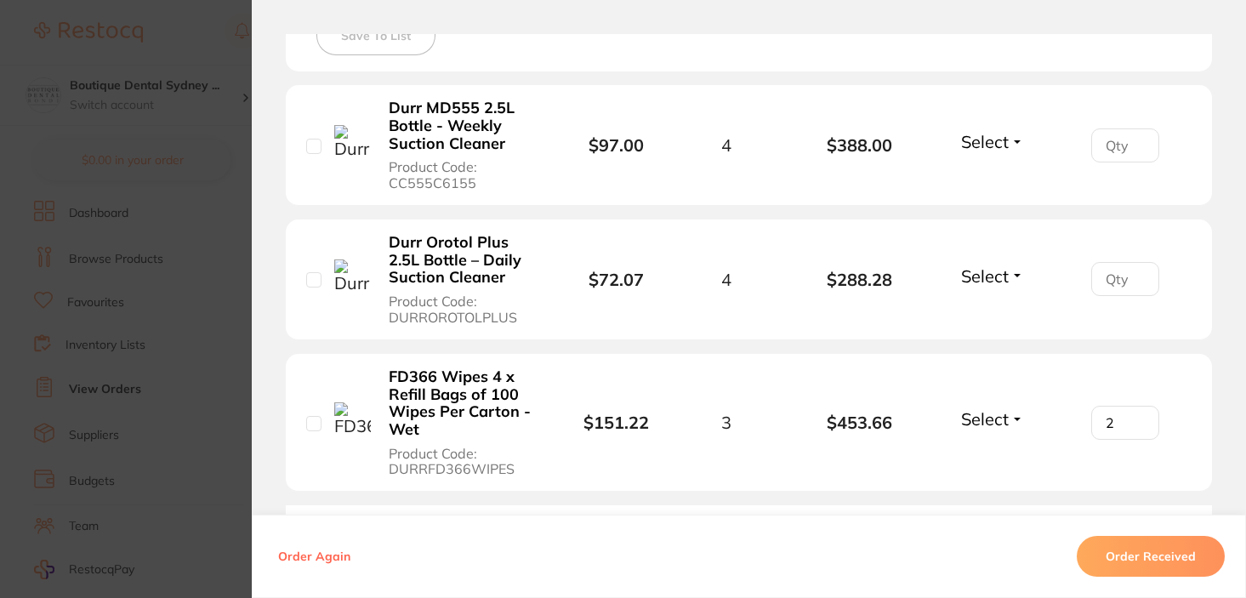
scroll to position [514, 0]
click at [967, 412] on span "Select" at bounding box center [985, 417] width 48 height 21
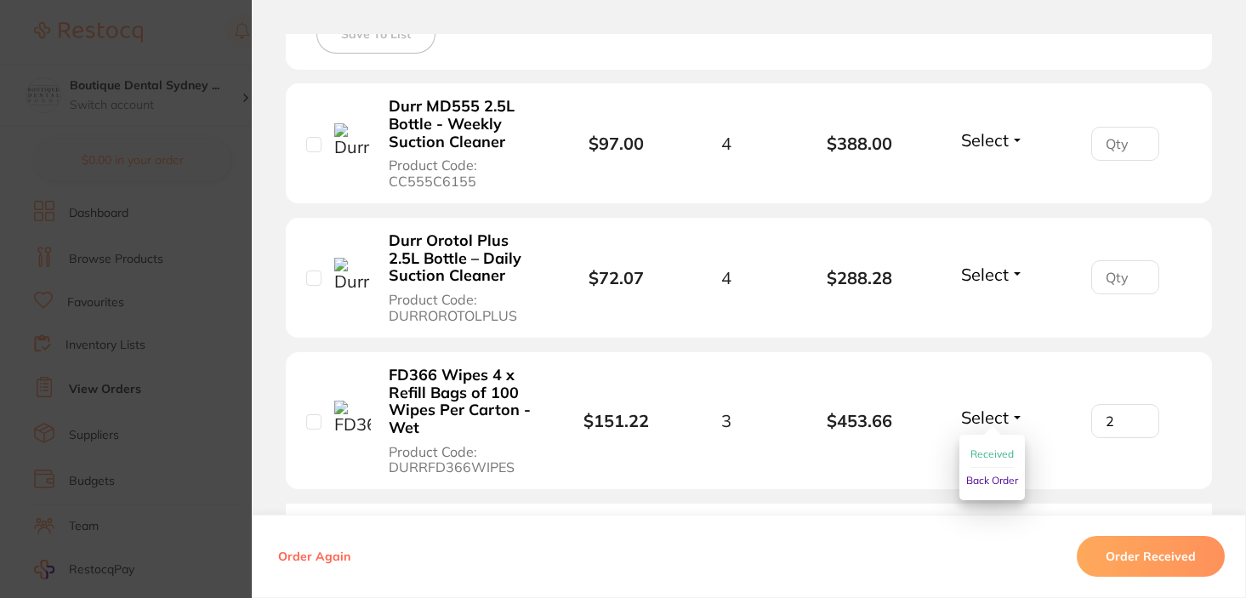
click at [975, 483] on span "Back Order" at bounding box center [992, 480] width 52 height 13
click at [877, 433] on li "FD366 Wipes 4 x Refill Bags of 100 Wipes Per Carton - Wet Product Code: DURRFD3…" at bounding box center [749, 421] width 926 height 139
click at [1003, 146] on span "Select" at bounding box center [985, 139] width 48 height 21
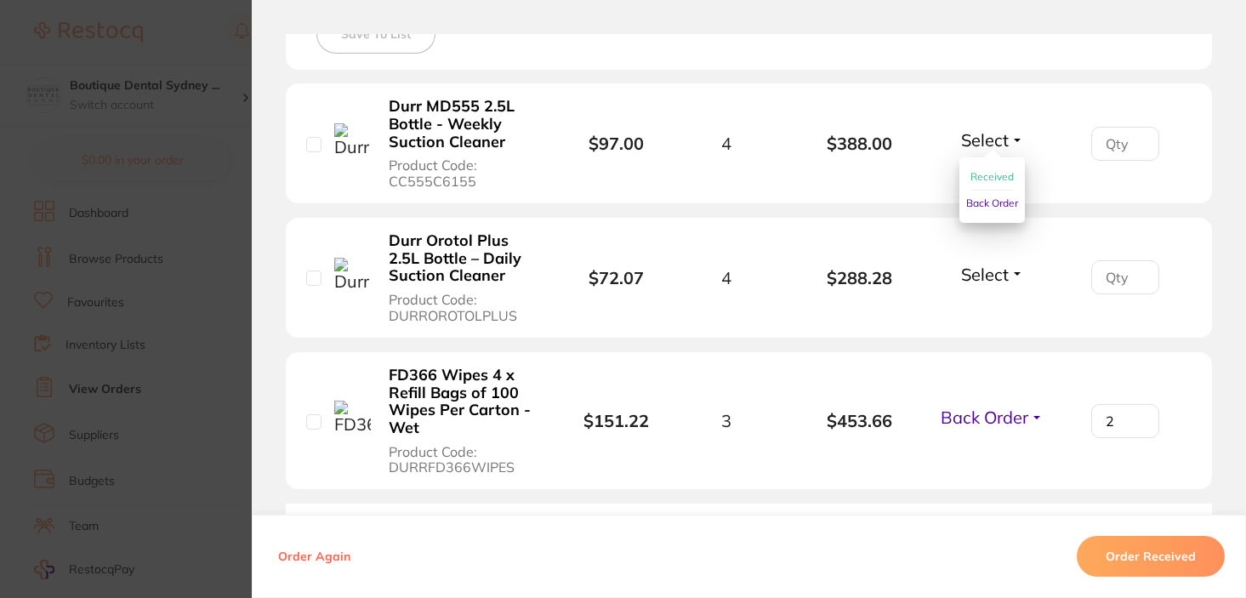
click at [998, 172] on span "Received" at bounding box center [991, 176] width 43 height 13
drag, startPoint x: 967, startPoint y: 276, endPoint x: 555, endPoint y: 270, distance: 411.7
click at [555, 270] on li "Durr Orotol Plus 2.5L Bottle – Daily Suction Cleaner Product Code: DURROROTOLPL…" at bounding box center [749, 278] width 926 height 121
click at [228, 58] on section "Order ID: Restocq- 93717 Order Information 1 Received 1 Back Order Accepted Ord…" at bounding box center [623, 299] width 1246 height 598
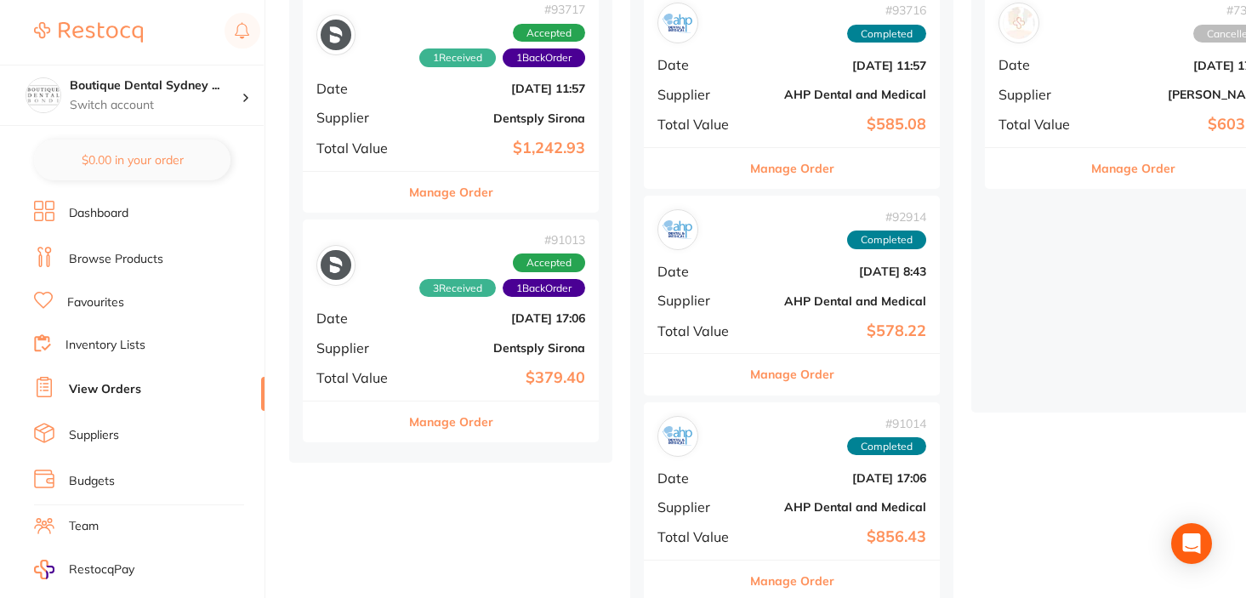
click at [100, 347] on link "Inventory Lists" at bounding box center [105, 345] width 80 height 17
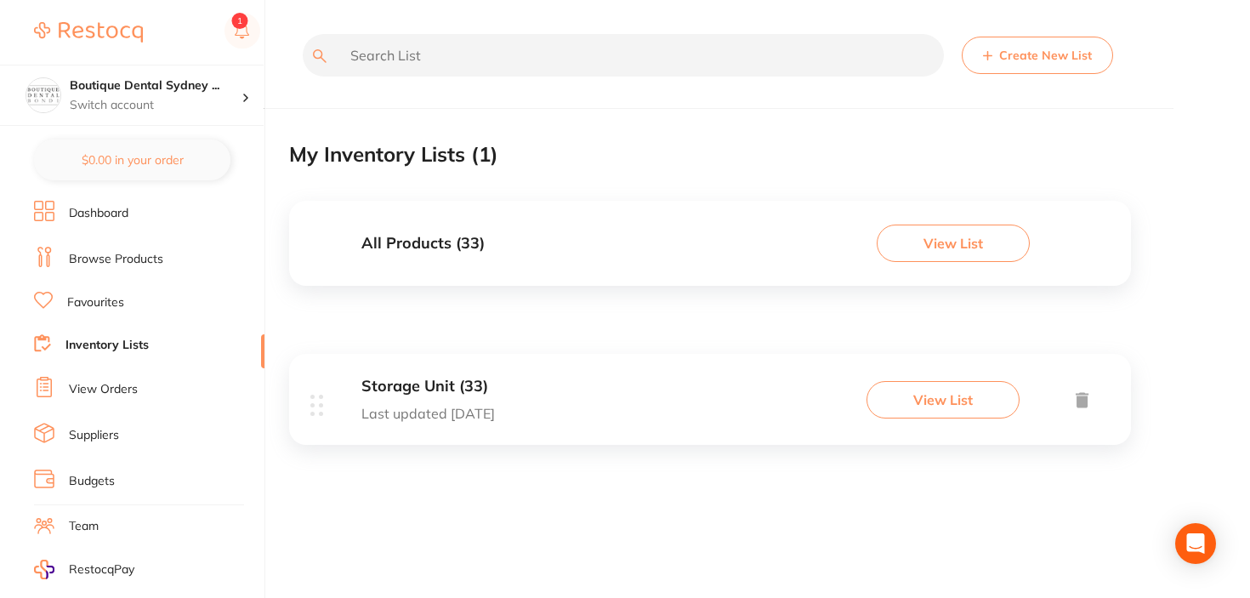
click at [416, 383] on h3 "Storage Unit (33)" at bounding box center [428, 387] width 134 height 18
